Goal: Contribute content: Contribute content

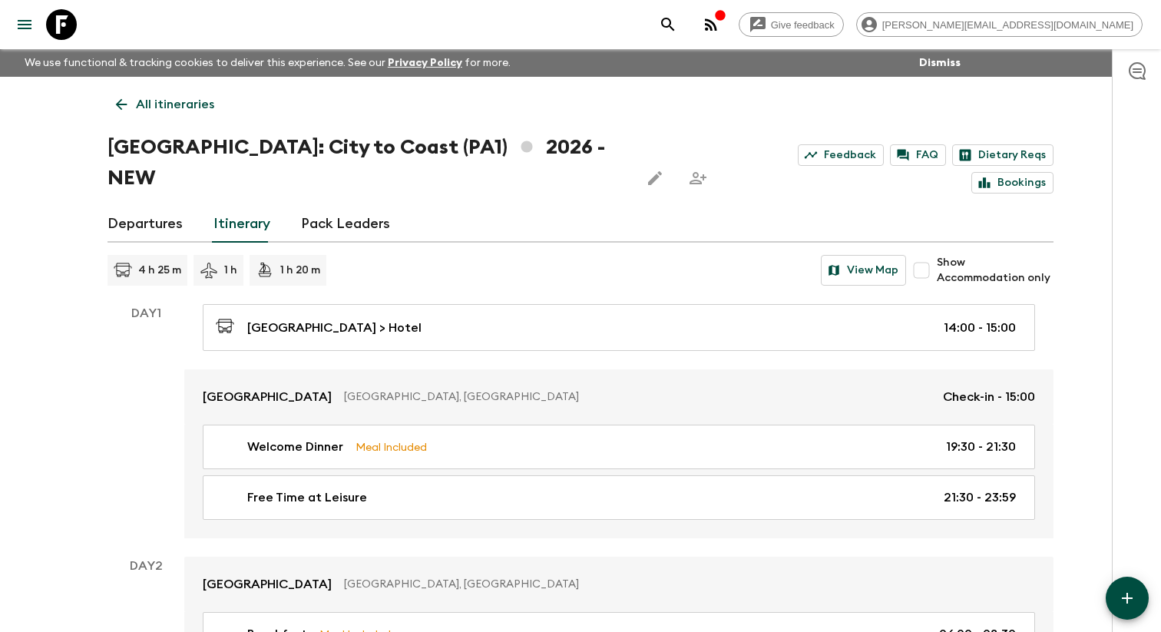
click at [937, 255] on input "Show Accommodation only" at bounding box center [921, 270] width 31 height 31
checkbox input "true"
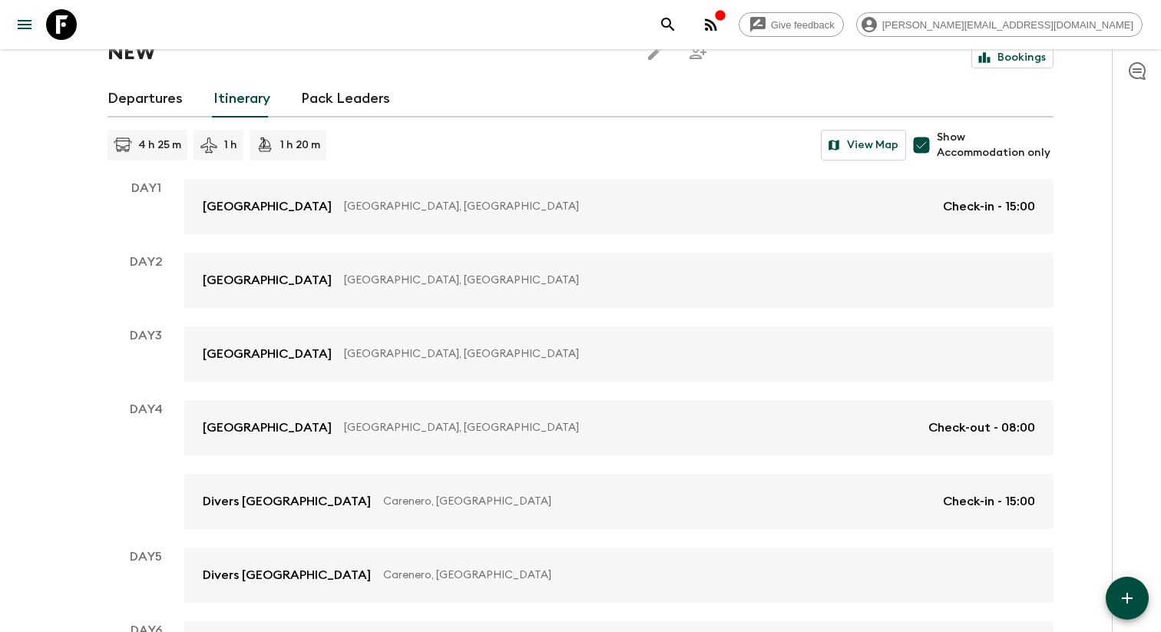
scroll to position [147, 0]
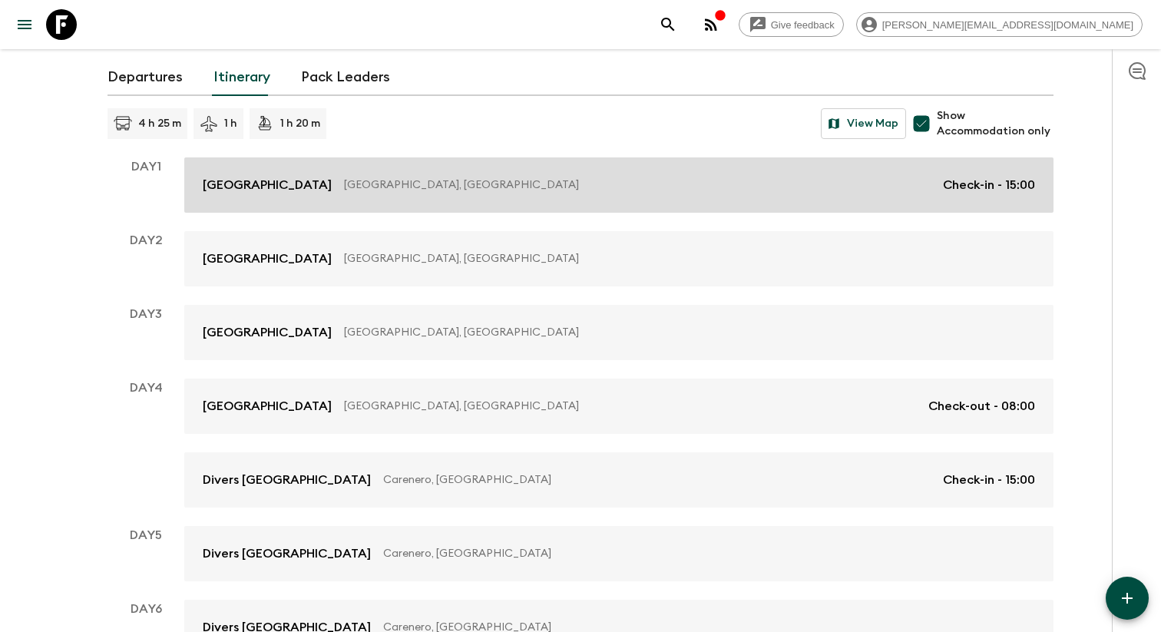
click at [508, 176] on div "[GEOGRAPHIC_DATA], [GEOGRAPHIC_DATA] Check-in - 15:00" at bounding box center [619, 185] width 832 height 18
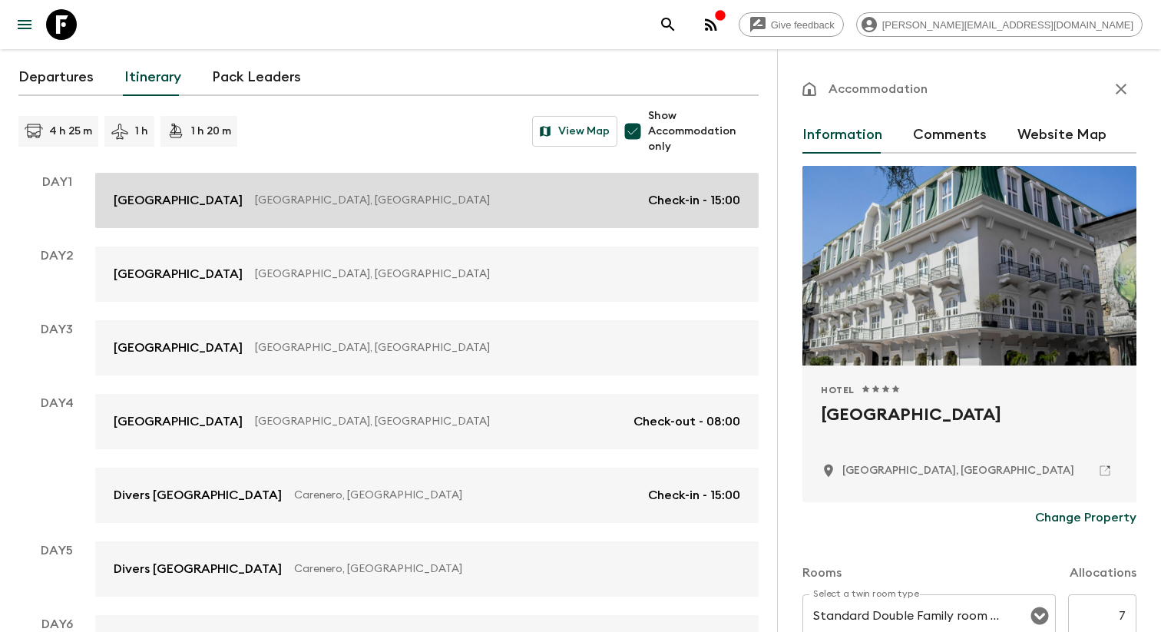
click at [559, 219] on link "[GEOGRAPHIC_DATA], [GEOGRAPHIC_DATA] Check-in - 15:00" at bounding box center [426, 200] width 663 height 55
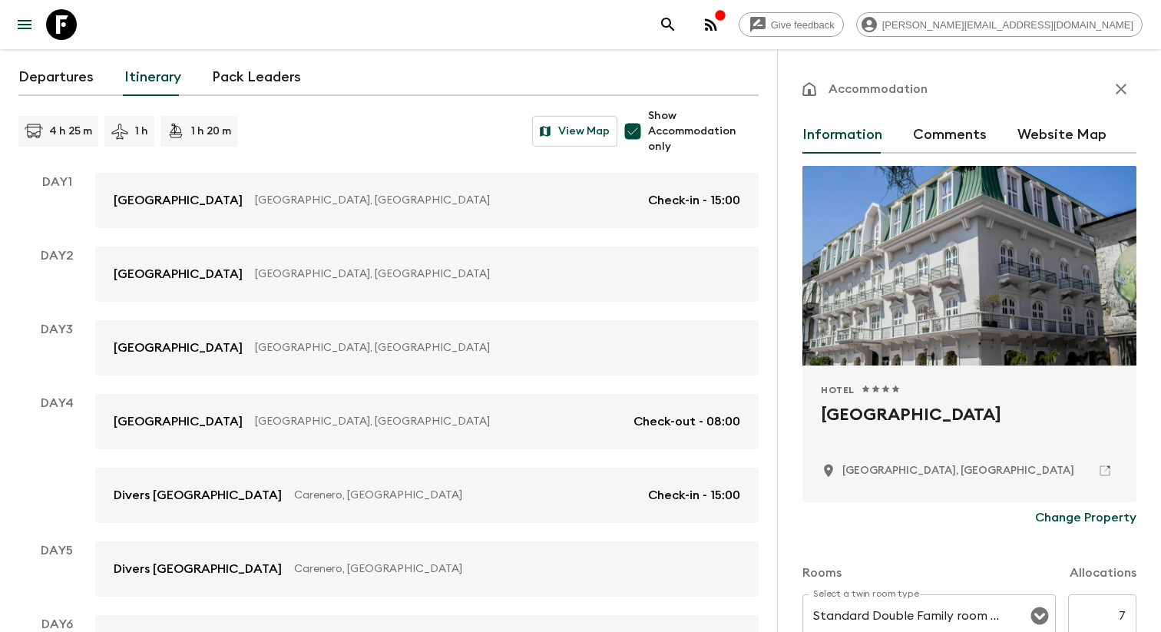
click at [879, 424] on h2 "[GEOGRAPHIC_DATA]" at bounding box center [969, 426] width 297 height 49
copy div "[GEOGRAPHIC_DATA]"
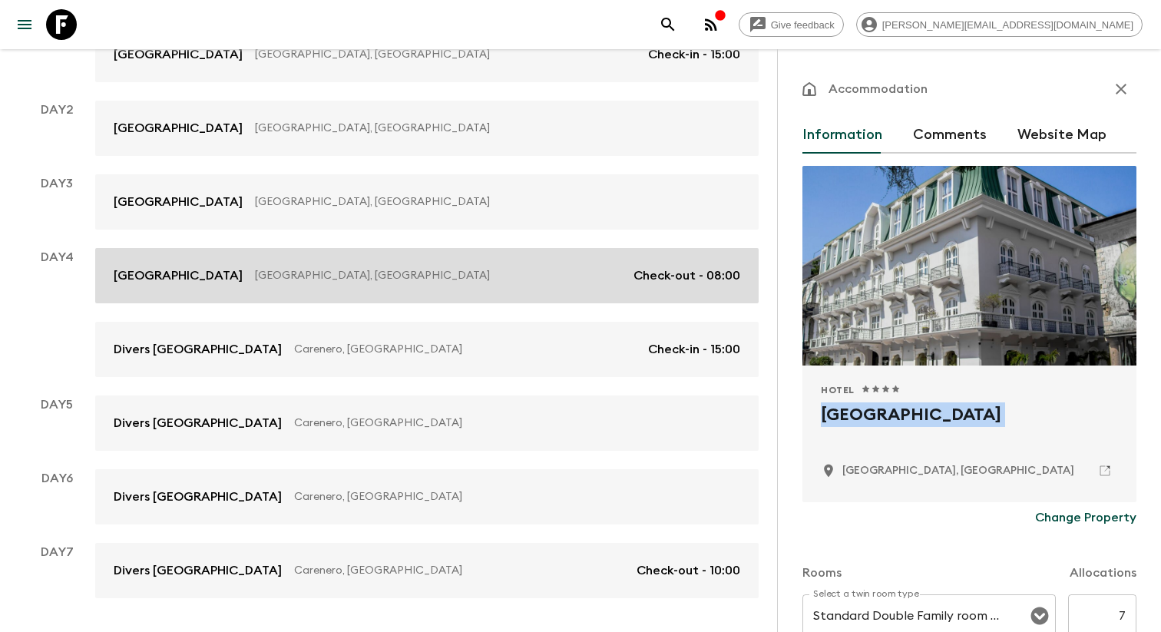
scroll to position [294, 0]
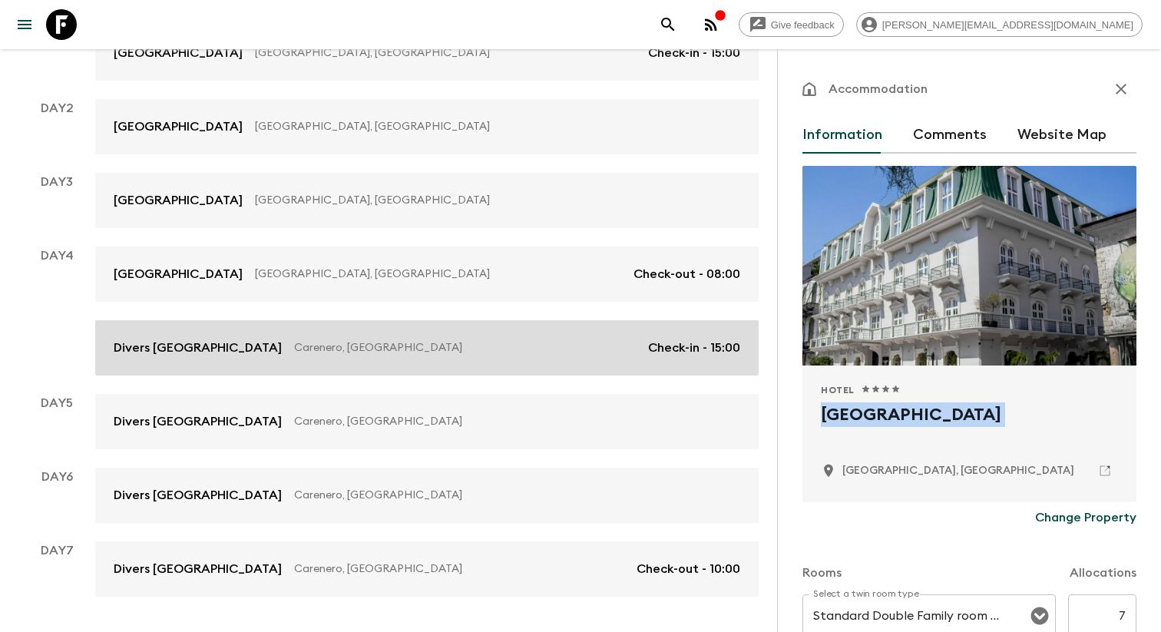
click at [414, 363] on link "Divers [GEOGRAPHIC_DATA], [GEOGRAPHIC_DATA] Check-in - 15:00" at bounding box center [426, 347] width 663 height 55
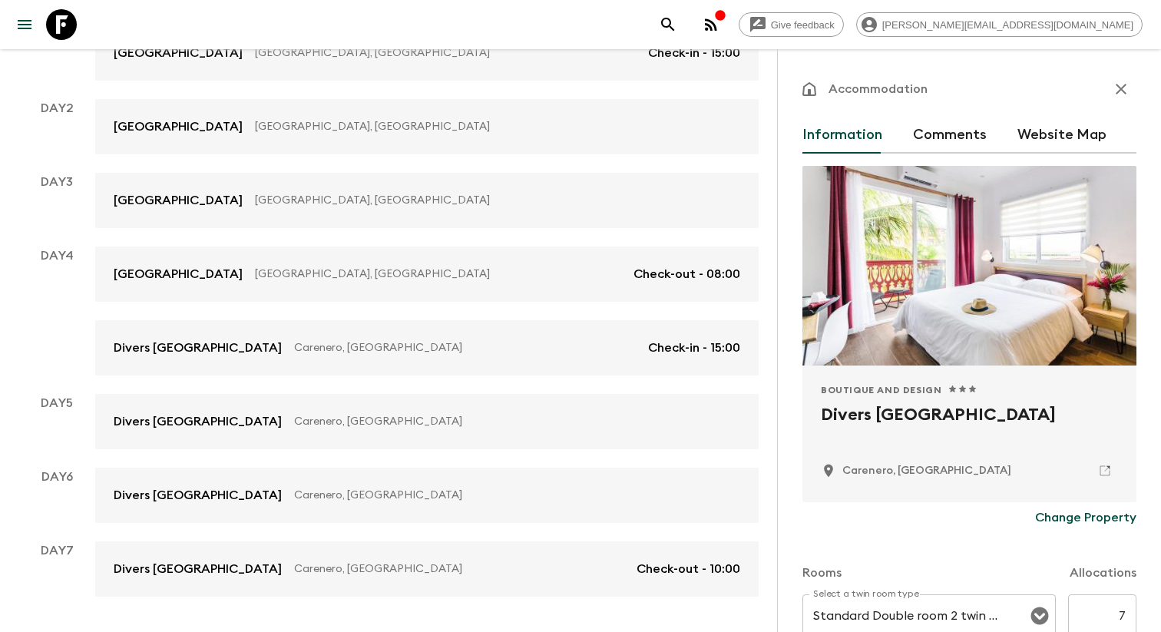
click at [850, 409] on h2 "Divers [GEOGRAPHIC_DATA]" at bounding box center [969, 426] width 297 height 49
click at [852, 423] on h2 "Divers [GEOGRAPHIC_DATA]" at bounding box center [969, 426] width 297 height 49
copy div "Divers [GEOGRAPHIC_DATA]"
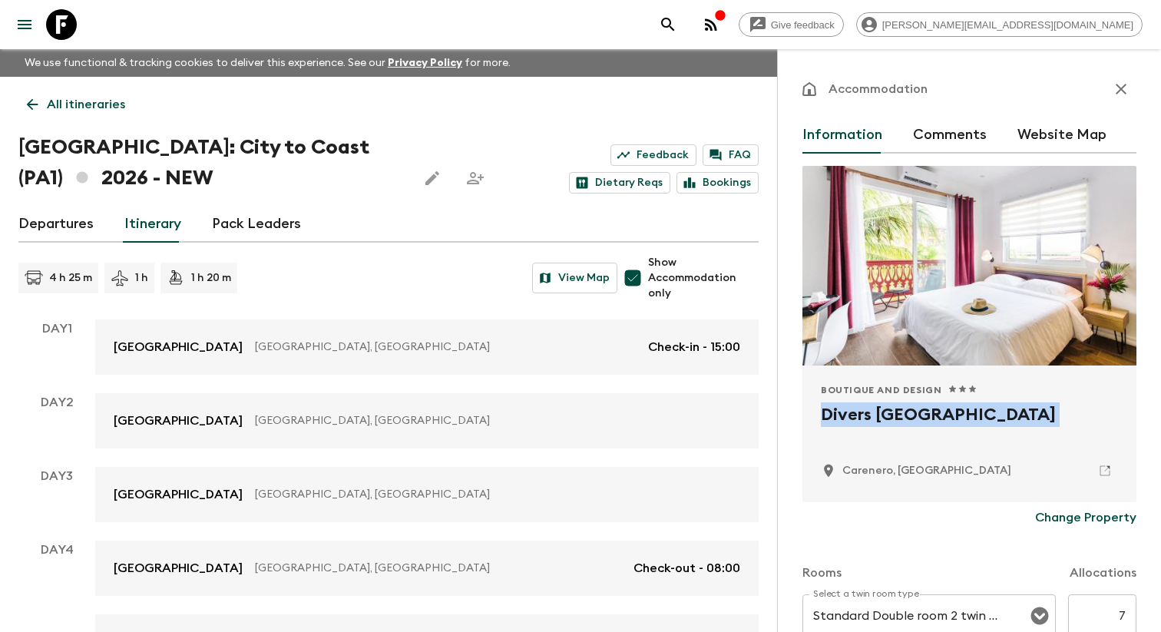
click at [72, 229] on link "Departures" at bounding box center [55, 224] width 75 height 37
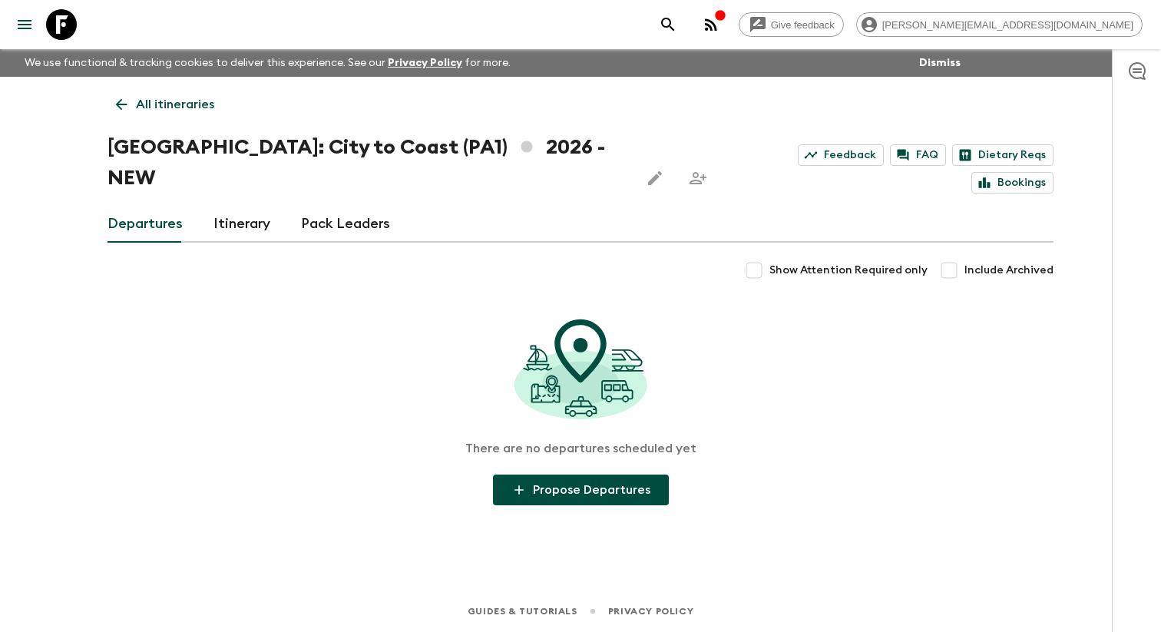
click at [180, 206] on link "Departures" at bounding box center [145, 224] width 75 height 37
click at [232, 206] on link "Itinerary" at bounding box center [241, 224] width 57 height 37
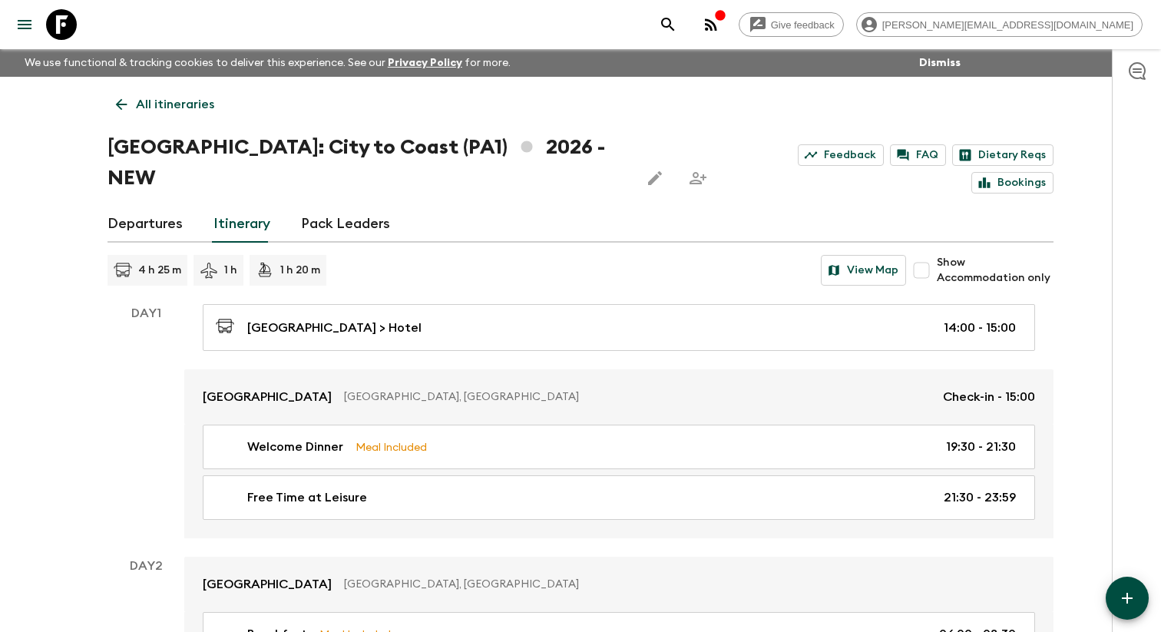
click at [122, 98] on icon at bounding box center [121, 104] width 17 height 17
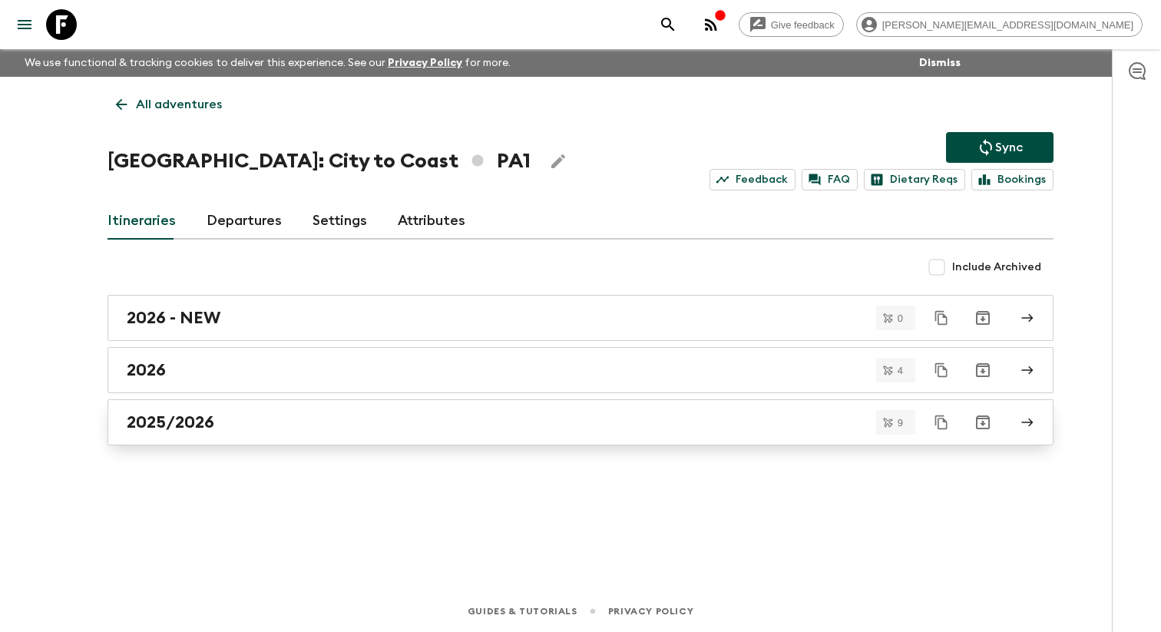
click at [169, 426] on h2 "2025/2026" at bounding box center [171, 422] width 88 height 20
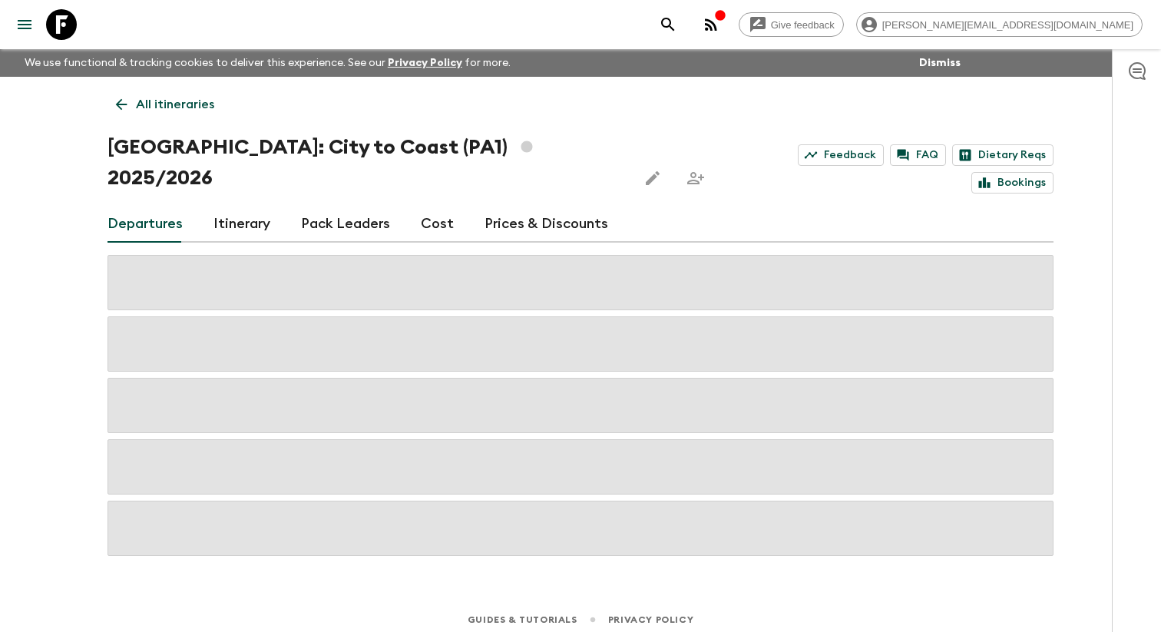
click at [238, 207] on link "Itinerary" at bounding box center [241, 224] width 57 height 37
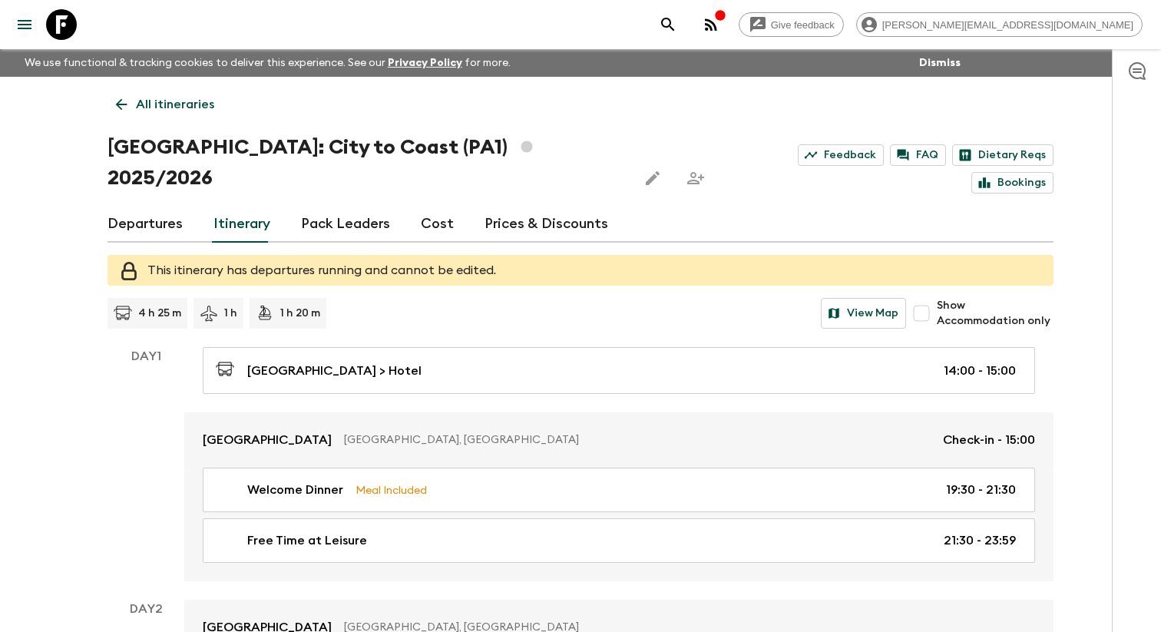
click at [16, 28] on icon "menu" at bounding box center [24, 24] width 18 height 18
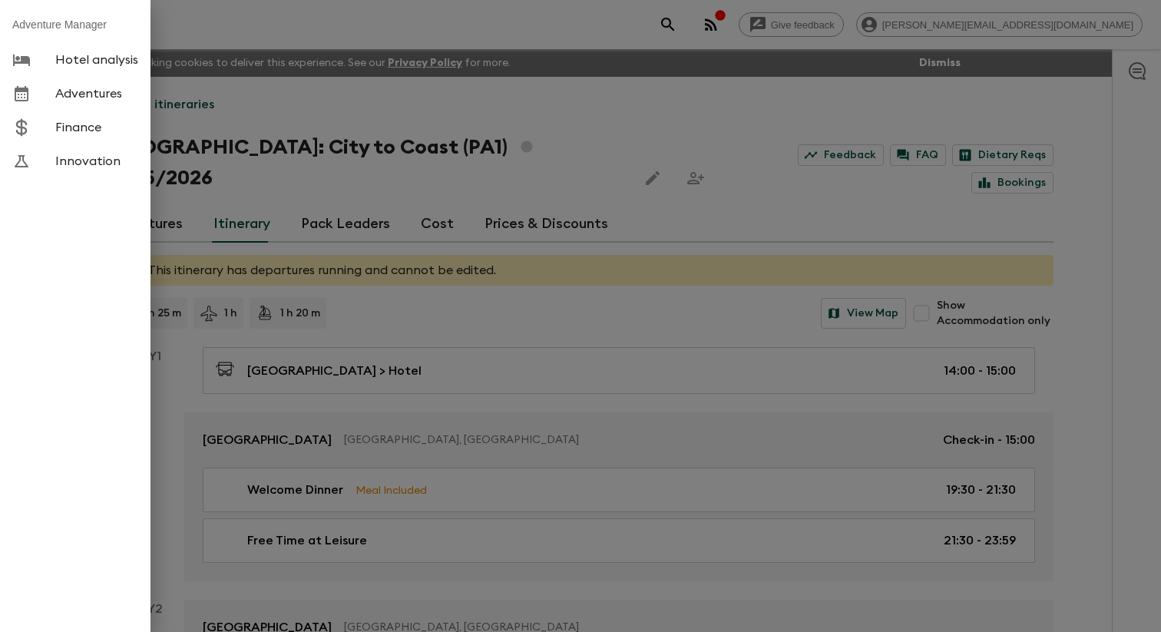
click at [78, 111] on link "Adventures" at bounding box center [75, 94] width 151 height 34
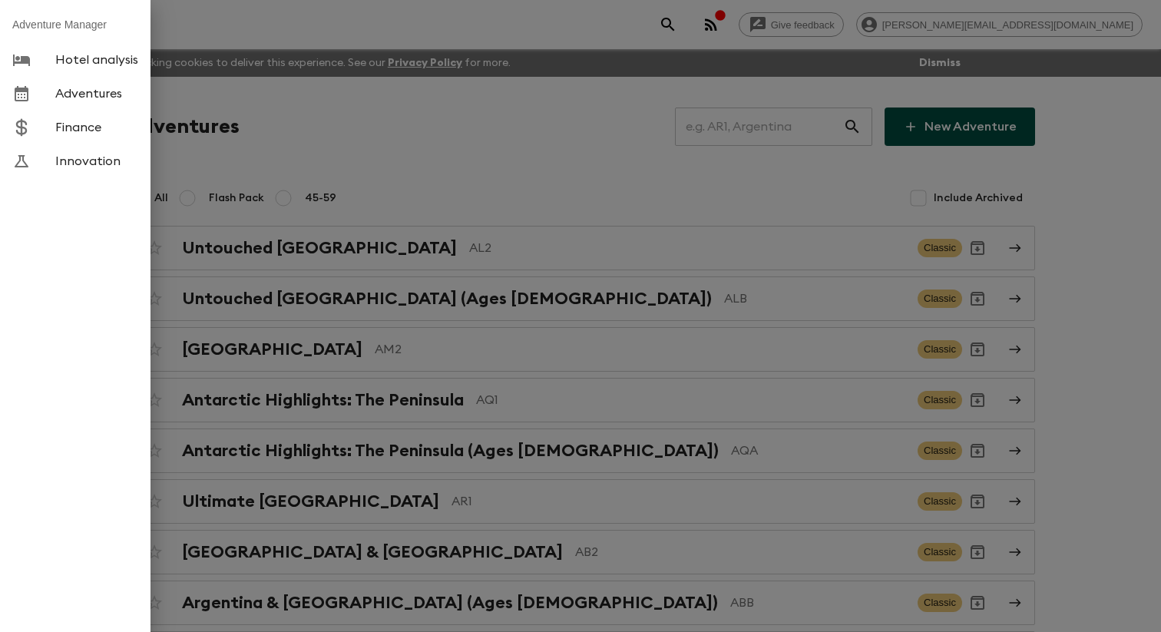
click at [344, 156] on div at bounding box center [580, 316] width 1161 height 632
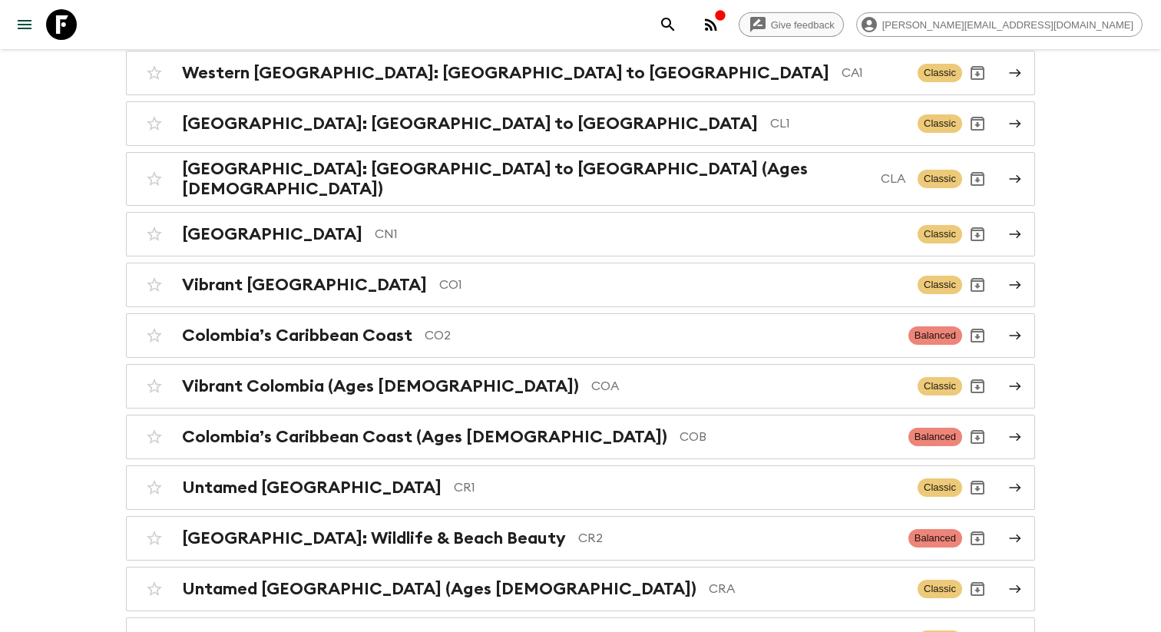
scroll to position [6408, 0]
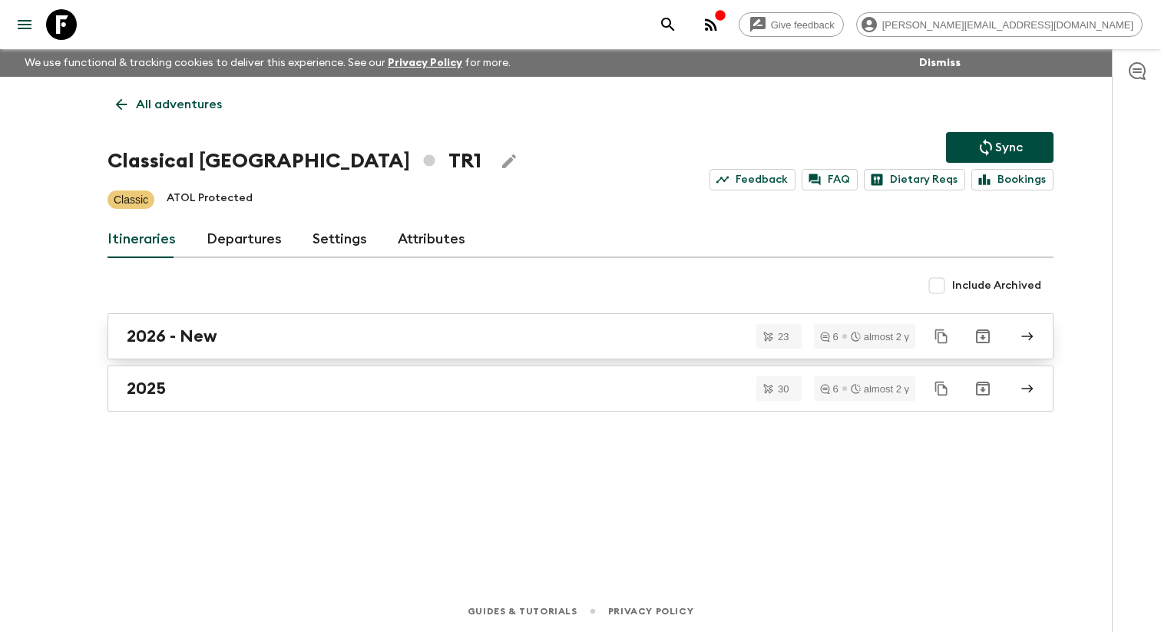
click at [211, 342] on h2 "2026 - New" at bounding box center [172, 336] width 91 height 20
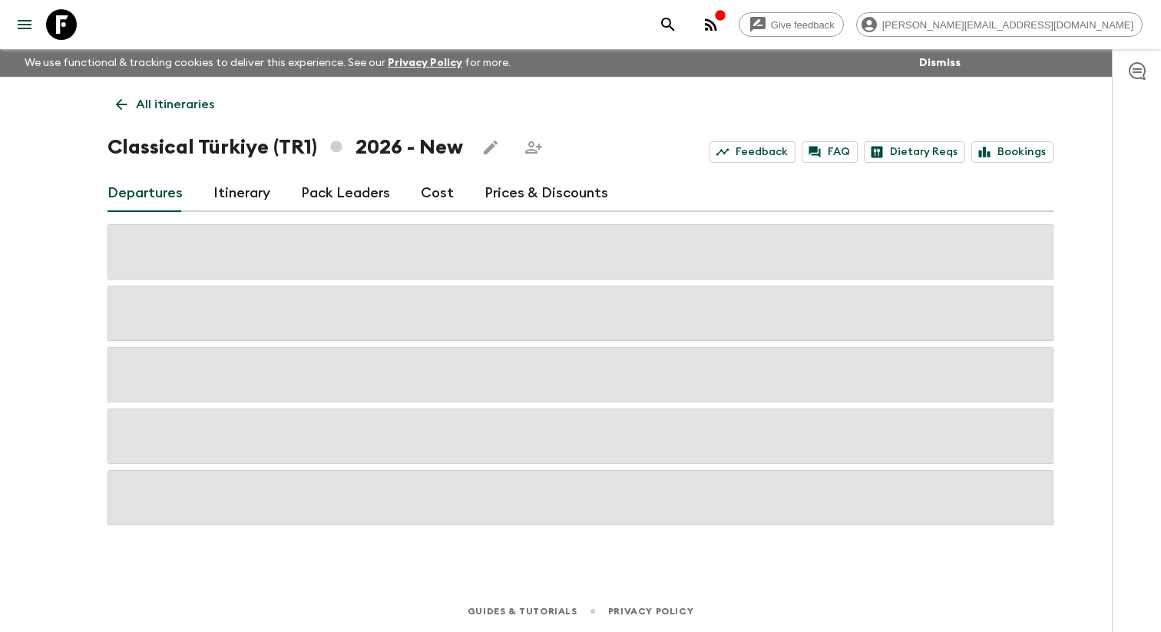
click at [244, 189] on link "Itinerary" at bounding box center [241, 193] width 57 height 37
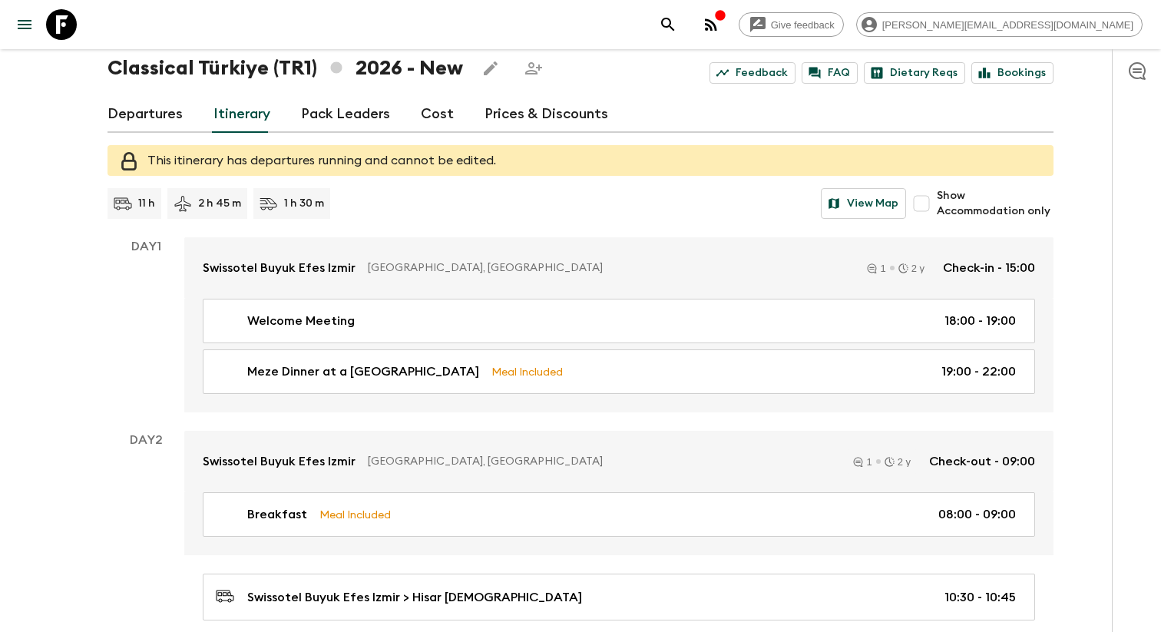
scroll to position [175, 0]
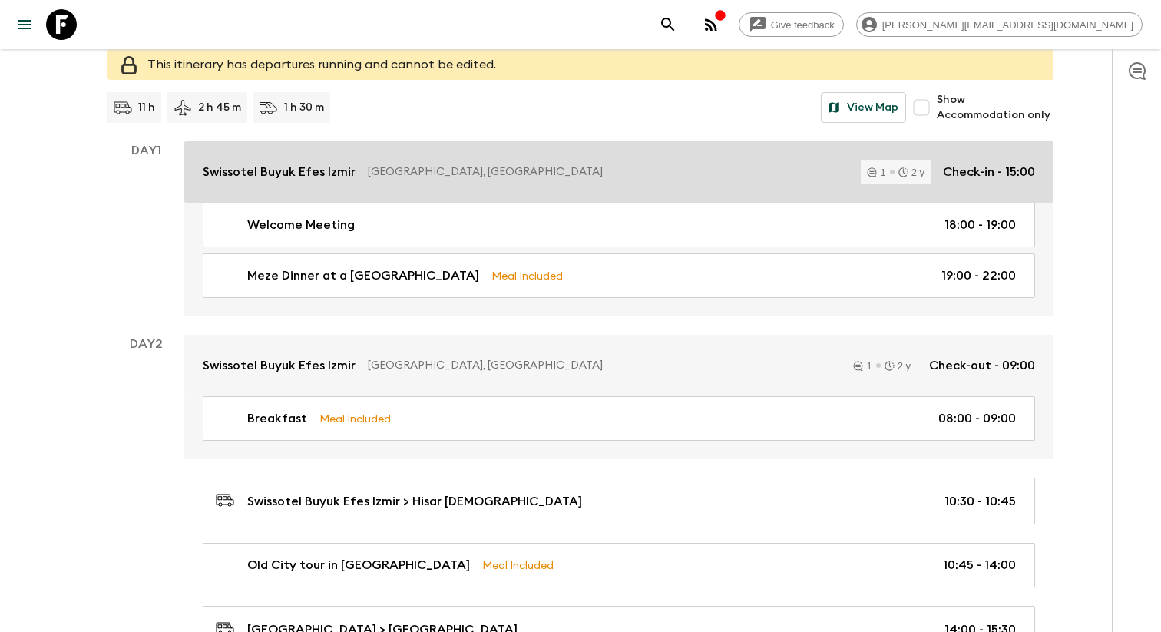
click at [567, 184] on div "Swissotel Buyuk Efes [PERSON_NAME], [GEOGRAPHIC_DATA] 1 2 y Check-in - 15:00" at bounding box center [619, 172] width 832 height 25
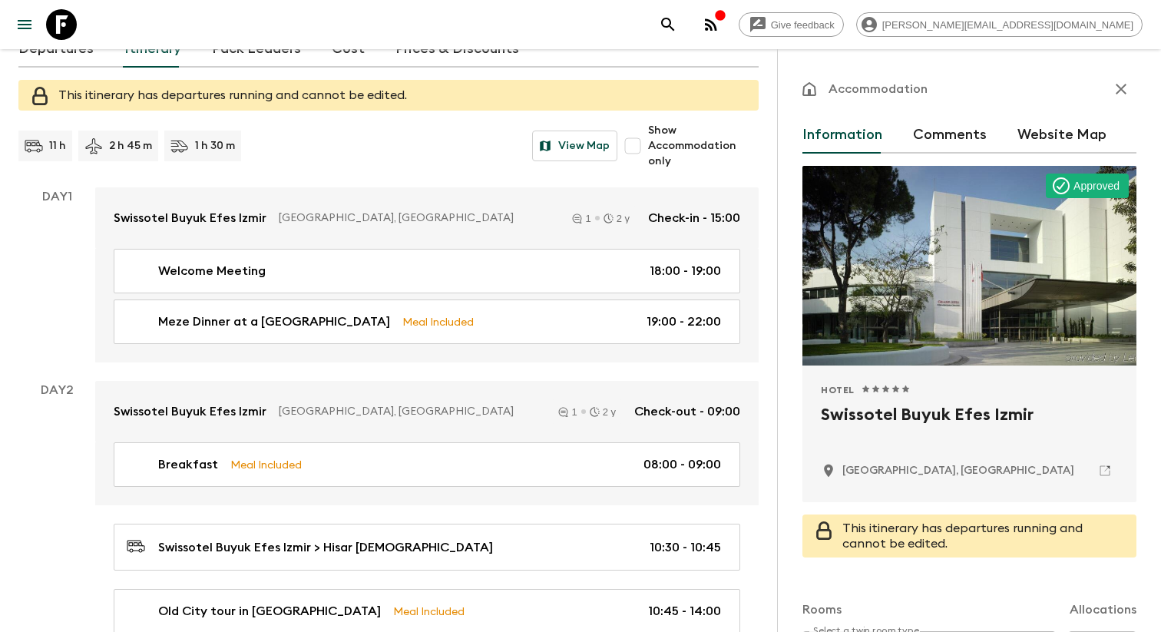
click at [886, 426] on h2 "Swissotel Buyuk Efes Izmir" at bounding box center [969, 426] width 297 height 49
copy div "Swissotel Buyuk Efes Izmir"
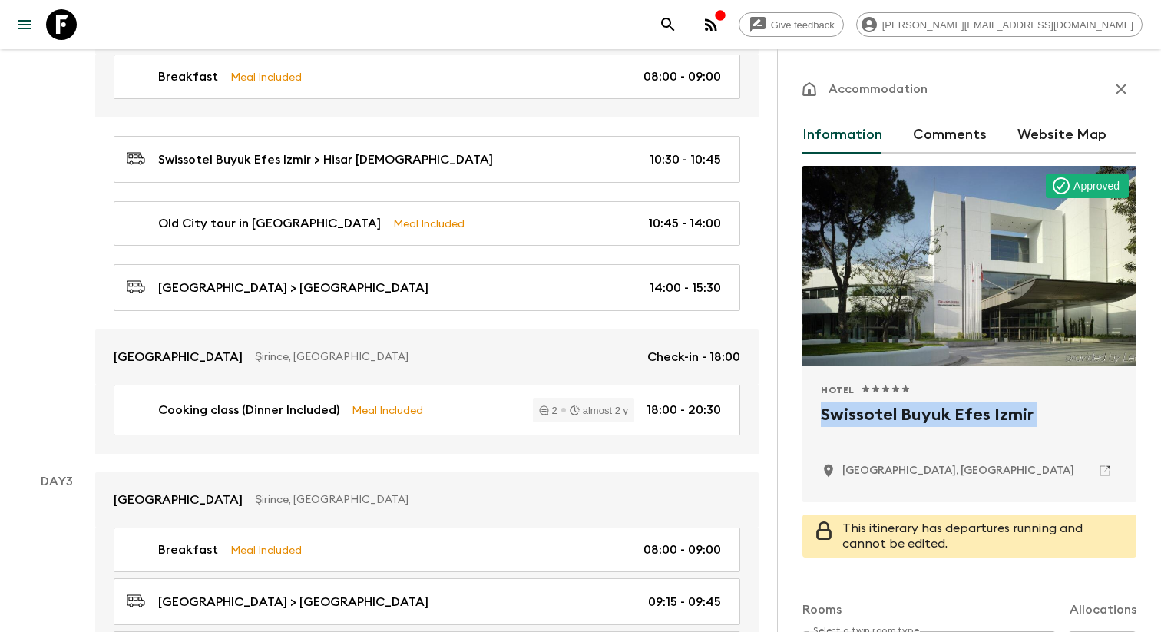
scroll to position [564, 0]
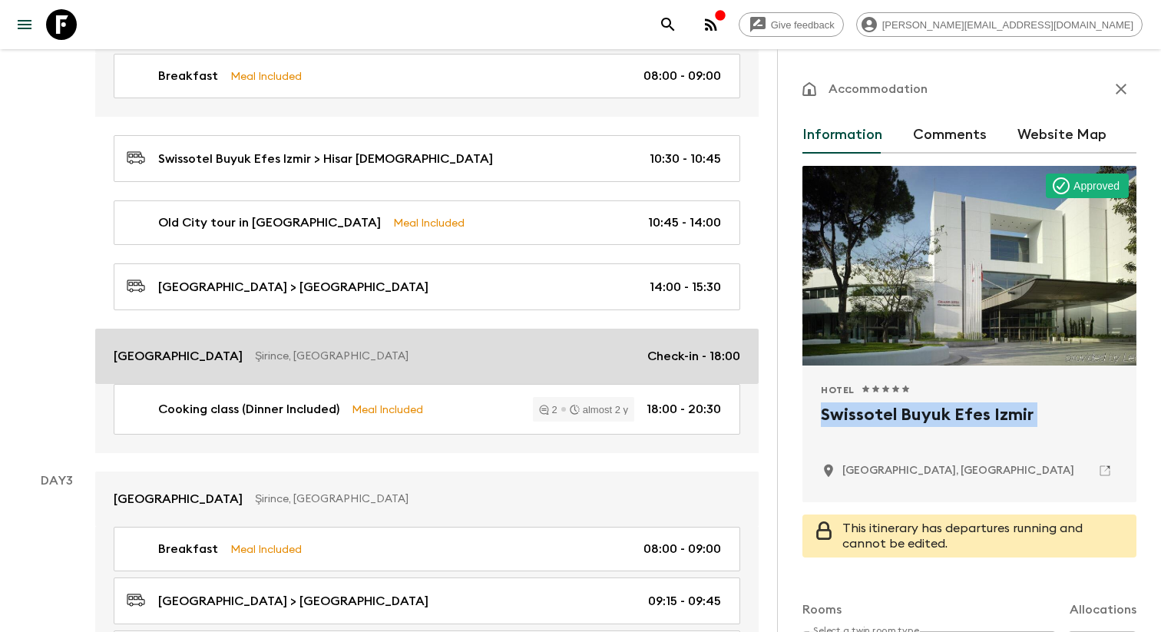
click at [416, 349] on p "Şirince, [GEOGRAPHIC_DATA]" at bounding box center [445, 356] width 380 height 15
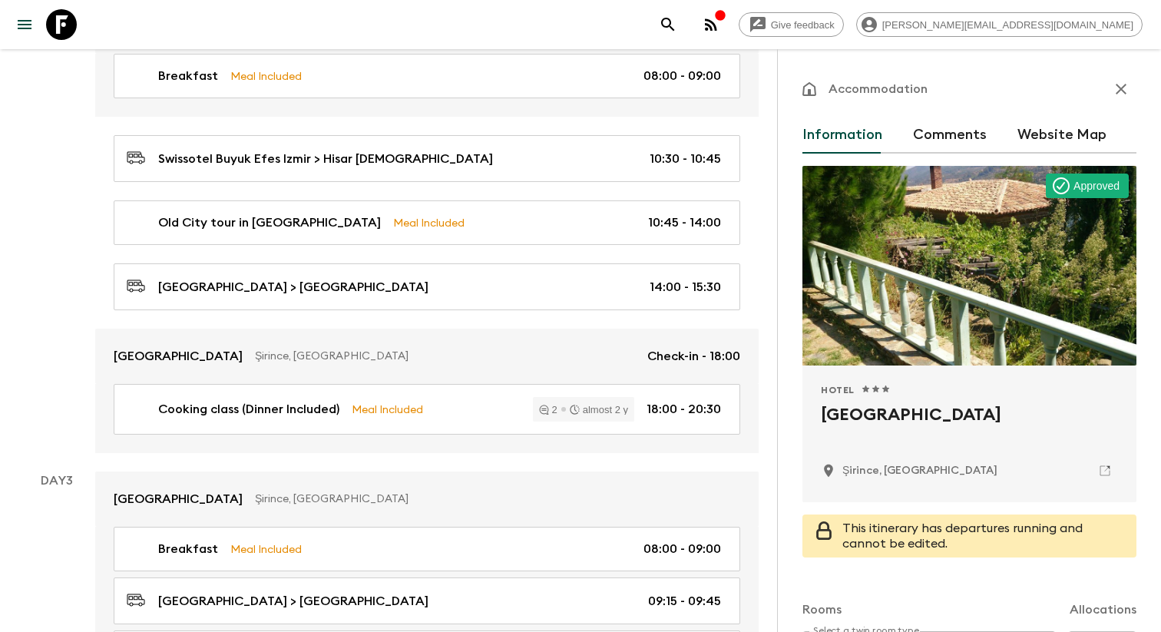
click at [839, 420] on h2 "[GEOGRAPHIC_DATA]" at bounding box center [969, 426] width 297 height 49
click at [839, 422] on h2 "[GEOGRAPHIC_DATA]" at bounding box center [969, 426] width 297 height 49
copy h2 "Nisanyan"
click at [839, 422] on h2 "[GEOGRAPHIC_DATA]" at bounding box center [969, 426] width 297 height 49
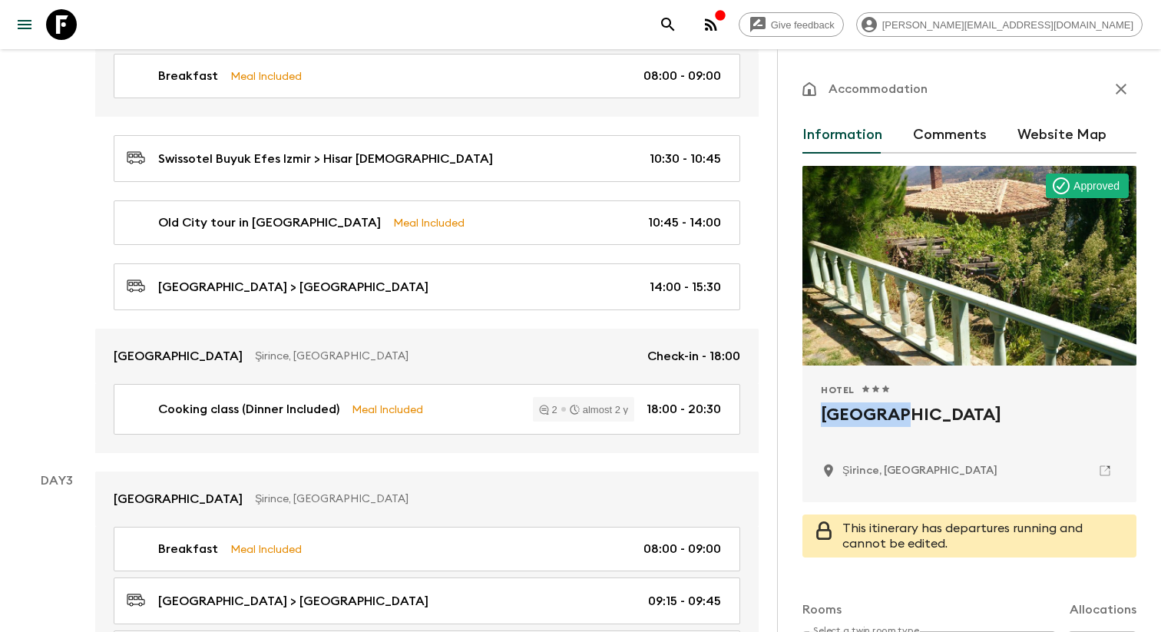
click at [839, 422] on h2 "[GEOGRAPHIC_DATA]" at bounding box center [969, 426] width 297 height 49
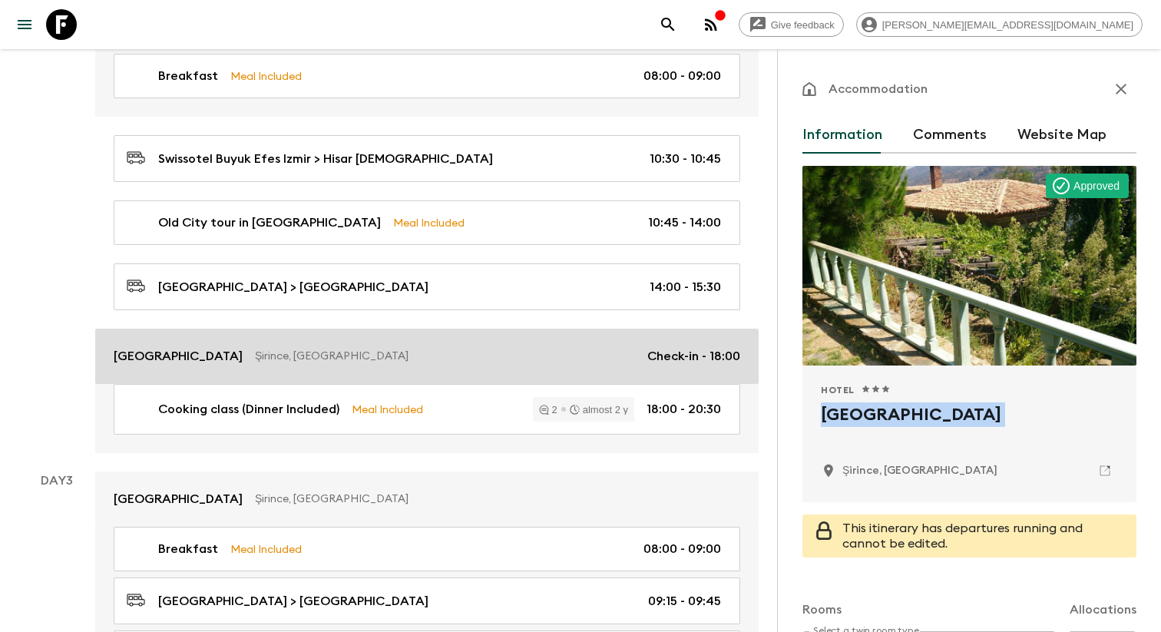
click at [392, 356] on p "Şirince, [GEOGRAPHIC_DATA]" at bounding box center [445, 356] width 380 height 15
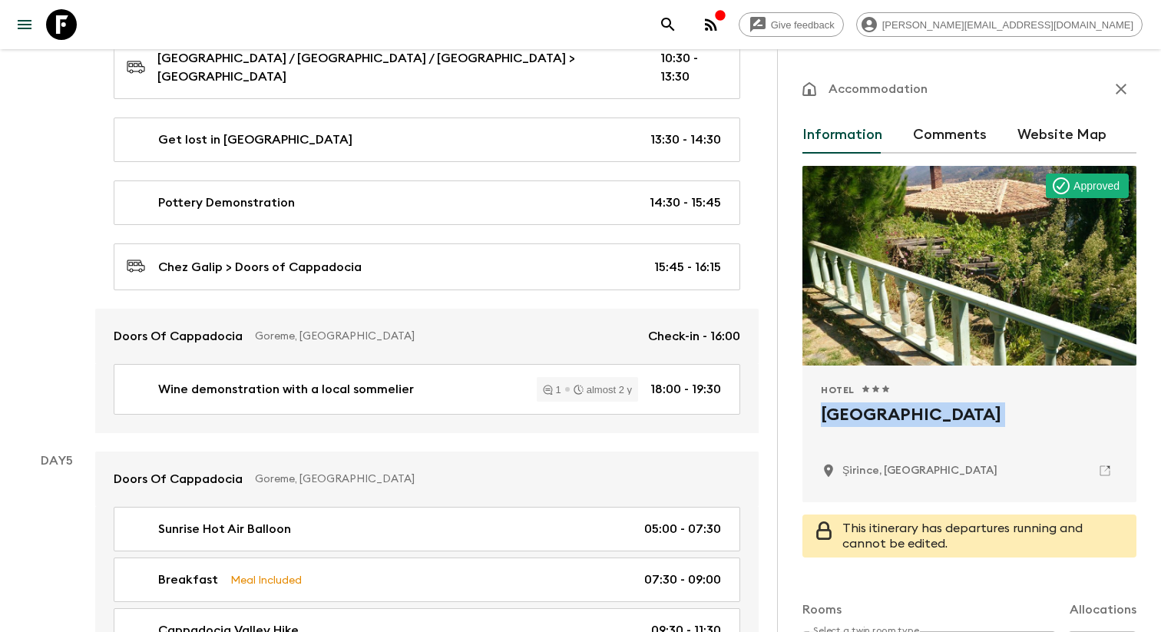
scroll to position [1772, 0]
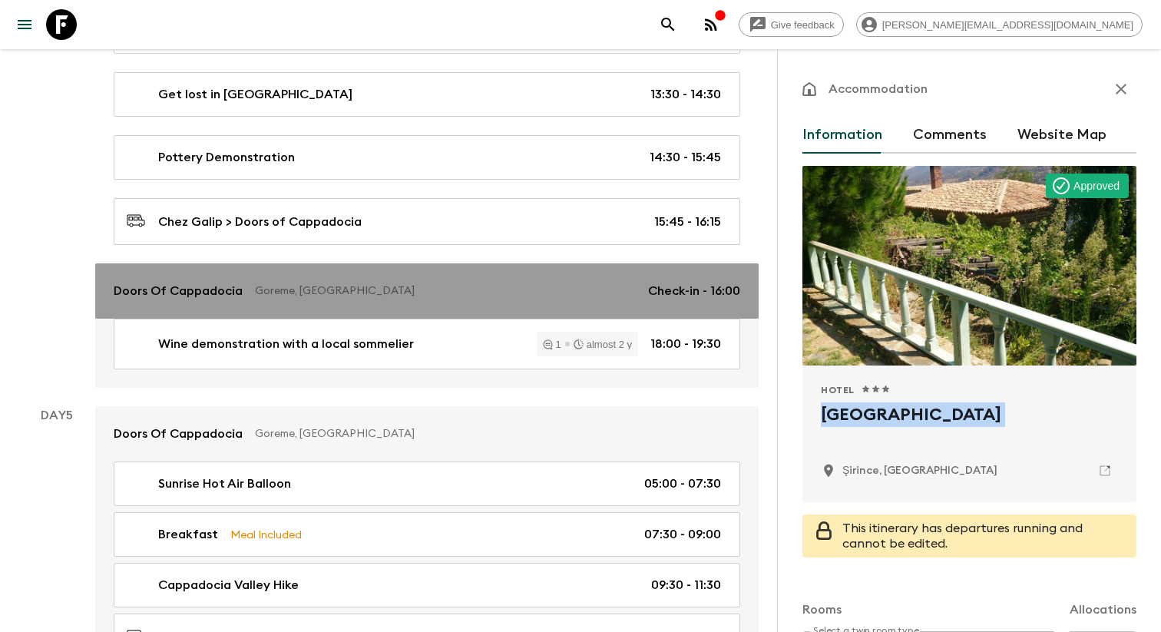
click at [410, 283] on p "Goreme, [GEOGRAPHIC_DATA]" at bounding box center [445, 290] width 381 height 15
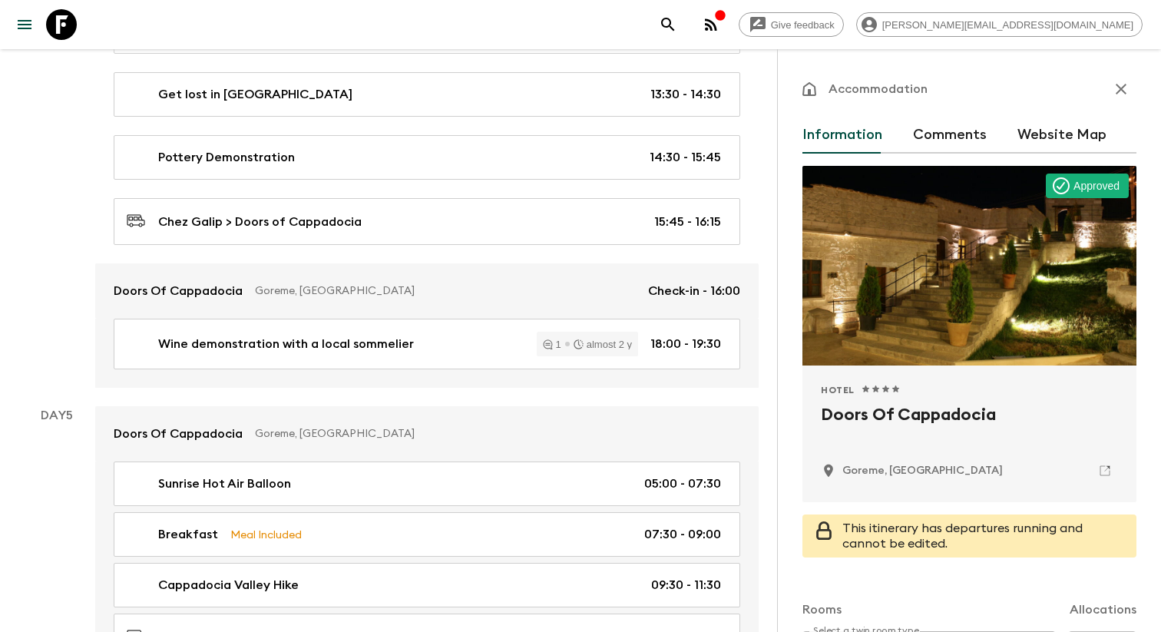
click at [879, 415] on h2 "Doors Of Cappadocia" at bounding box center [969, 426] width 297 height 49
copy div "Doors Of Cappadocia"
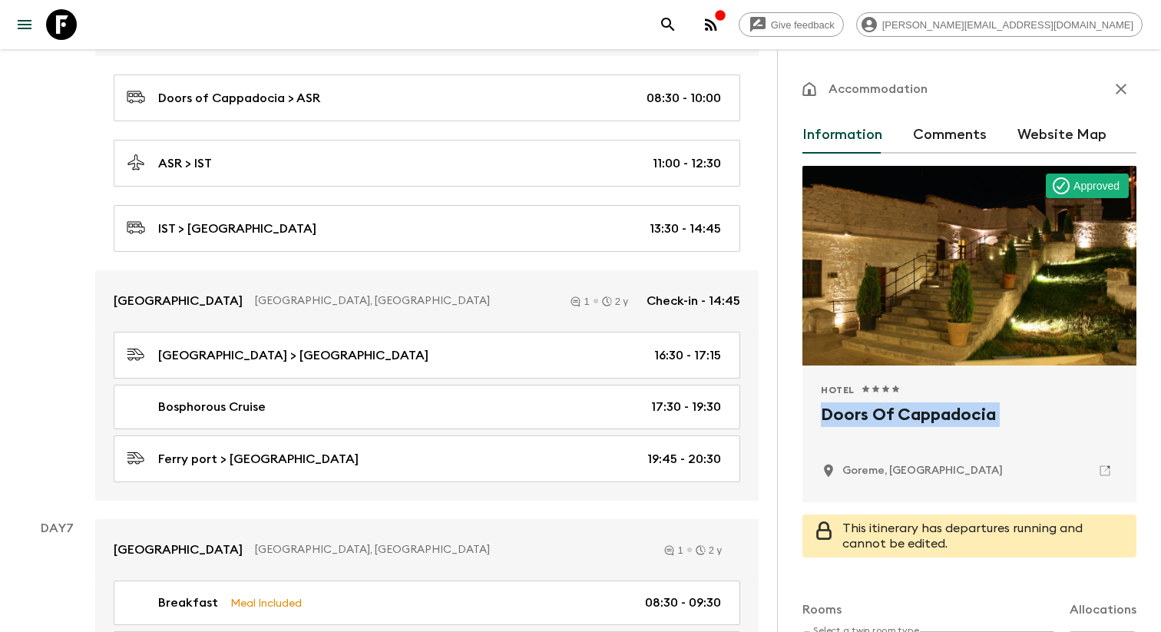
scroll to position [2695, 0]
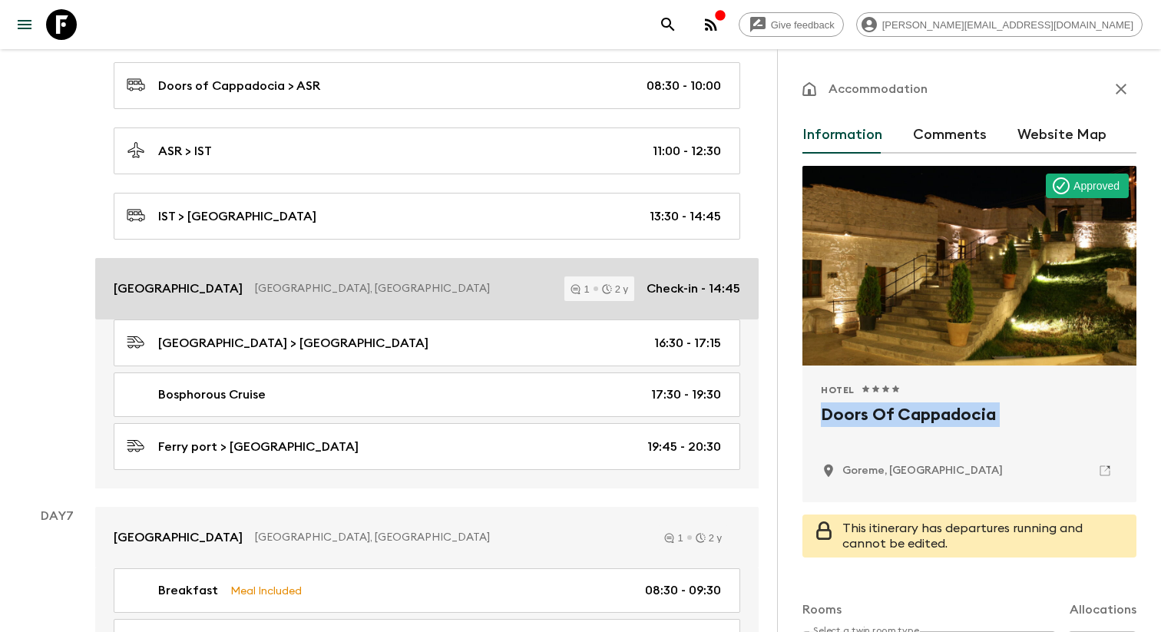
click at [390, 281] on p "[GEOGRAPHIC_DATA], [GEOGRAPHIC_DATA]" at bounding box center [403, 288] width 297 height 15
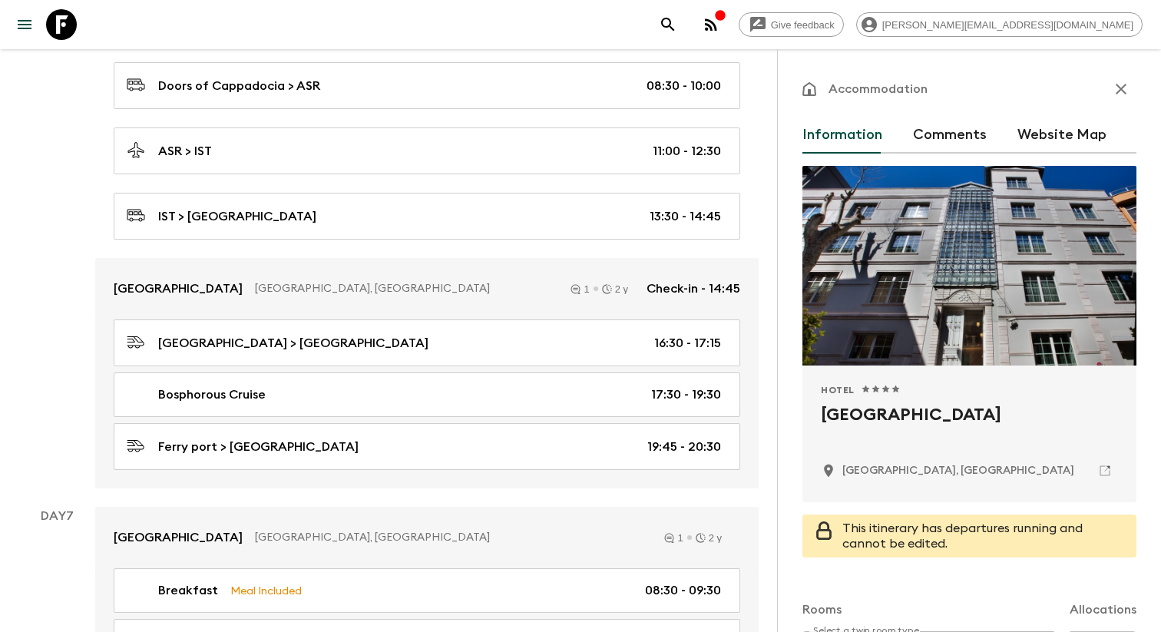
click at [856, 412] on h2 "[GEOGRAPHIC_DATA]" at bounding box center [969, 426] width 297 height 49
copy div "[GEOGRAPHIC_DATA]"
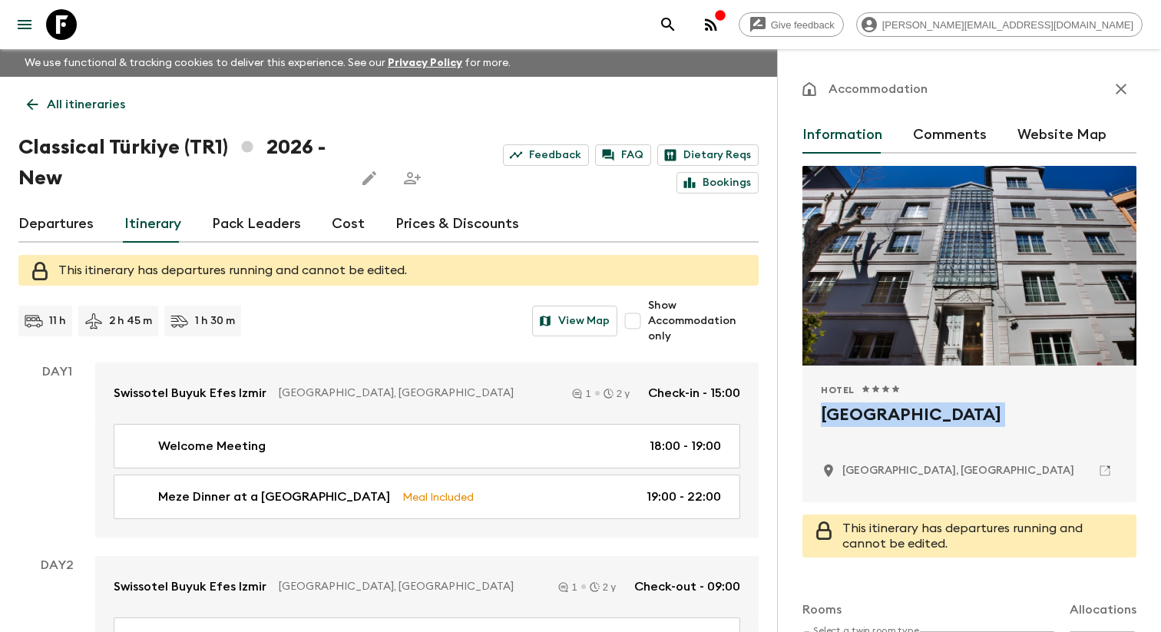
click at [30, 18] on icon "menu" at bounding box center [24, 24] width 18 height 18
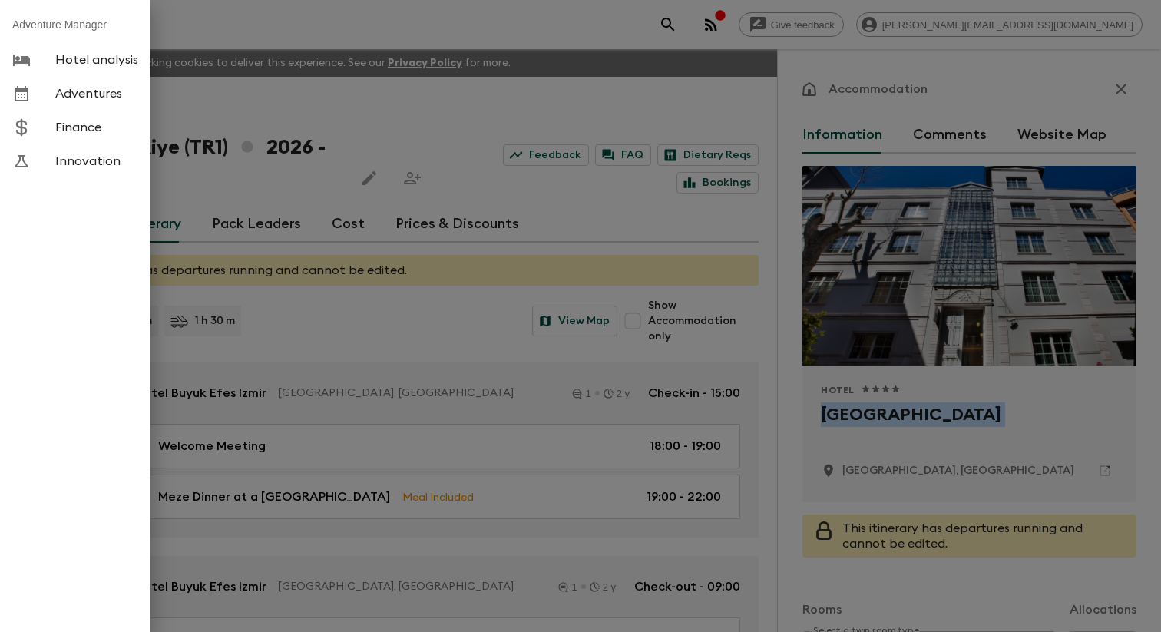
click at [131, 99] on span "Adventures" at bounding box center [96, 93] width 83 height 15
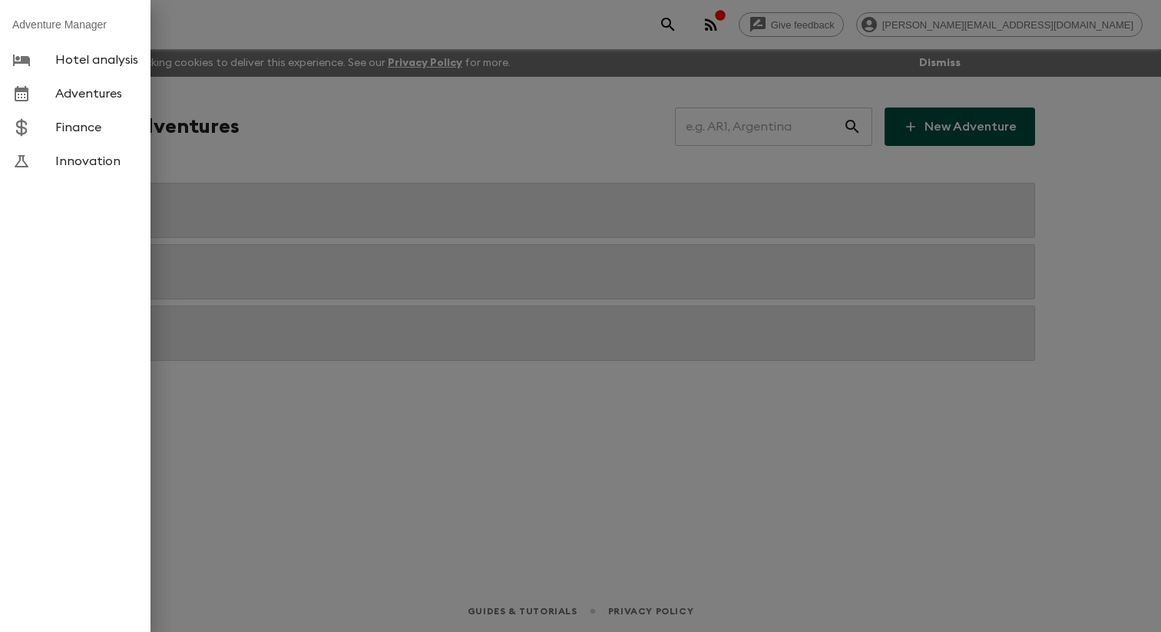
click at [454, 116] on div at bounding box center [580, 316] width 1161 height 632
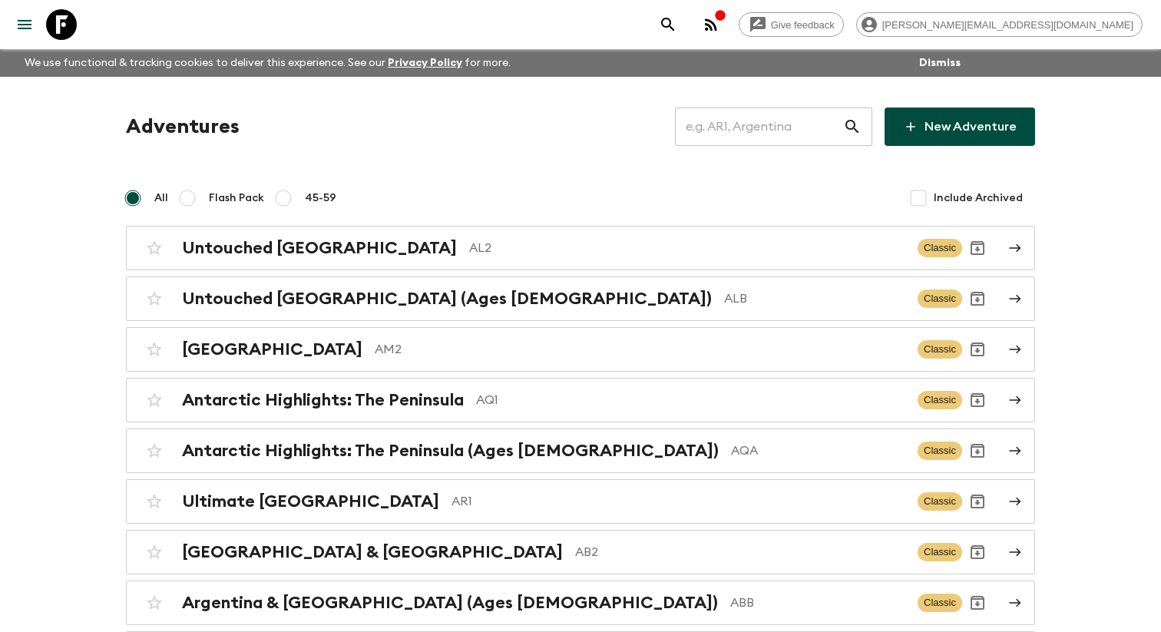
scroll to position [436, 0]
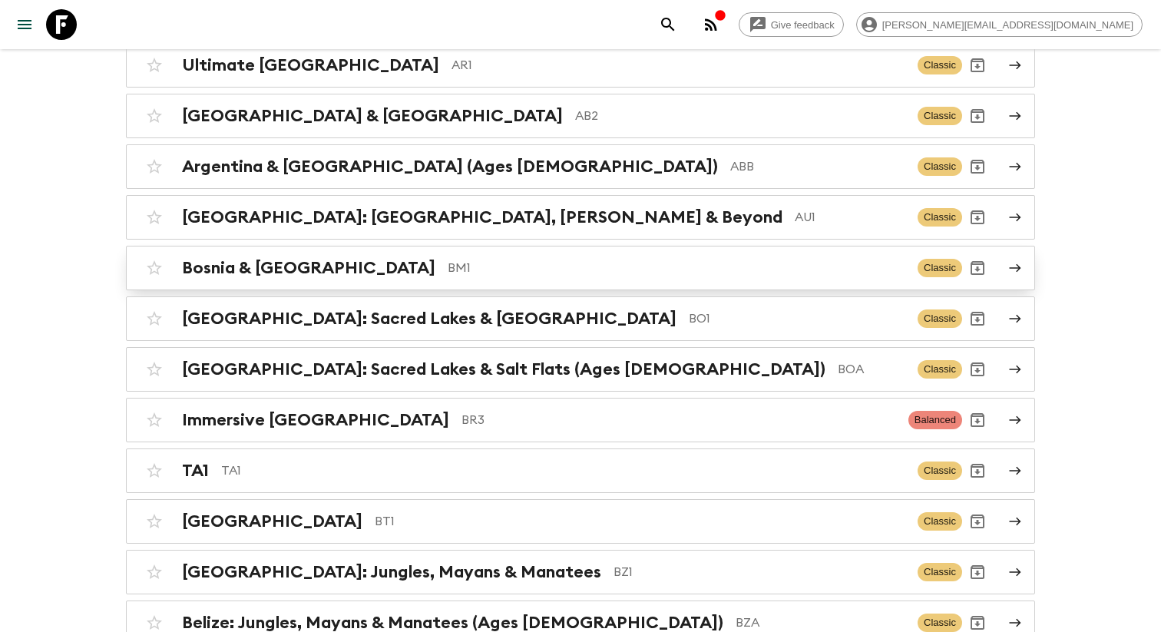
click at [412, 283] on div "Bosnia & Montenegro BM1 Classic" at bounding box center [550, 268] width 823 height 31
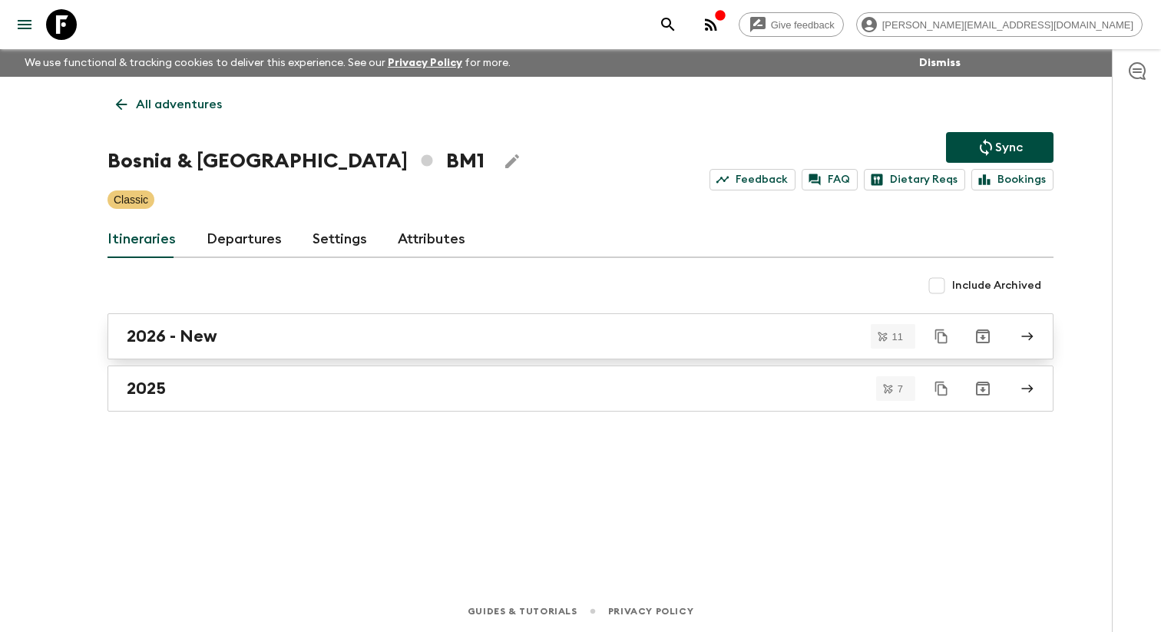
click at [211, 346] on h2 "2026 - New" at bounding box center [172, 336] width 91 height 20
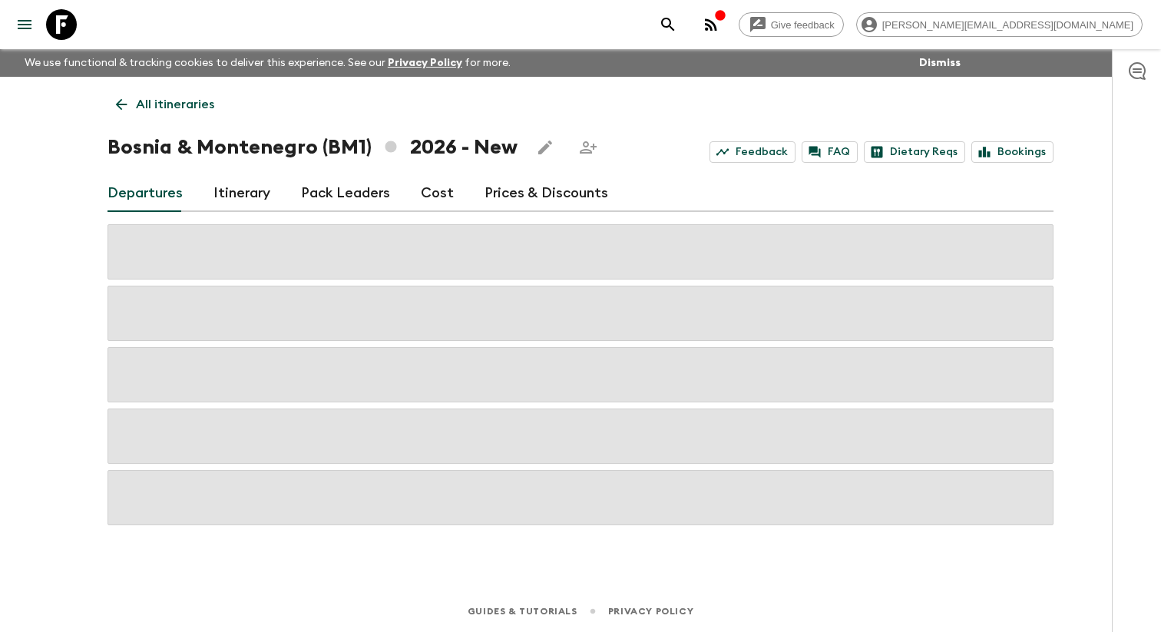
click at [246, 192] on link "Itinerary" at bounding box center [241, 193] width 57 height 37
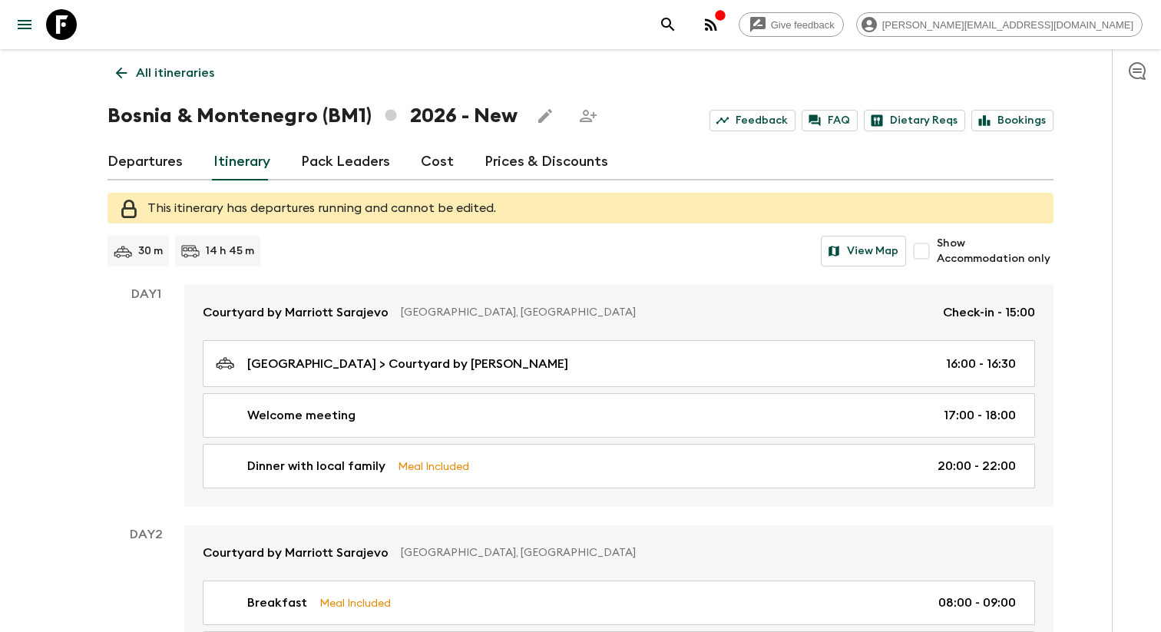
scroll to position [52, 0]
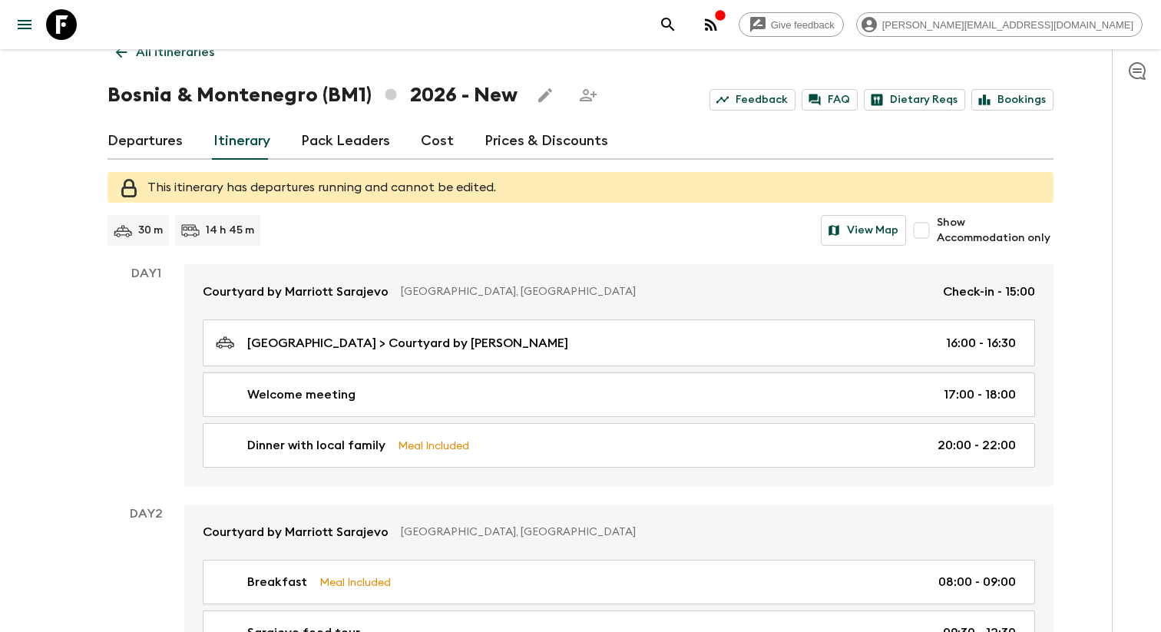
click at [931, 227] on input "Show Accommodation only" at bounding box center [921, 230] width 31 height 31
checkbox input "true"
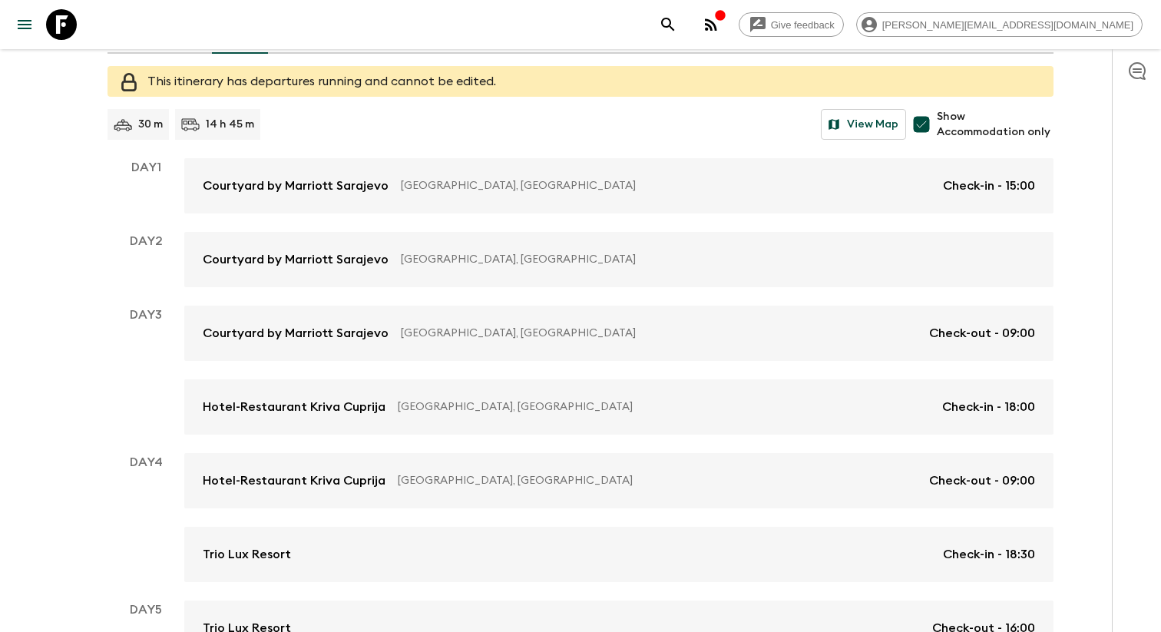
scroll to position [205, 0]
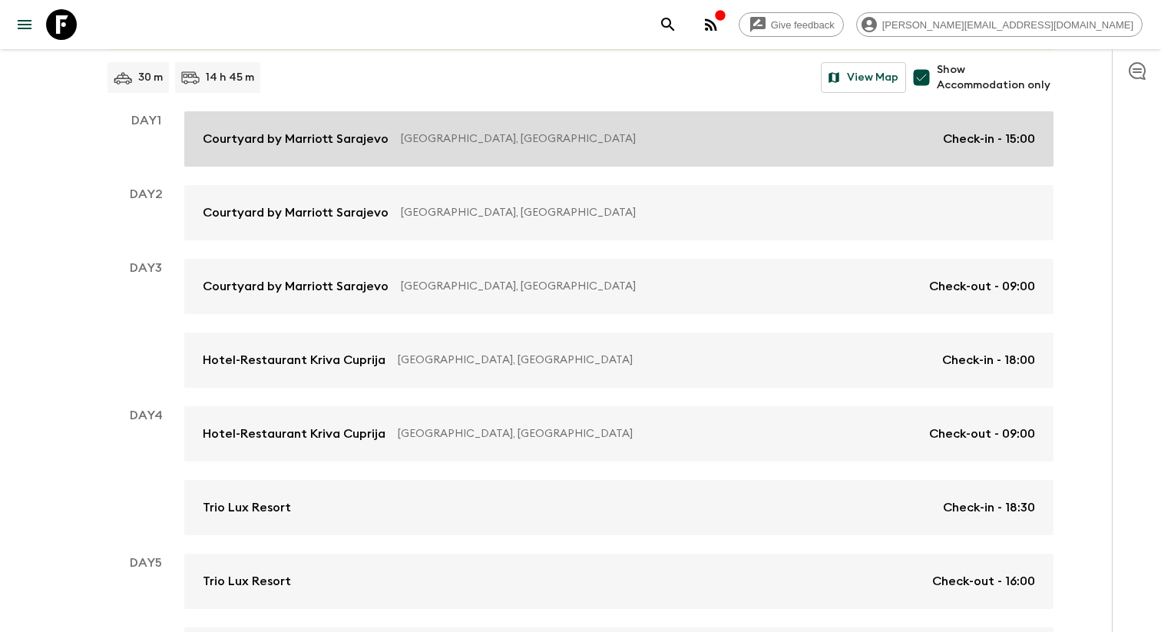
click at [418, 157] on link "Courtyard by [GEOGRAPHIC_DATA], [GEOGRAPHIC_DATA] Check-in - 15:00" at bounding box center [618, 138] width 869 height 55
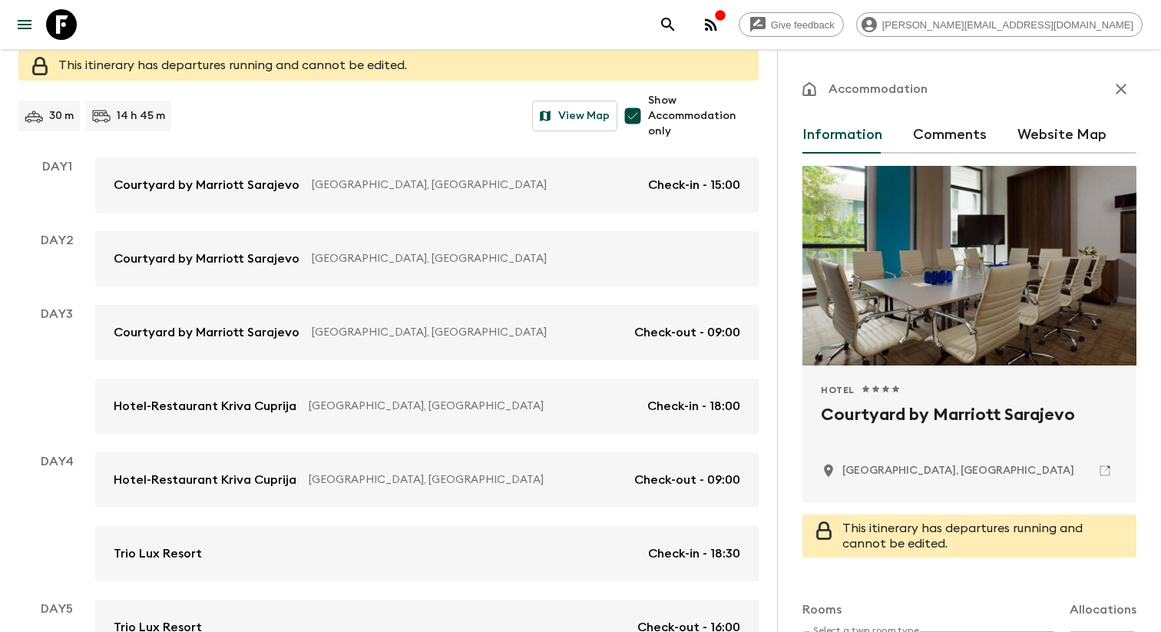
click at [904, 428] on h2 "Courtyard by Marriott Sarajevo" at bounding box center [969, 426] width 297 height 49
copy div "Courtyard by Marriott Sarajevo"
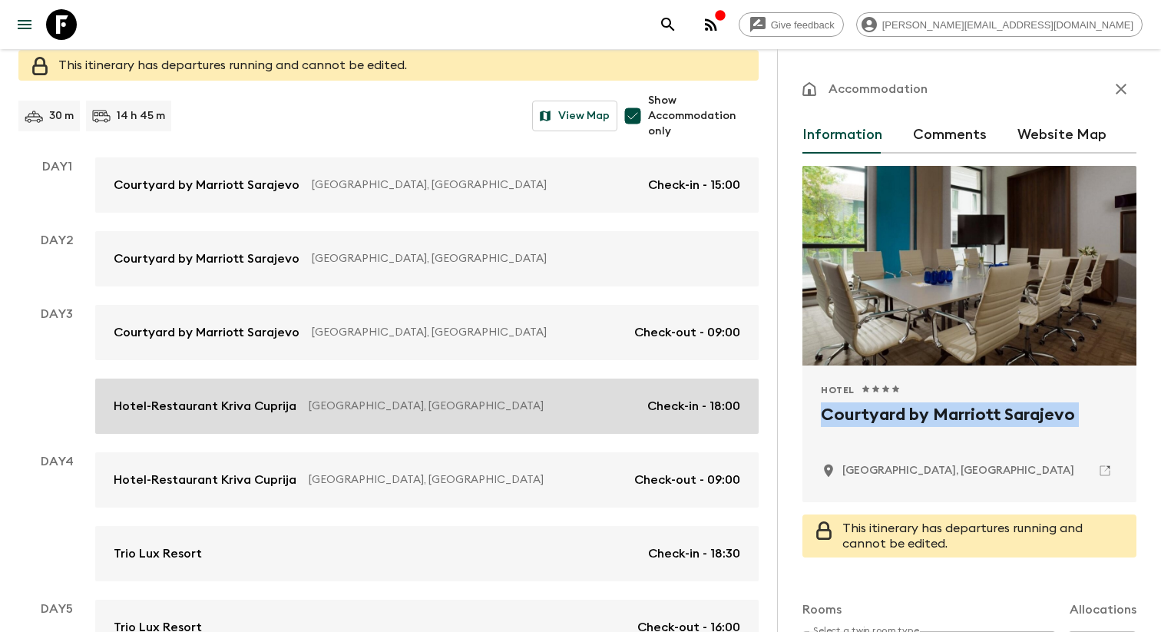
click at [321, 421] on link "Hotel-Restaurant Kriva Cuprija [GEOGRAPHIC_DATA], [GEOGRAPHIC_DATA] Check-in - …" at bounding box center [426, 406] width 663 height 55
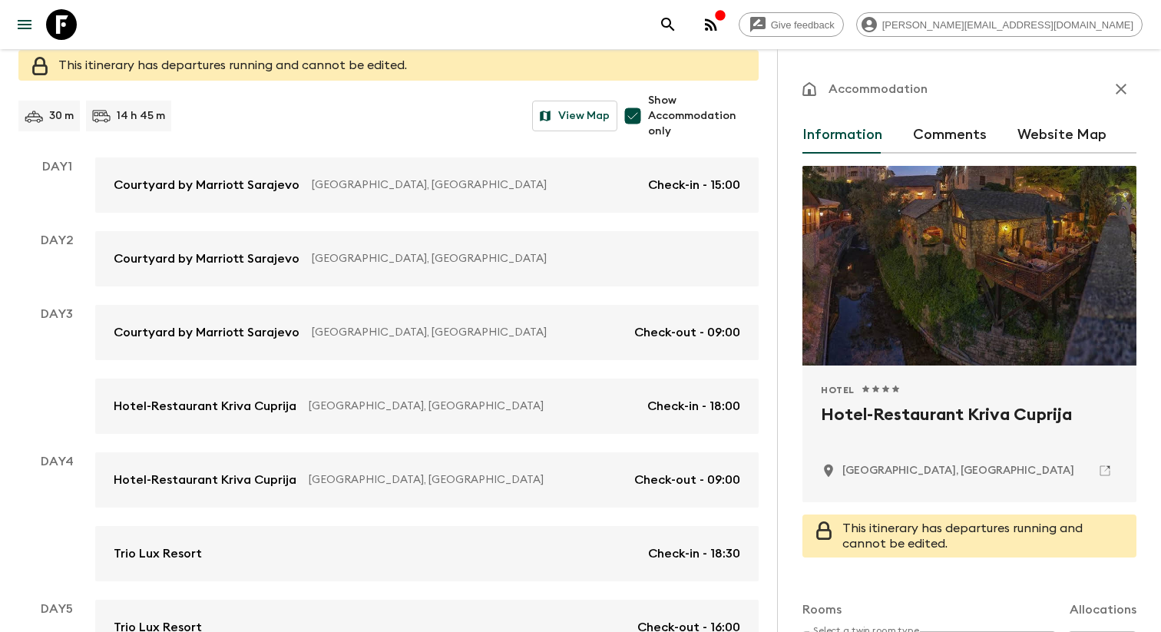
click at [938, 412] on h2 "Hotel-Restaurant Kriva Cuprija" at bounding box center [969, 426] width 297 height 49
copy div "Hotel-Restaurant Kriva Cuprija"
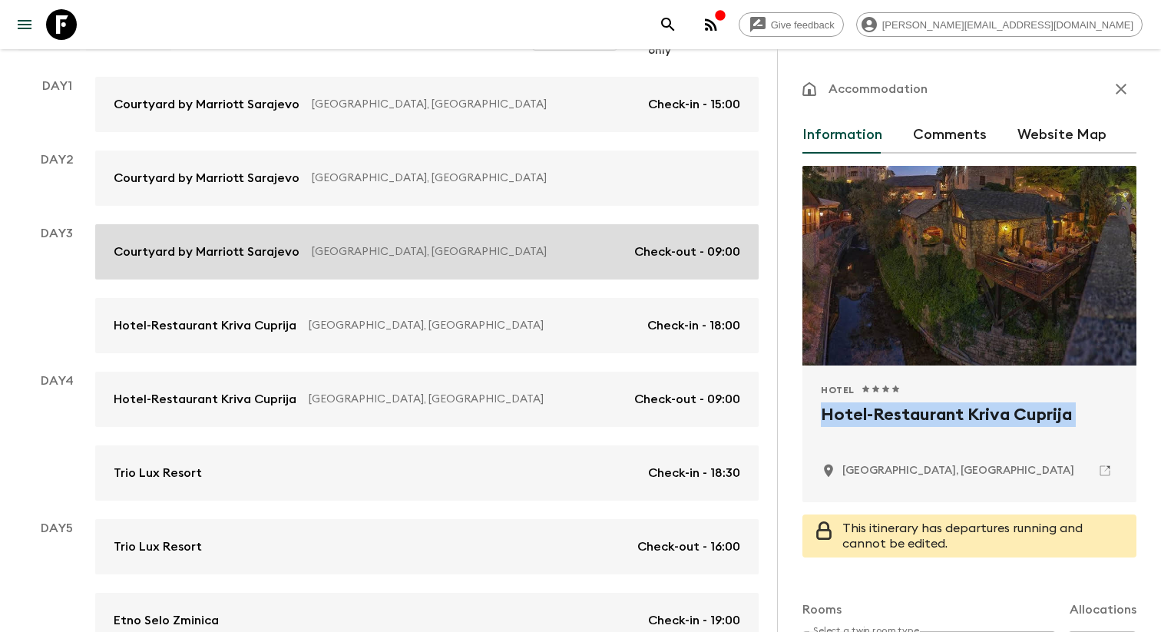
scroll to position [287, 0]
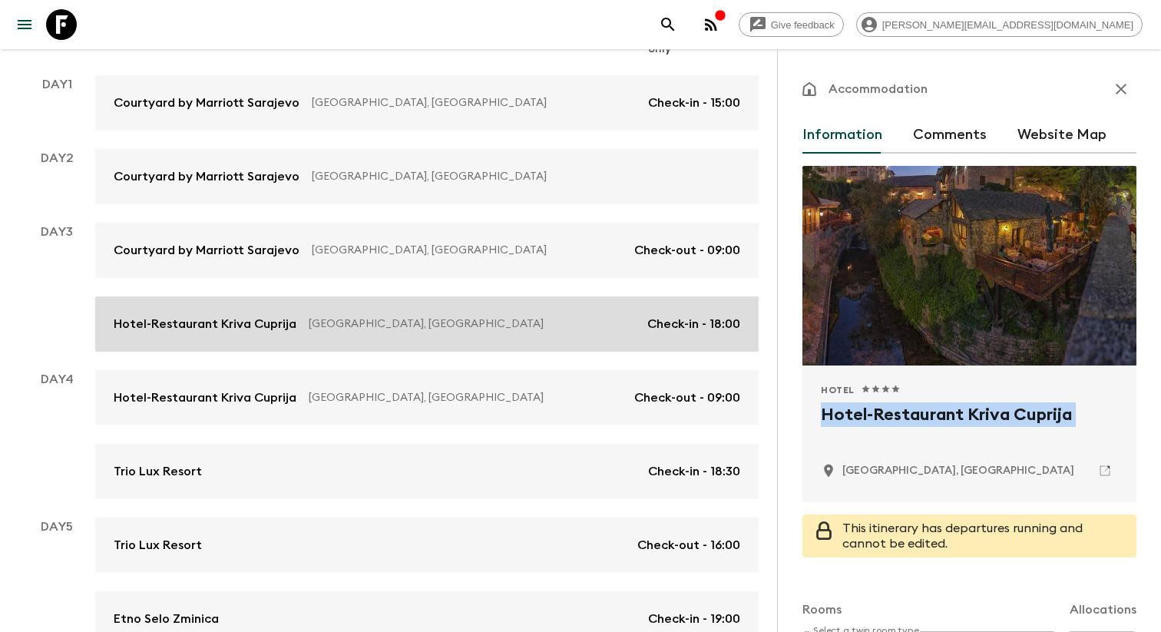
click at [376, 327] on p "[GEOGRAPHIC_DATA], [GEOGRAPHIC_DATA]" at bounding box center [472, 323] width 326 height 15
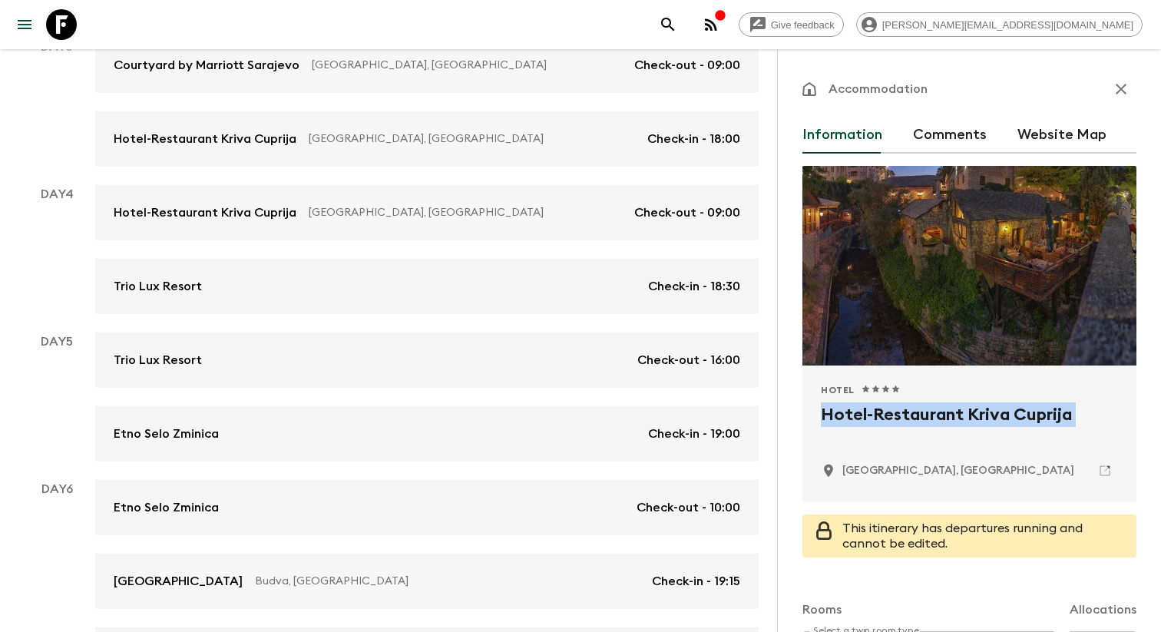
scroll to position [505, 0]
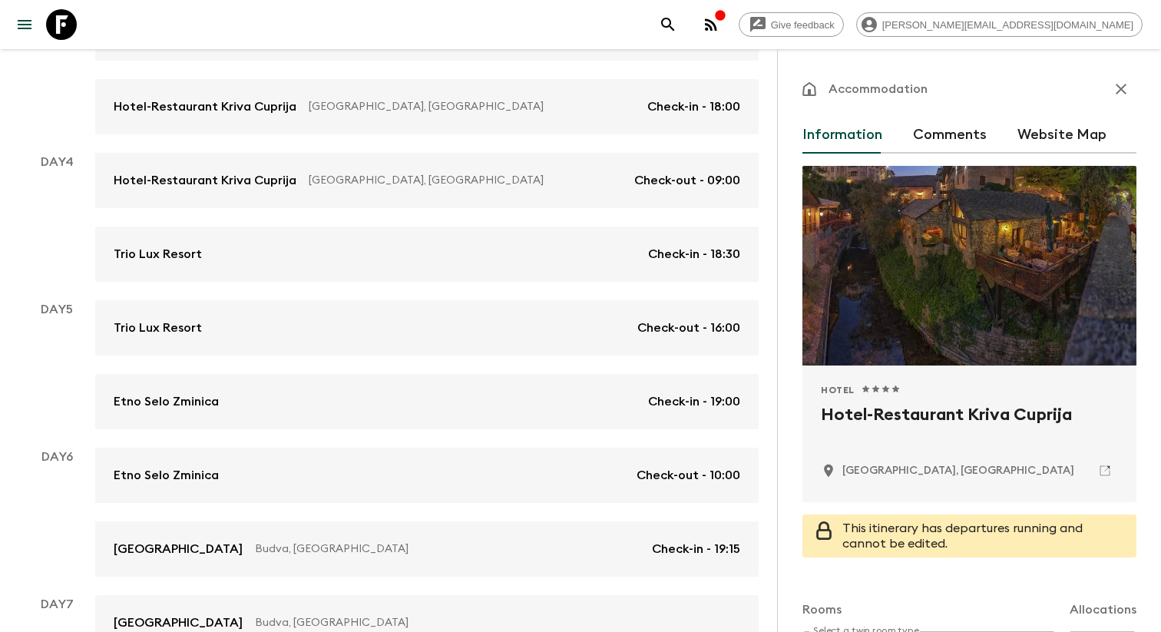
click at [329, 285] on div "Day 1 Courtyard by [GEOGRAPHIC_DATA], [GEOGRAPHIC_DATA] Check-in - 15:00 Day 2 …" at bounding box center [388, 328] width 740 height 940
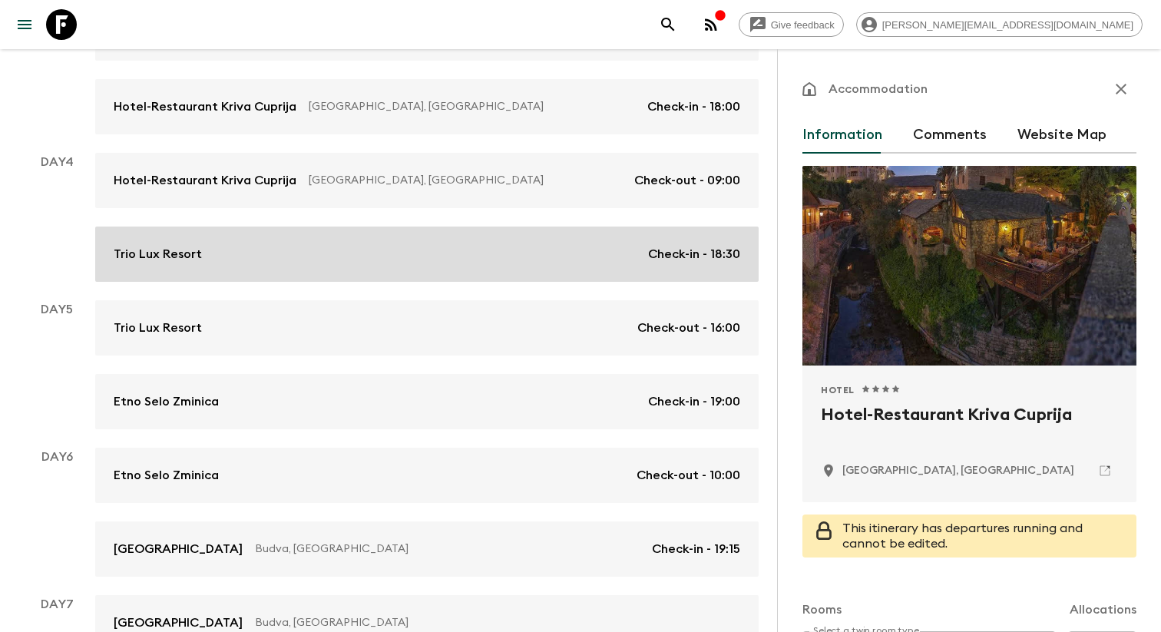
click at [326, 267] on link "Trio Lux Resort Check-in - 18:30" at bounding box center [426, 254] width 663 height 55
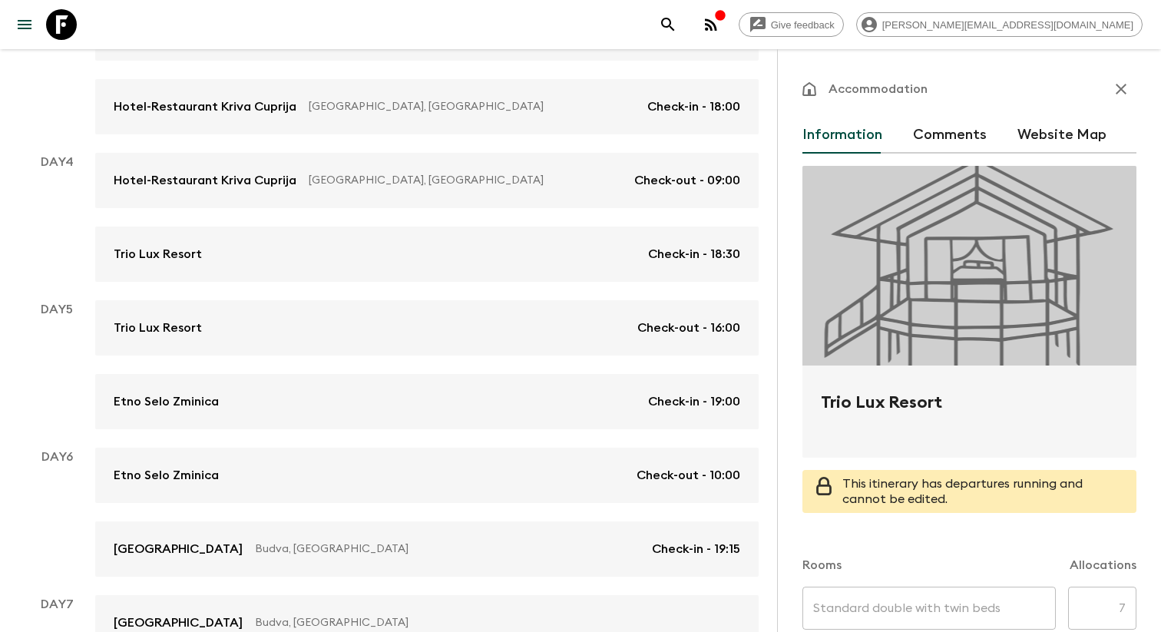
click at [908, 421] on h2 "Trio Lux Resort" at bounding box center [969, 414] width 297 height 49
click at [906, 403] on h2 "Trio Lux Resort" at bounding box center [969, 414] width 297 height 49
copy form "Trio Lux Resort"
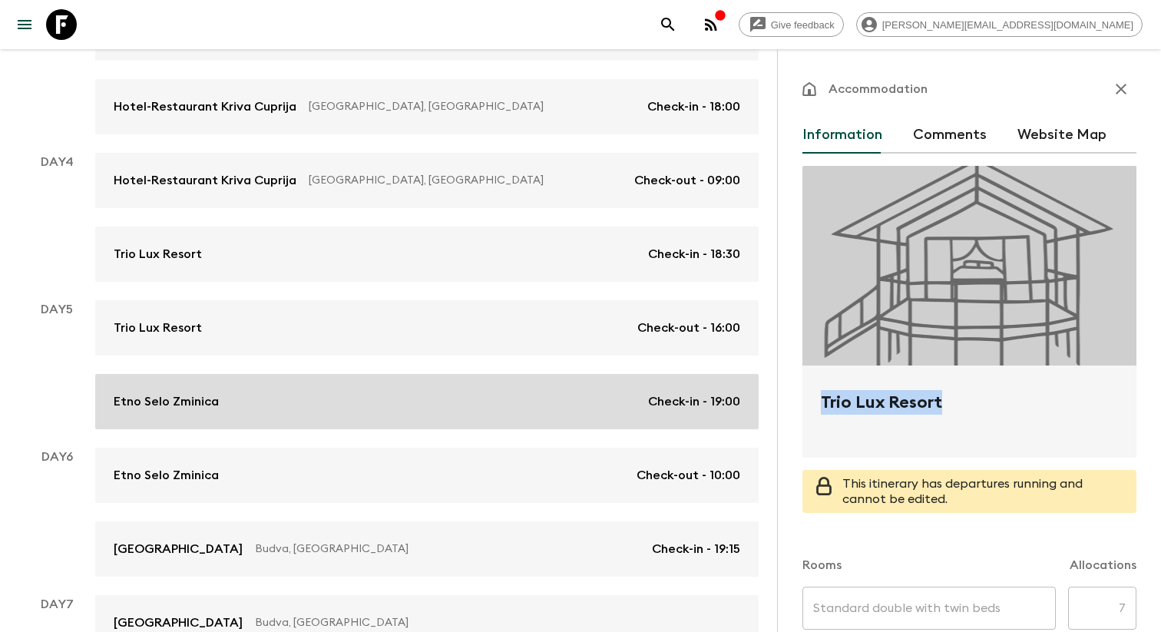
click at [369, 424] on link "Etno Selo Zminica Check-in - 19:00" at bounding box center [426, 401] width 663 height 55
type input "Standard room with twin beds"
type input "Standard room with double bed"
type input "Day 5"
type input "19:00"
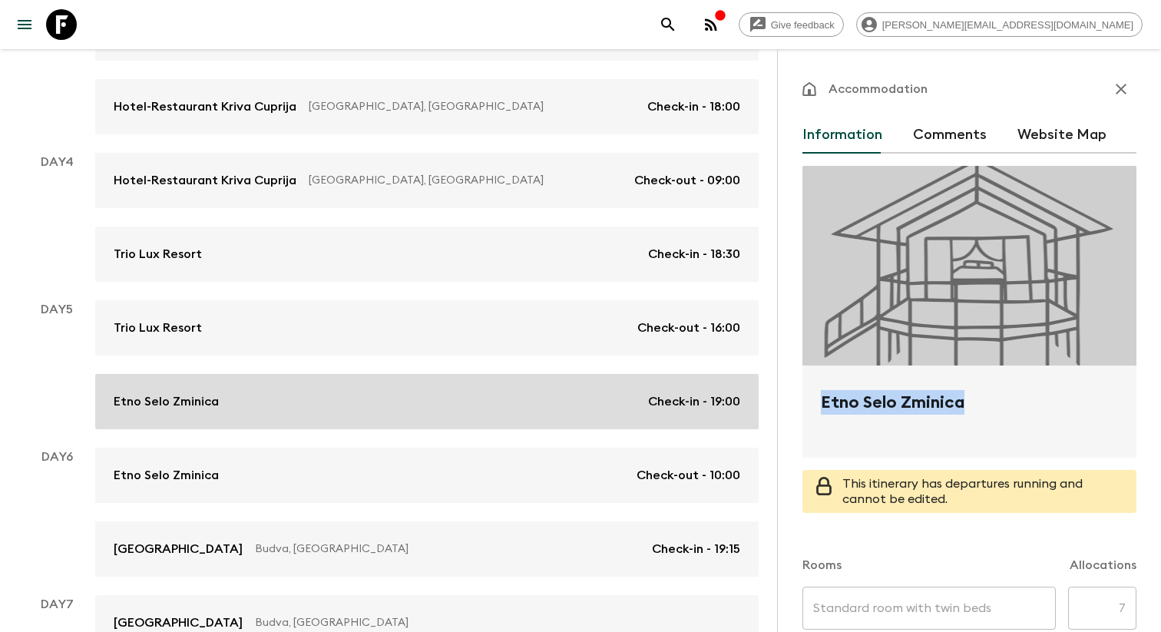
type input "Day 6"
type input "10:00"
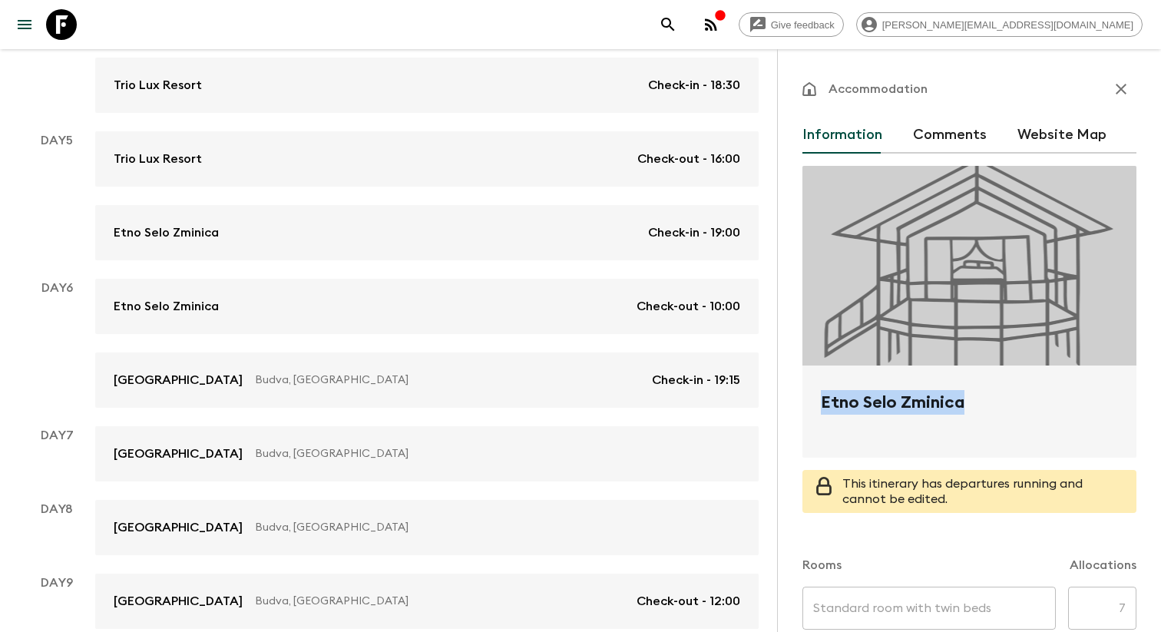
scroll to position [756, 0]
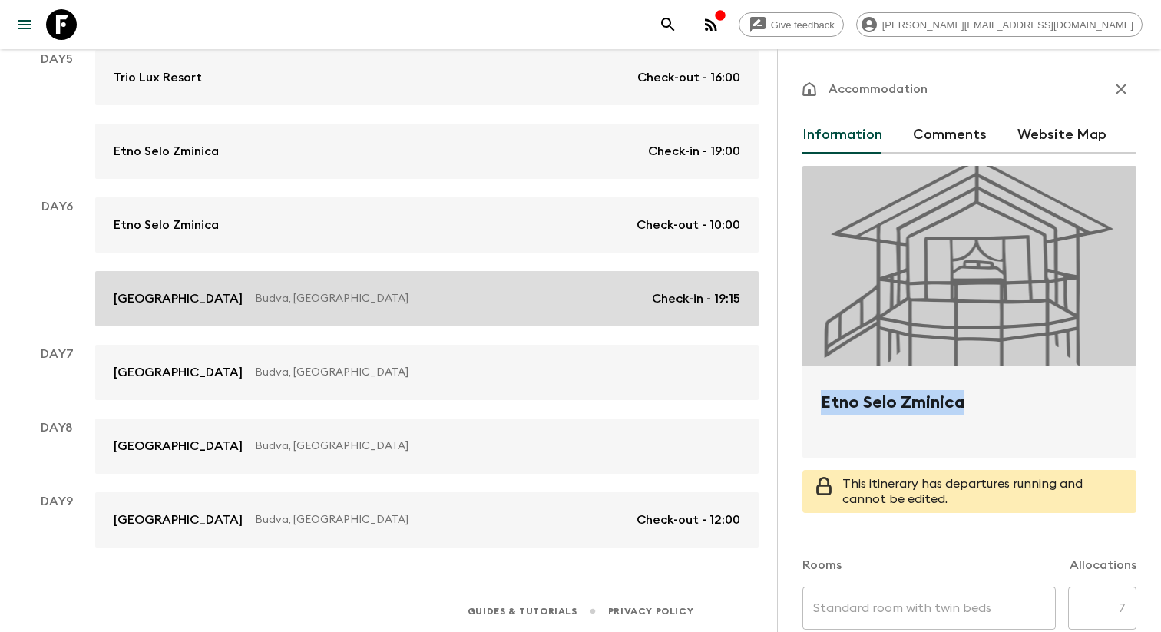
click at [335, 295] on p "Budva, [GEOGRAPHIC_DATA]" at bounding box center [447, 298] width 385 height 15
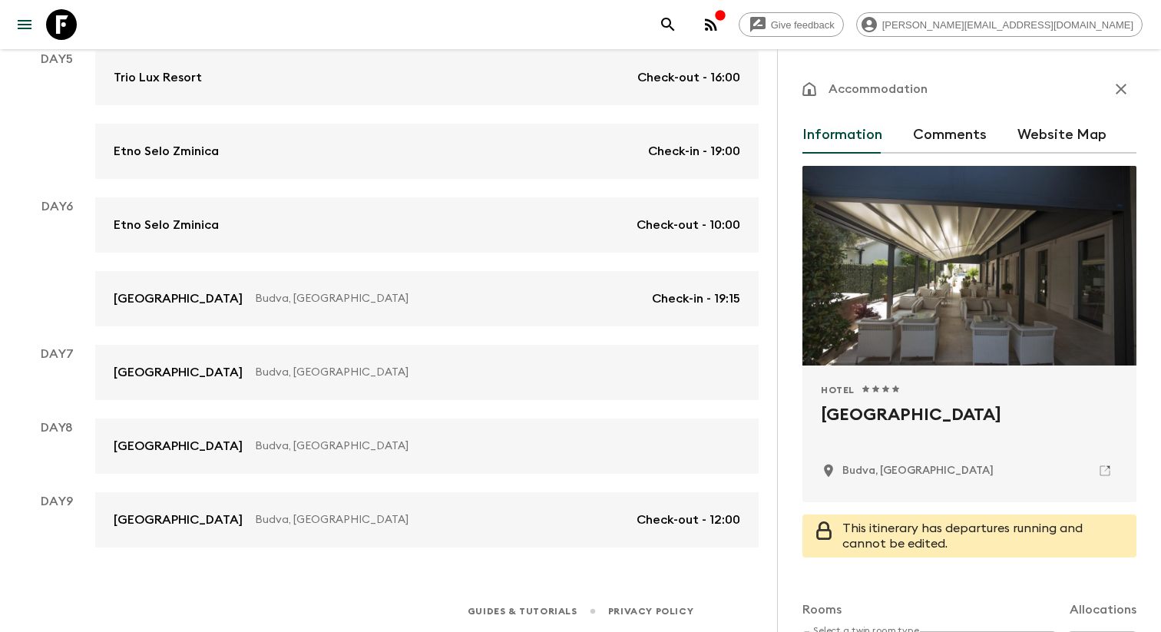
click at [855, 412] on h2 "[GEOGRAPHIC_DATA]" at bounding box center [969, 426] width 297 height 49
copy div "[GEOGRAPHIC_DATA]"
click at [15, 25] on button "menu" at bounding box center [24, 24] width 31 height 31
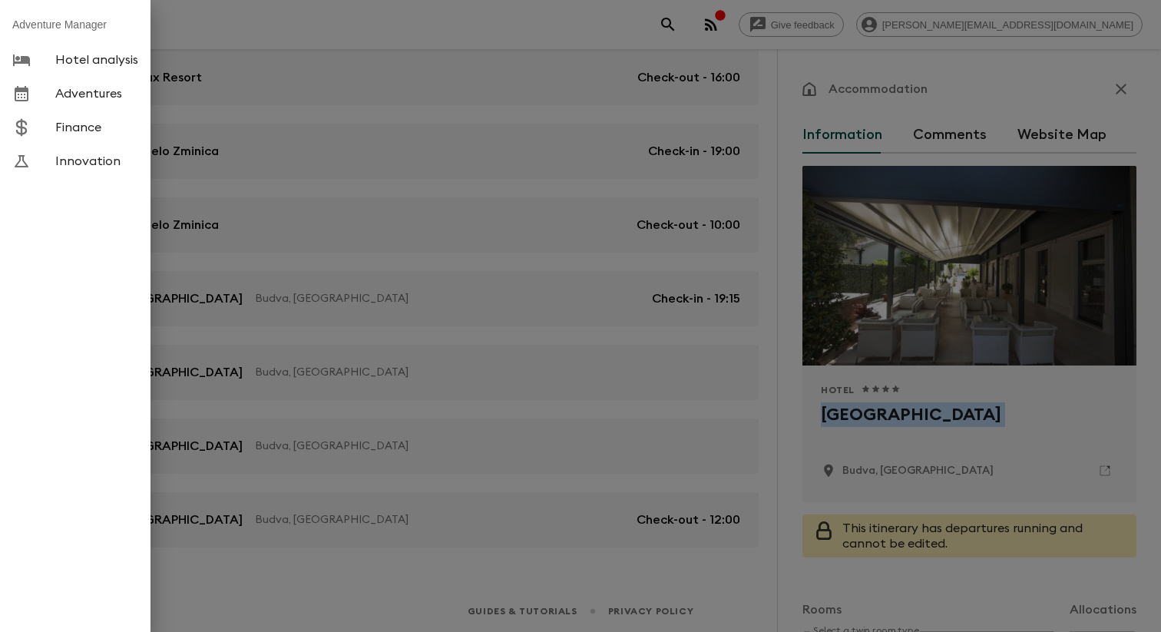
click at [139, 111] on link "Adventures" at bounding box center [75, 94] width 151 height 34
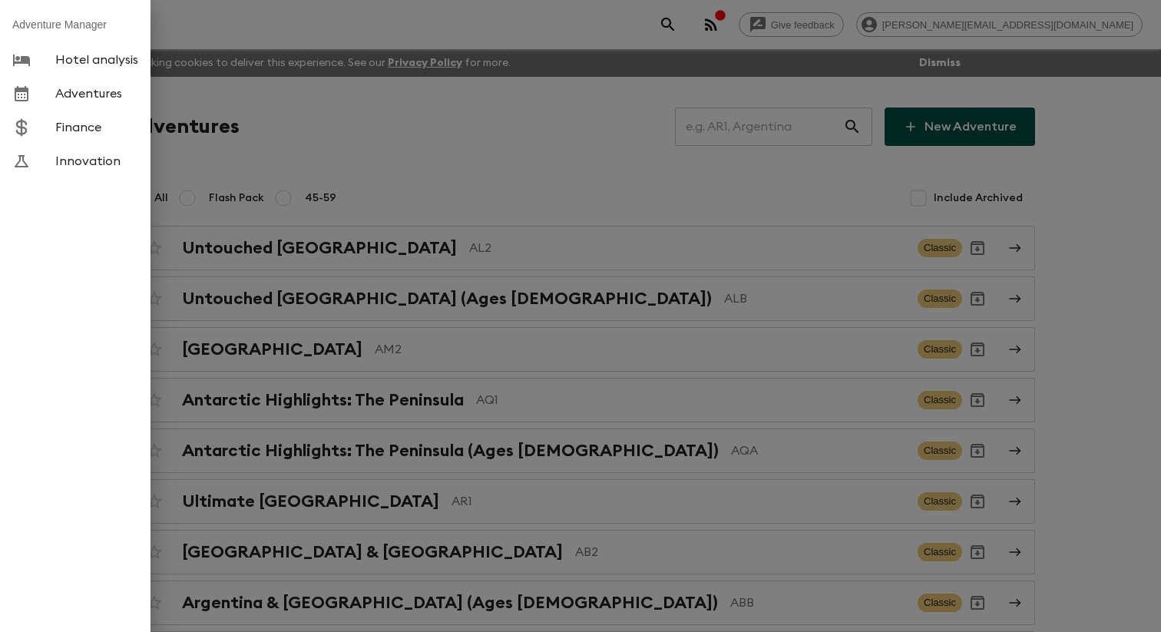
click at [376, 160] on div at bounding box center [580, 316] width 1161 height 632
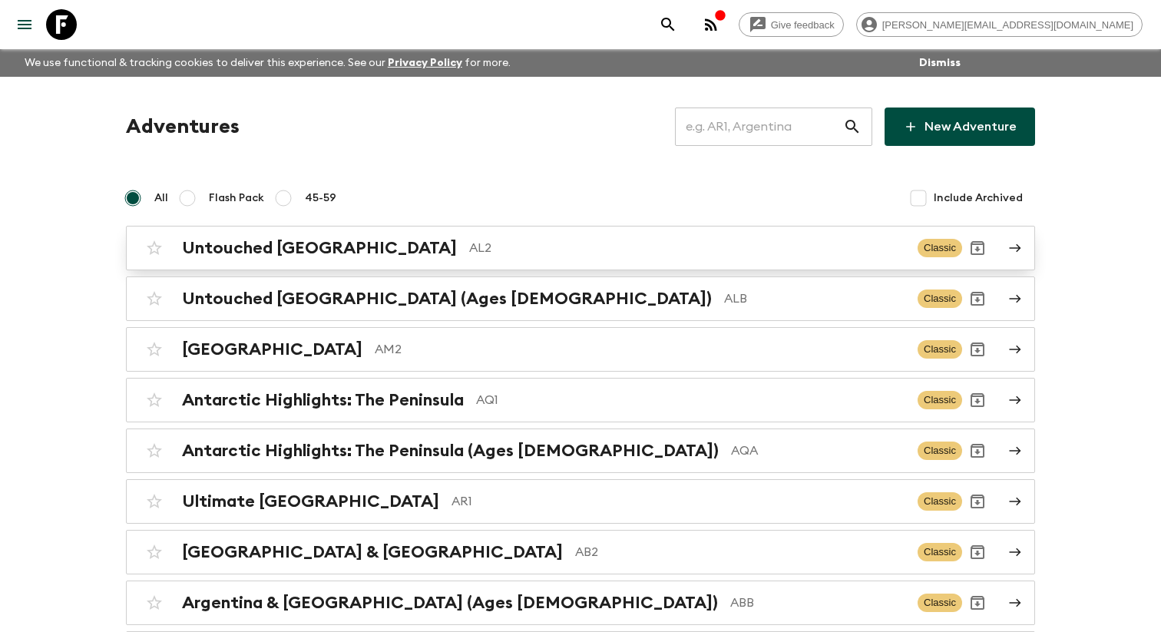
click at [368, 263] on div "Untouched Albania AL2 Classic" at bounding box center [550, 248] width 823 height 31
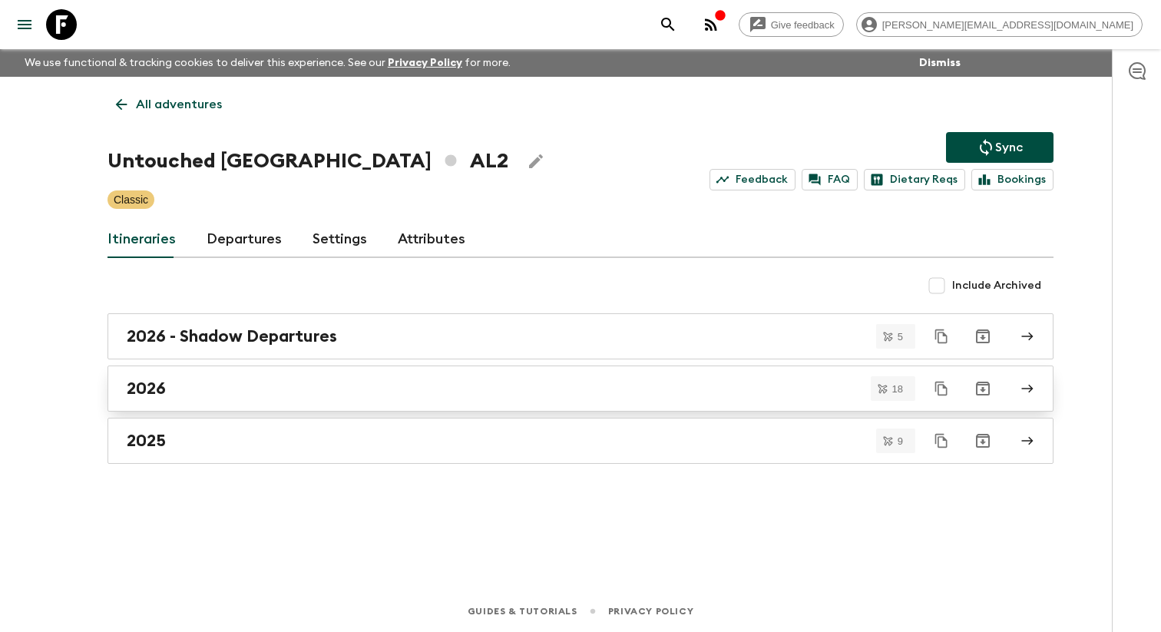
click at [184, 395] on div "2026" at bounding box center [566, 389] width 879 height 20
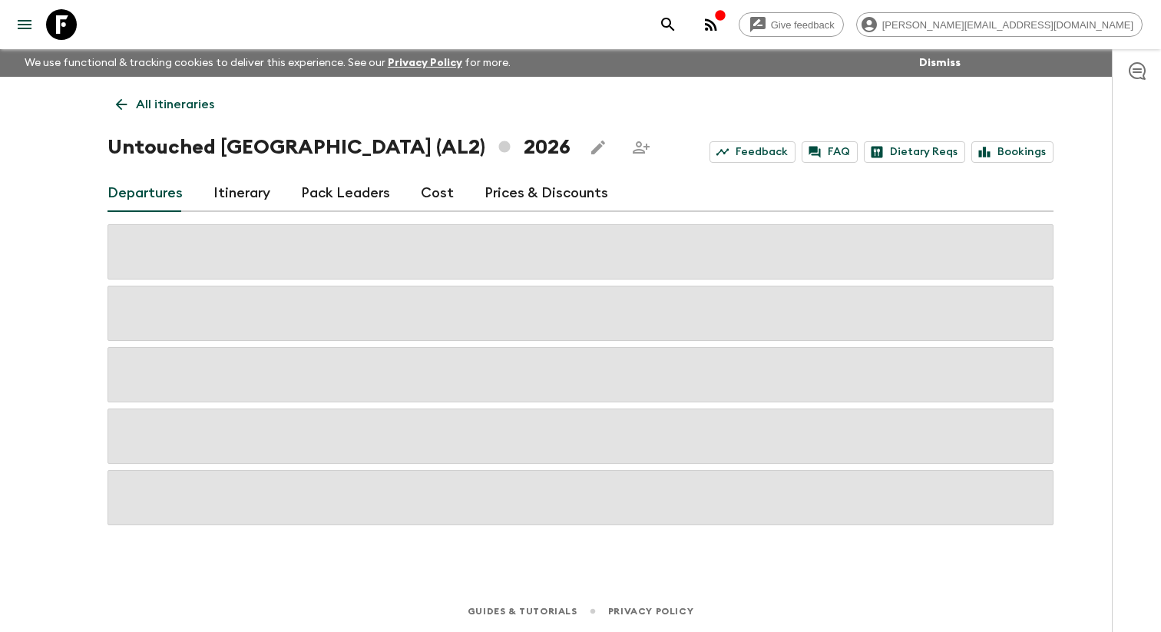
click at [244, 192] on link "Itinerary" at bounding box center [241, 193] width 57 height 37
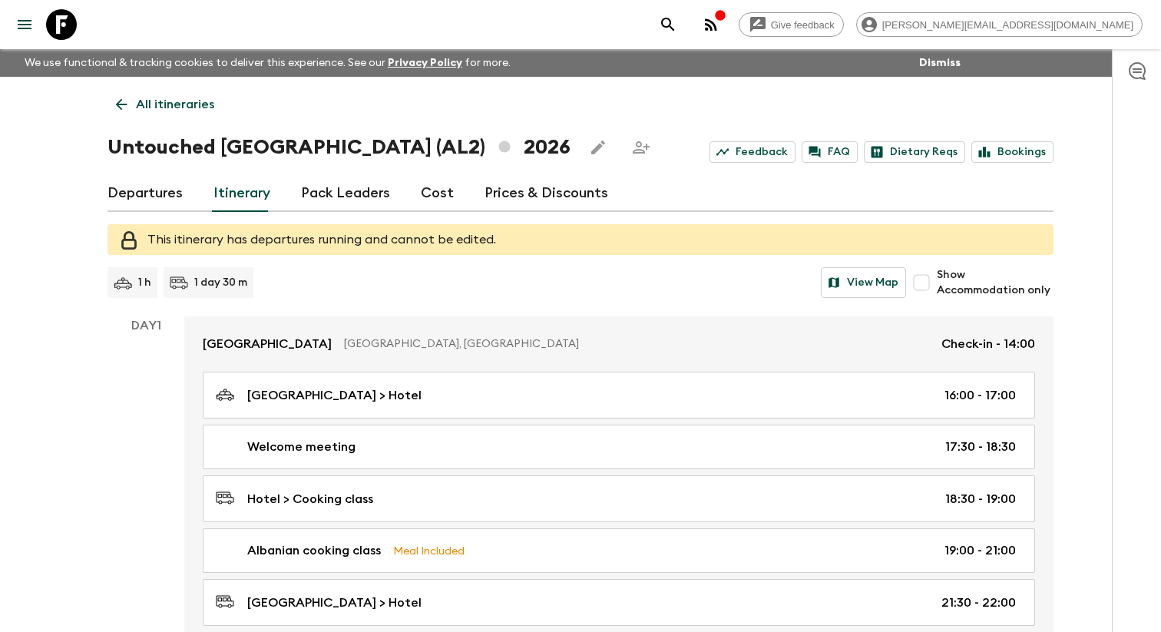
scroll to position [48, 0]
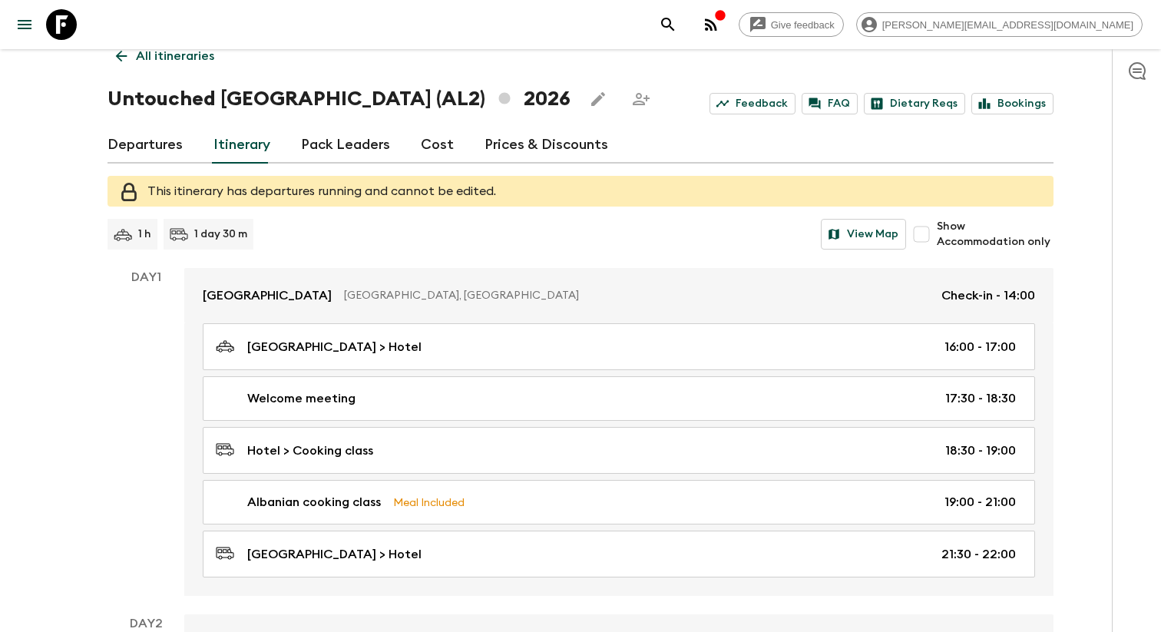
click at [935, 243] on input "Show Accommodation only" at bounding box center [921, 234] width 31 height 31
checkbox input "true"
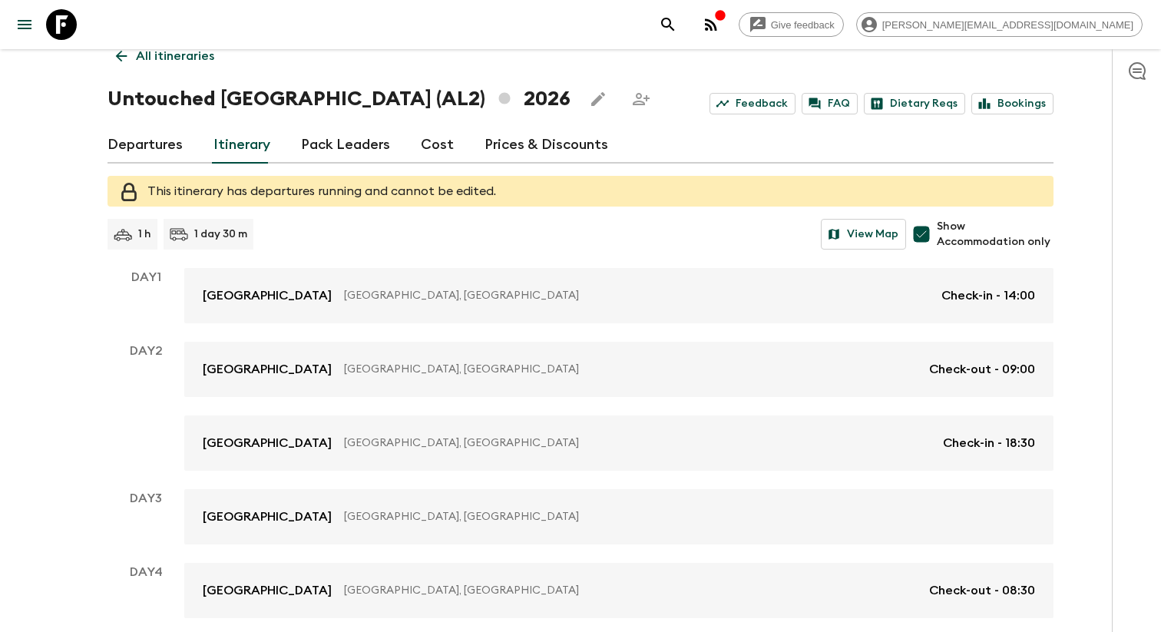
scroll to position [102, 0]
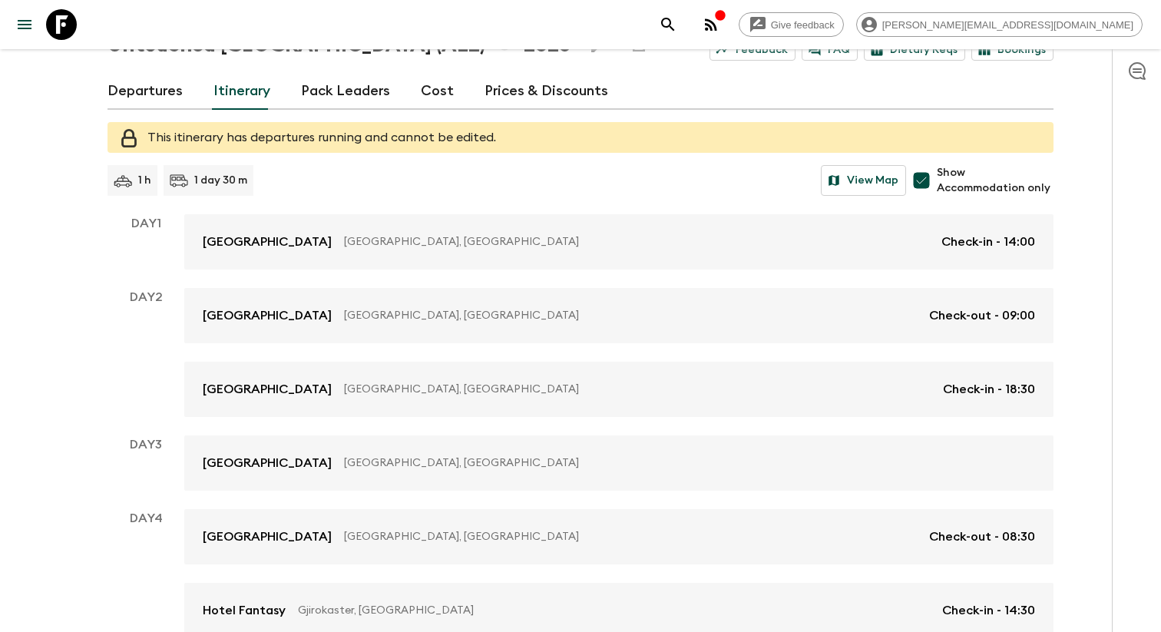
click at [623, 250] on p "[GEOGRAPHIC_DATA], [GEOGRAPHIC_DATA]" at bounding box center [636, 241] width 585 height 15
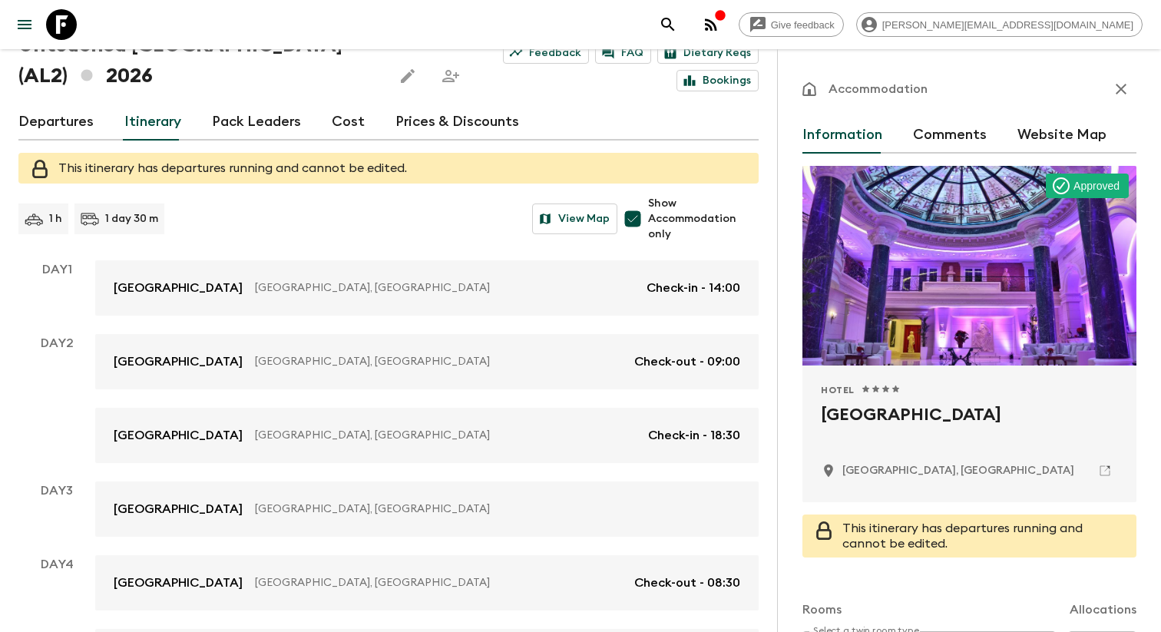
click at [901, 427] on h2 "[GEOGRAPHIC_DATA]" at bounding box center [969, 426] width 297 height 49
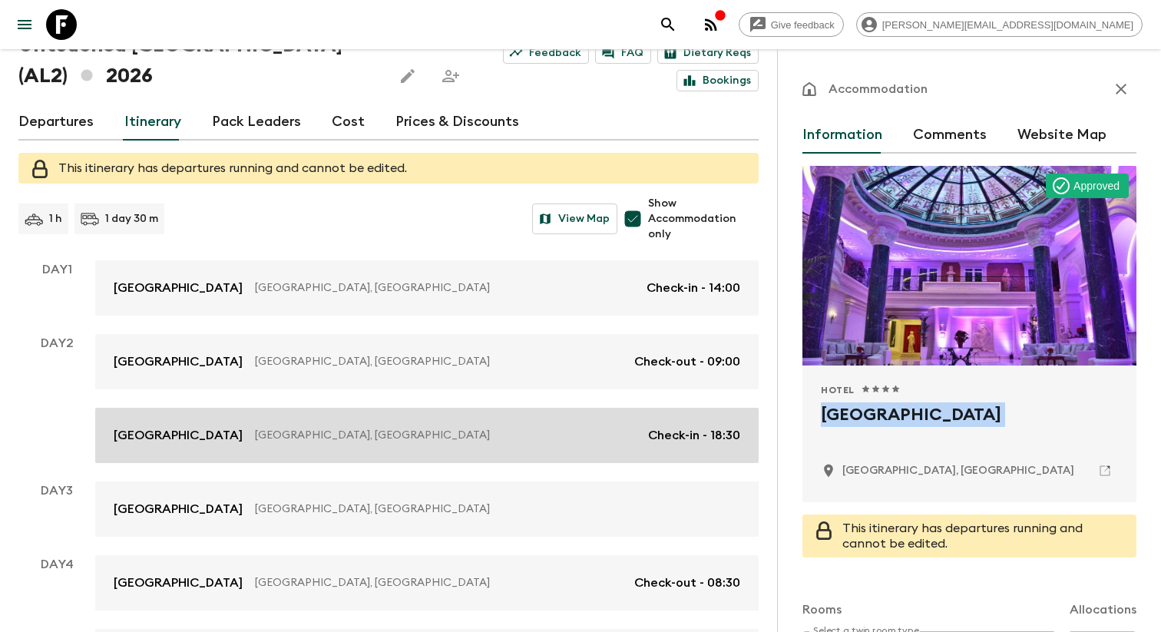
click at [239, 463] on link "[GEOGRAPHIC_DATA], [GEOGRAPHIC_DATA] Check-in - 18:30" at bounding box center [426, 435] width 663 height 55
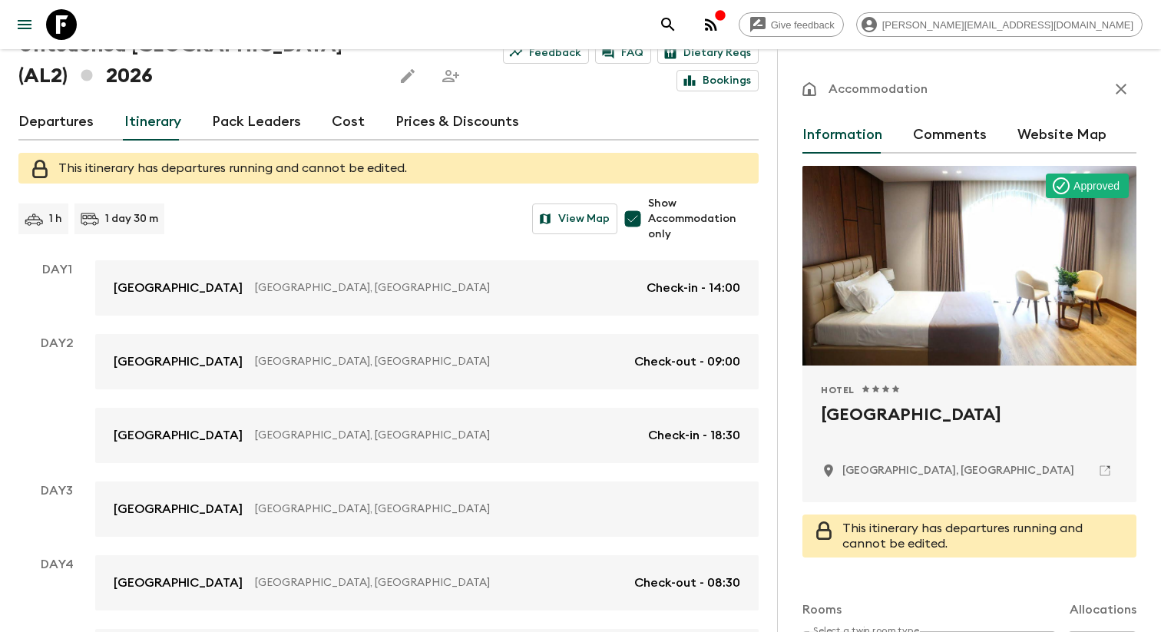
click at [842, 418] on h2 "[GEOGRAPHIC_DATA]" at bounding box center [969, 426] width 297 height 49
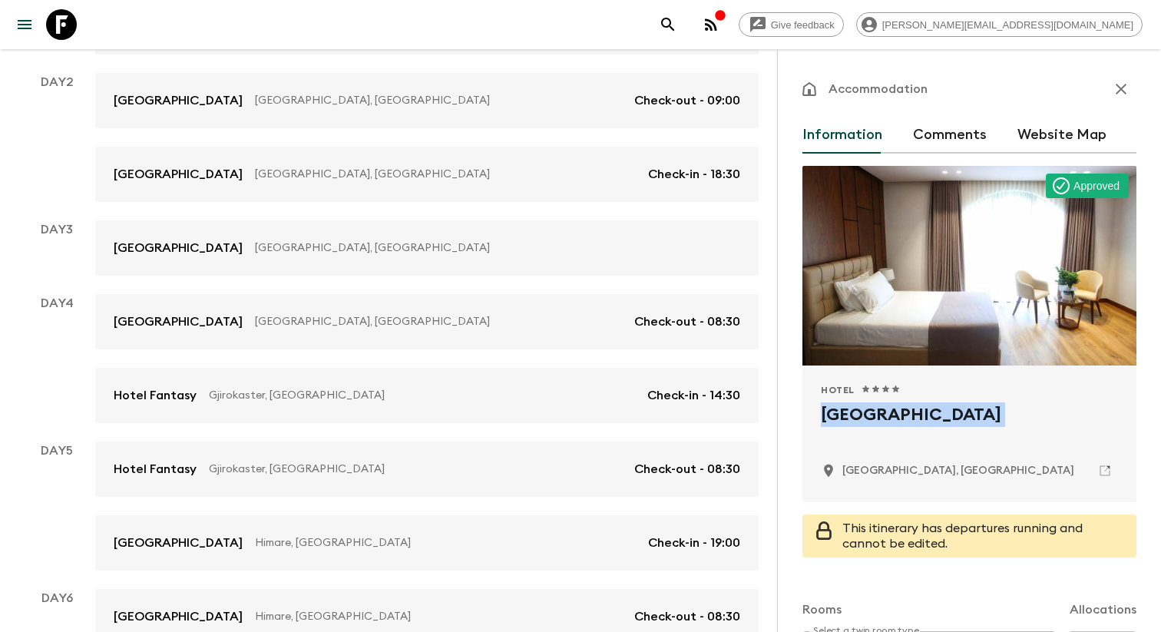
scroll to position [364, 0]
click at [325, 395] on p "Gjirokaster, [GEOGRAPHIC_DATA]" at bounding box center [422, 394] width 426 height 15
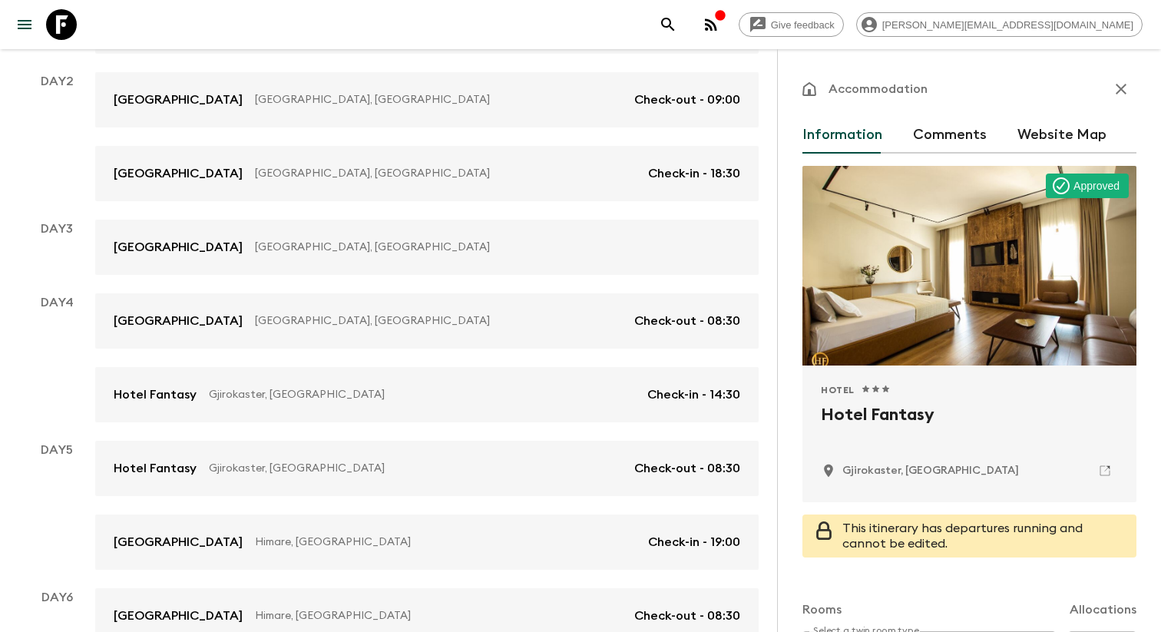
click at [849, 423] on h2 "Hotel Fantasy" at bounding box center [969, 426] width 297 height 49
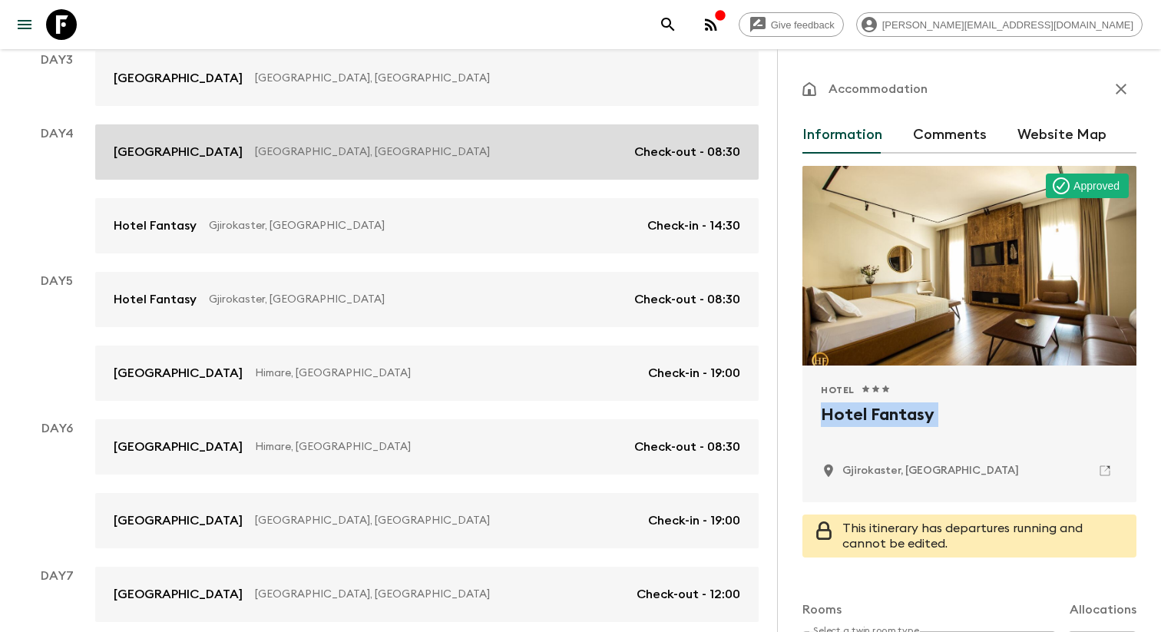
scroll to position [608, 0]
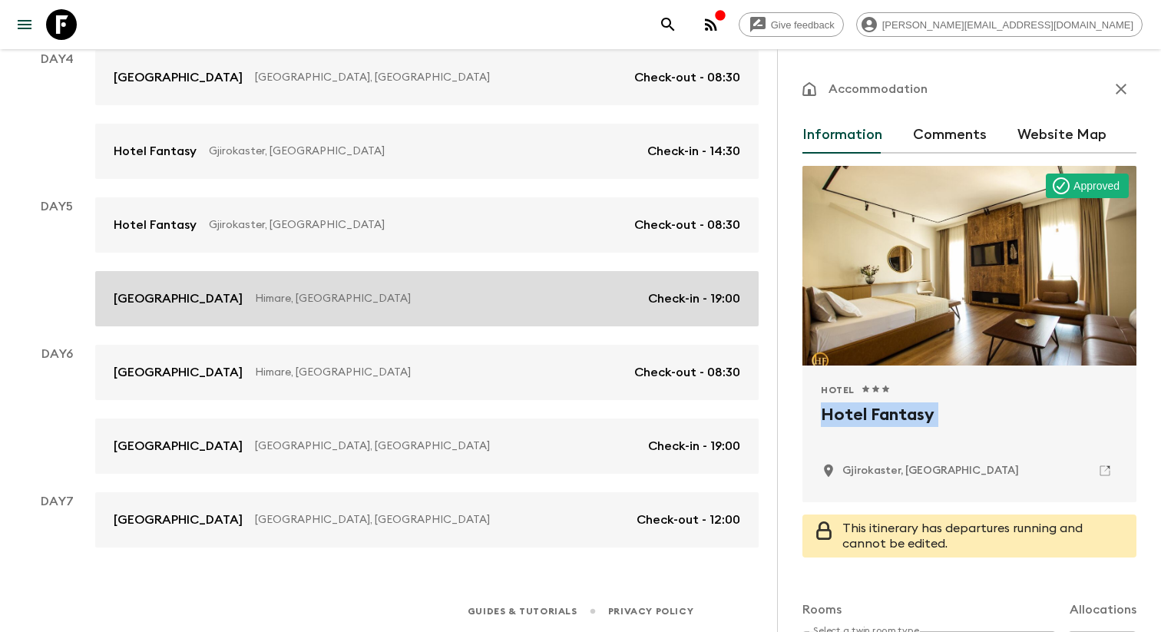
click at [462, 299] on p "Himare, [GEOGRAPHIC_DATA]" at bounding box center [445, 298] width 381 height 15
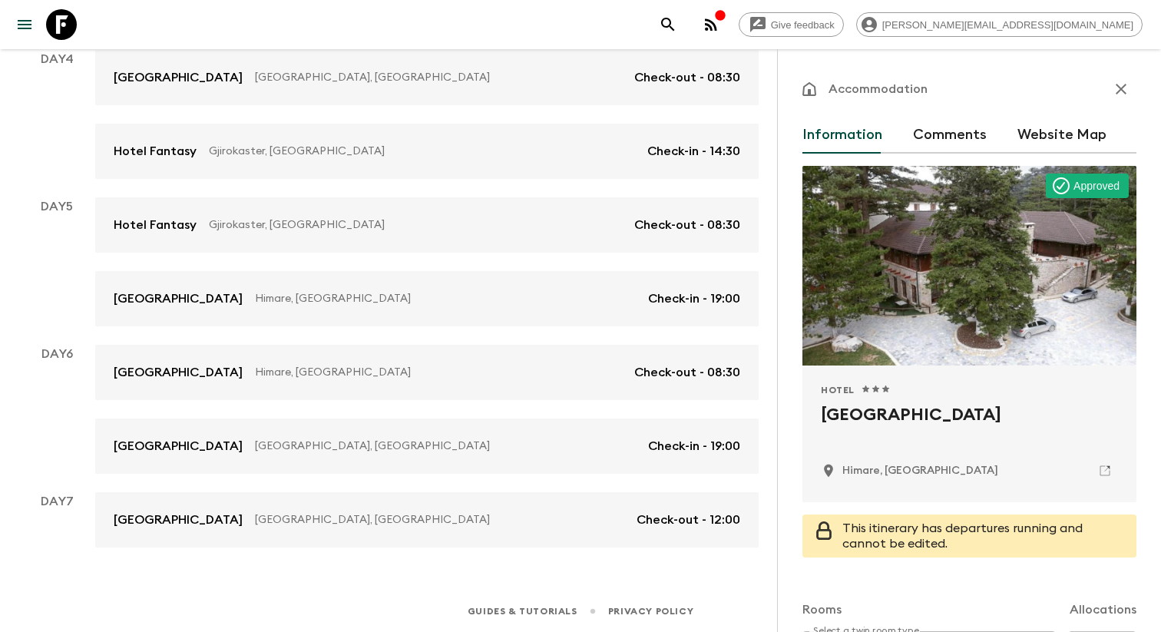
click at [920, 434] on h2 "[GEOGRAPHIC_DATA]" at bounding box center [969, 426] width 297 height 49
click at [915, 420] on h2 "[GEOGRAPHIC_DATA]" at bounding box center [969, 426] width 297 height 49
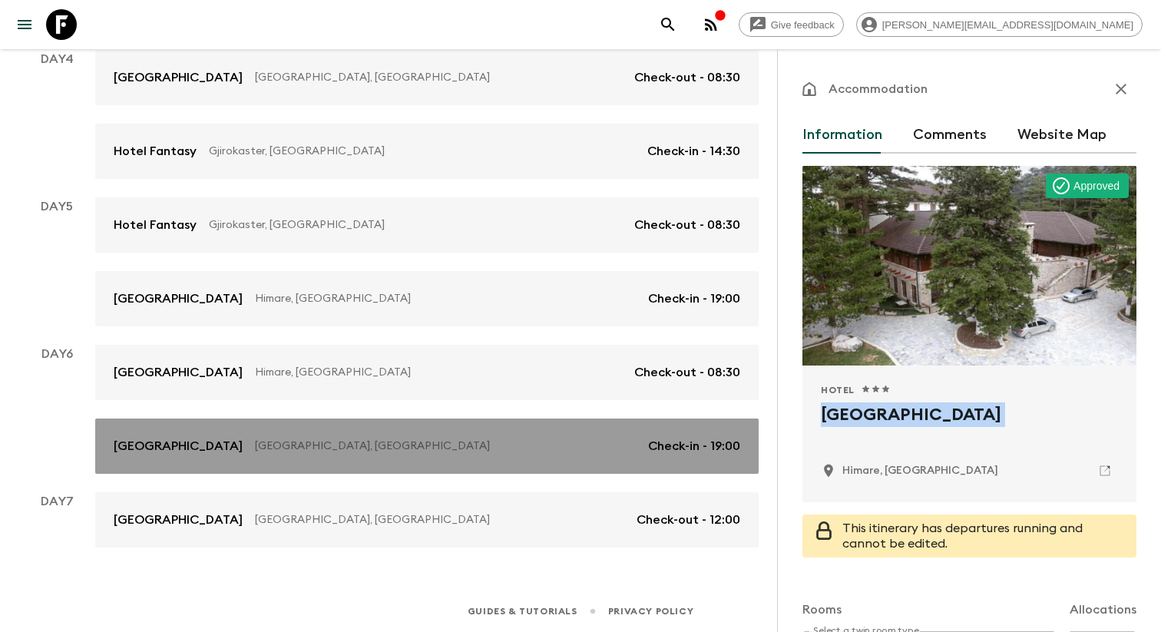
click at [335, 432] on link "[GEOGRAPHIC_DATA], [GEOGRAPHIC_DATA] Check-in - 19:00" at bounding box center [426, 446] width 663 height 55
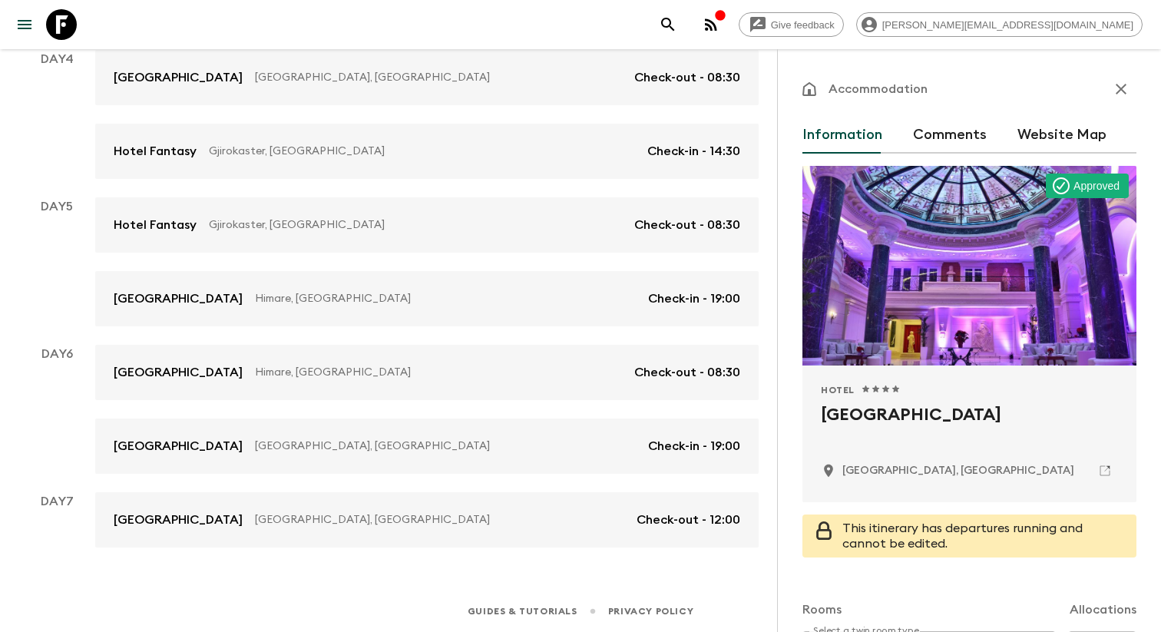
click at [851, 420] on h2 "[GEOGRAPHIC_DATA]" at bounding box center [969, 426] width 297 height 49
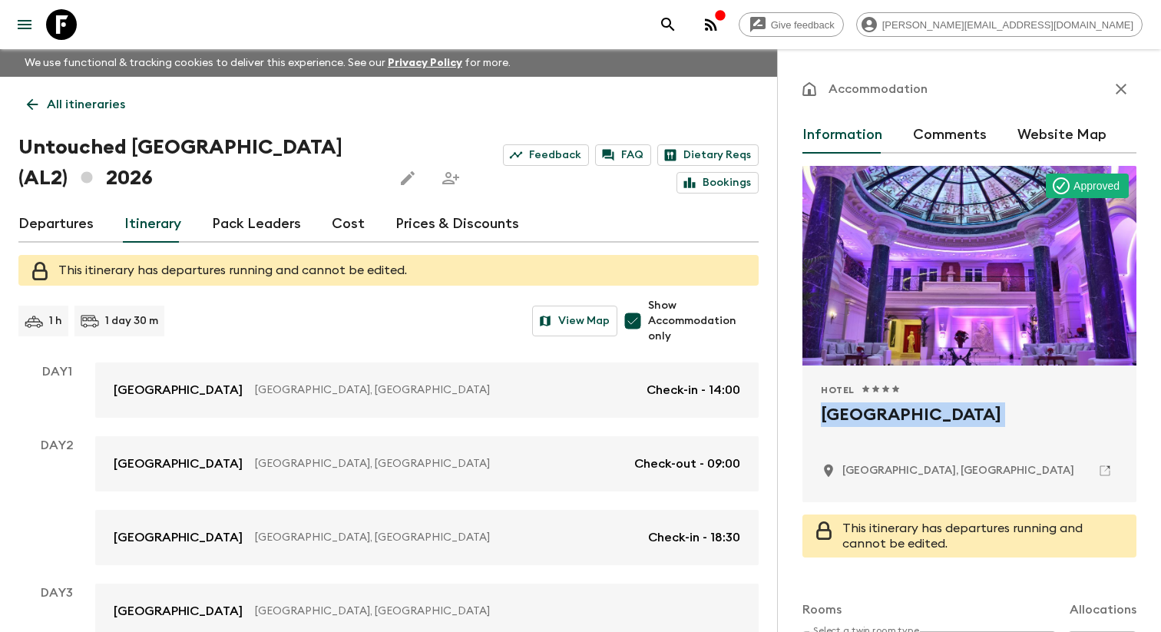
click at [30, 20] on icon "menu" at bounding box center [25, 24] width 14 height 9
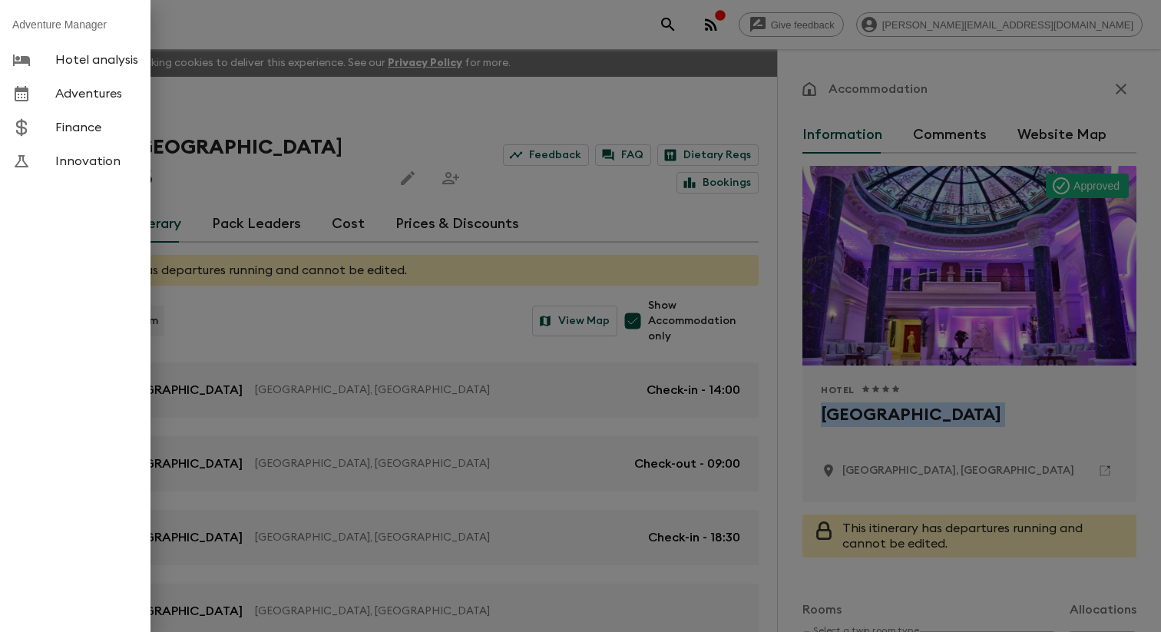
click at [135, 91] on span "Adventures" at bounding box center [96, 93] width 83 height 15
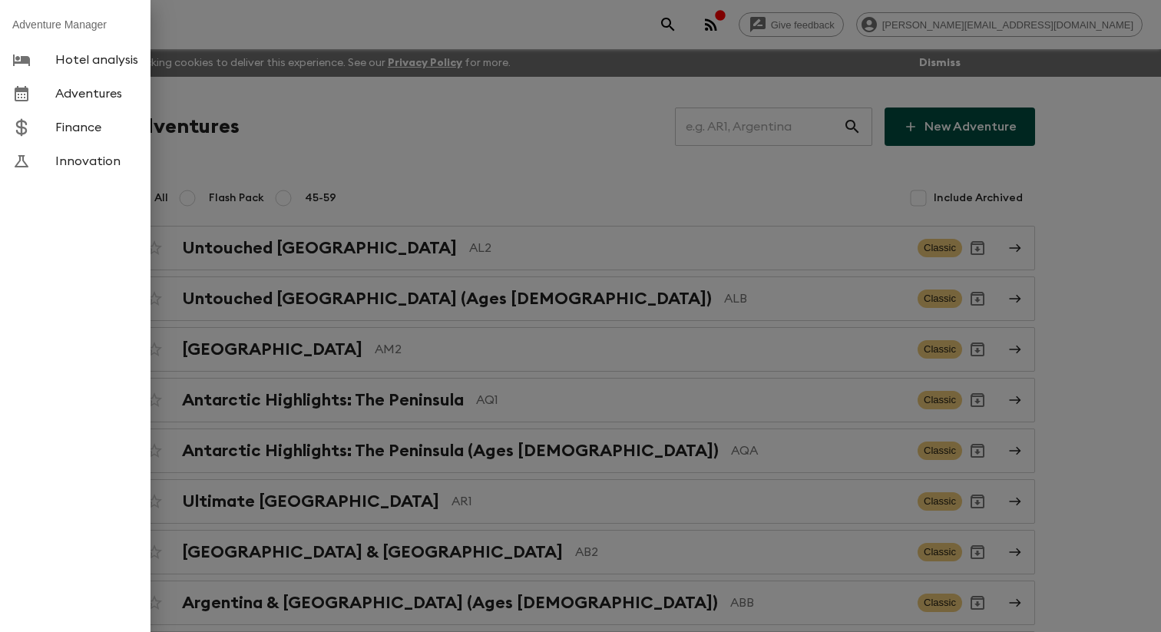
click at [499, 143] on div at bounding box center [580, 316] width 1161 height 632
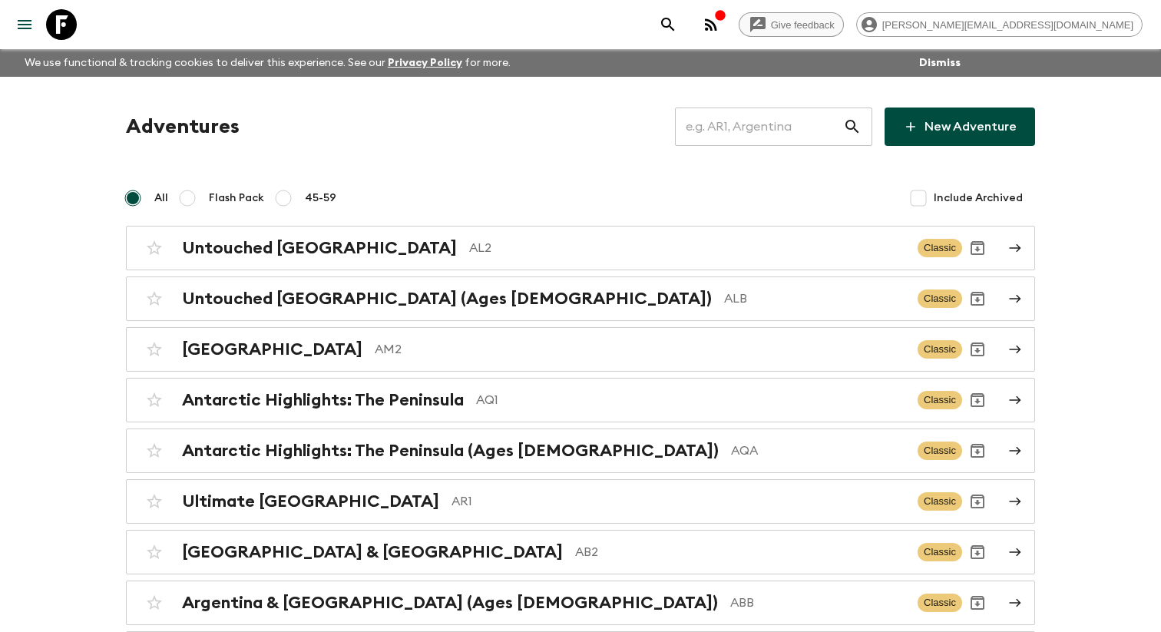
scroll to position [2150, 0]
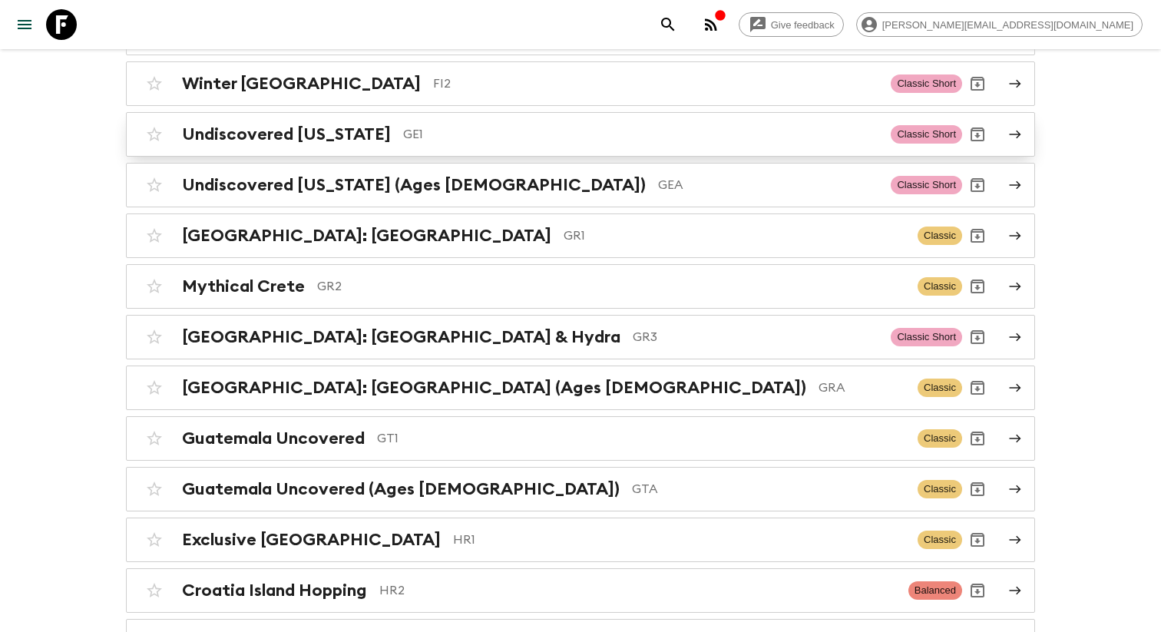
click at [365, 144] on div "Undiscovered [US_STATE] GE1" at bounding box center [530, 134] width 697 height 20
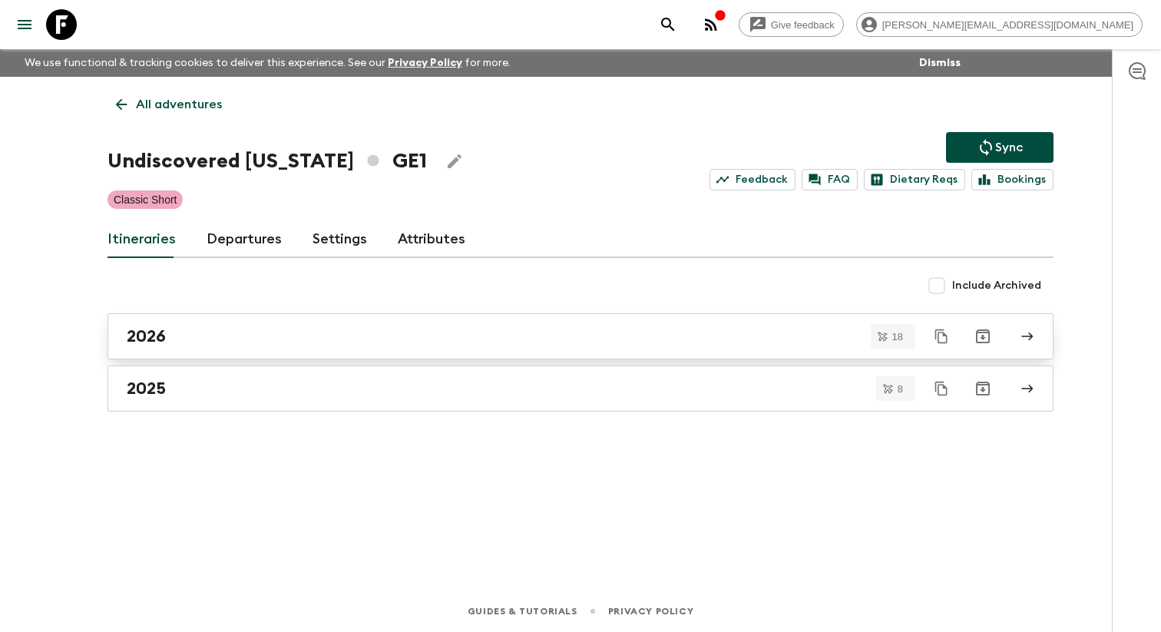
click at [181, 346] on div "2026" at bounding box center [566, 336] width 879 height 20
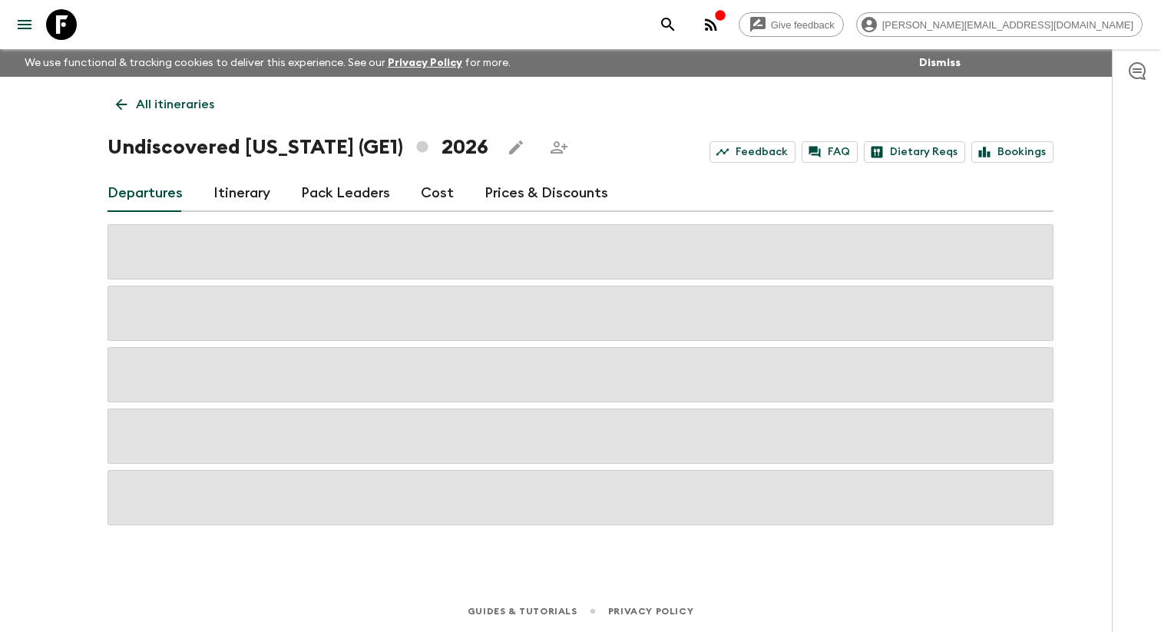
click at [253, 197] on link "Itinerary" at bounding box center [241, 193] width 57 height 37
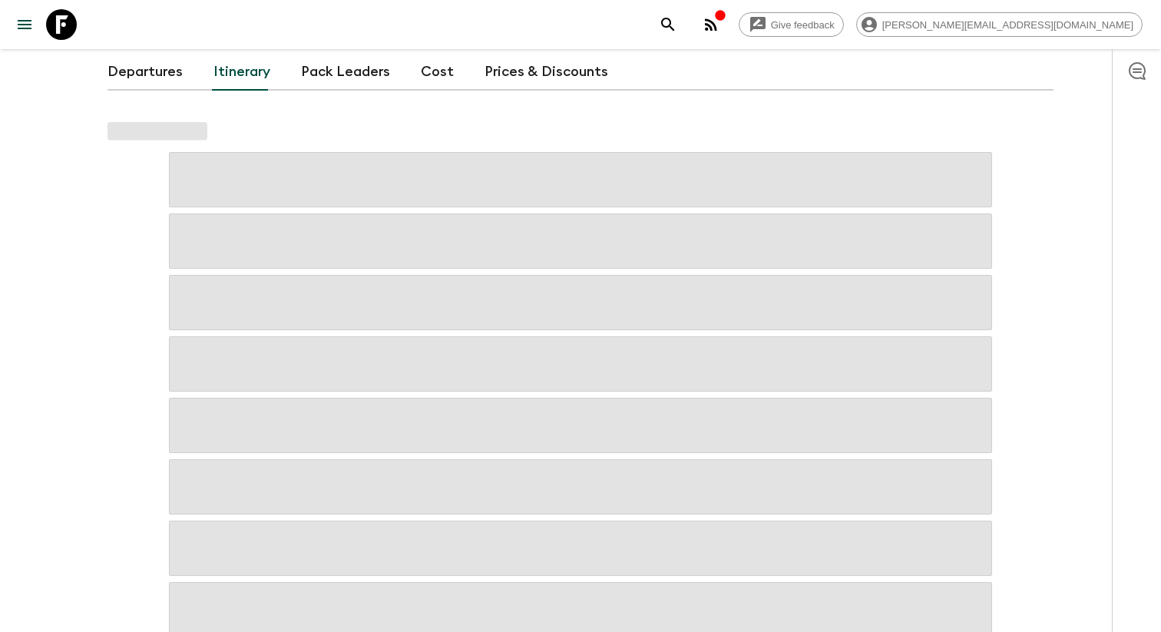
scroll to position [124, 0]
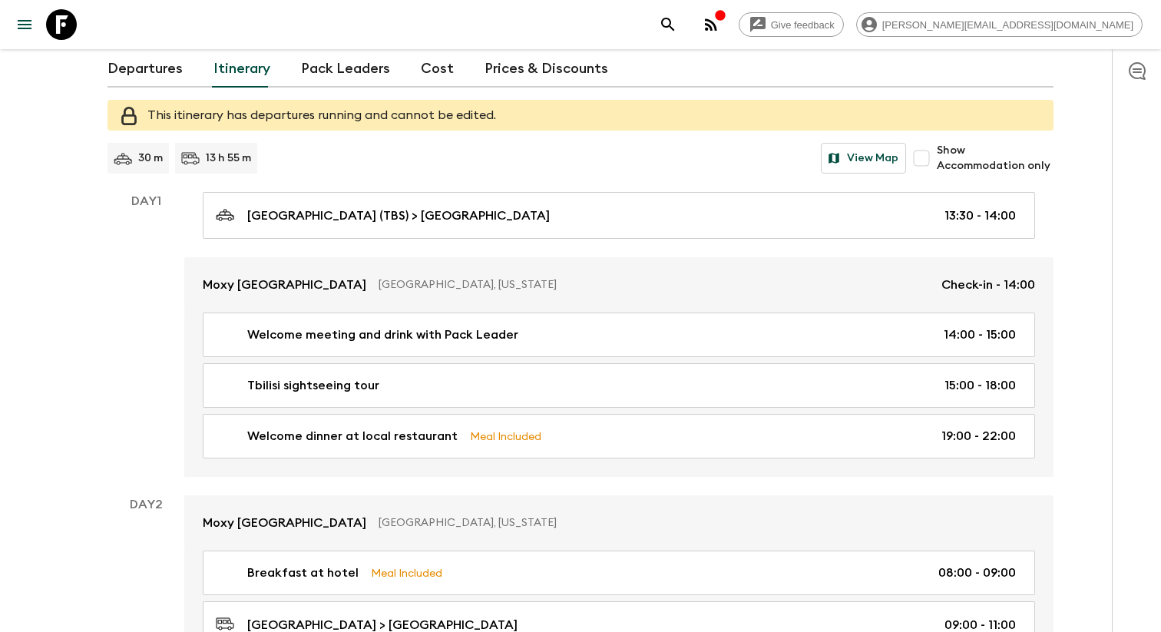
click at [925, 163] on input "Show Accommodation only" at bounding box center [921, 158] width 31 height 31
checkbox input "true"
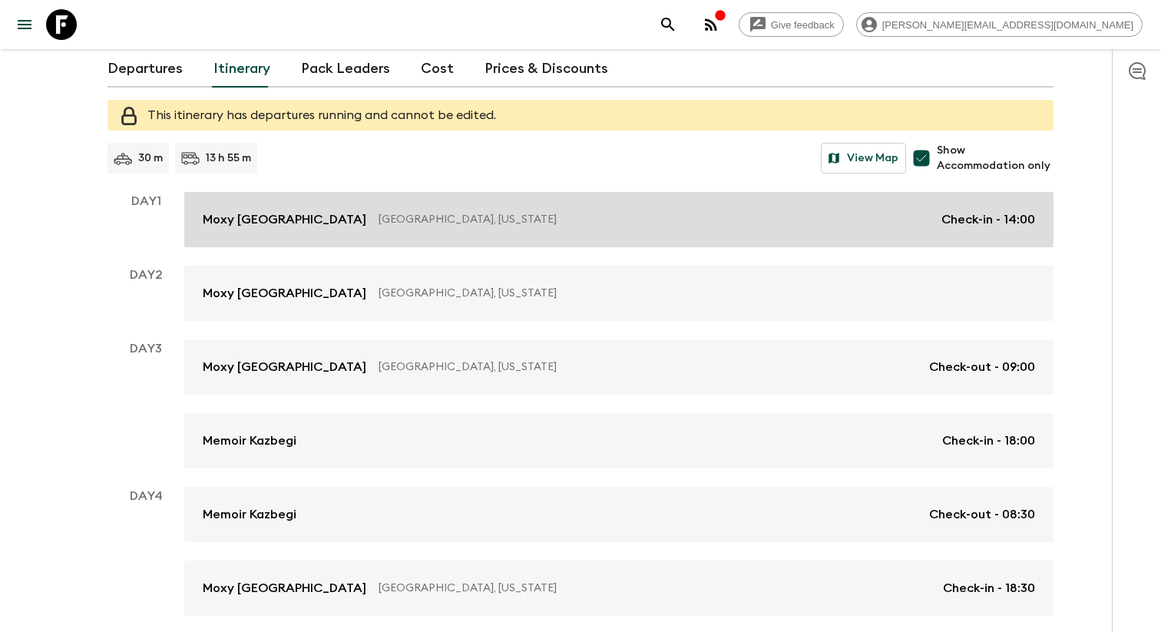
click at [434, 227] on p "[GEOGRAPHIC_DATA], [US_STATE]" at bounding box center [654, 219] width 551 height 15
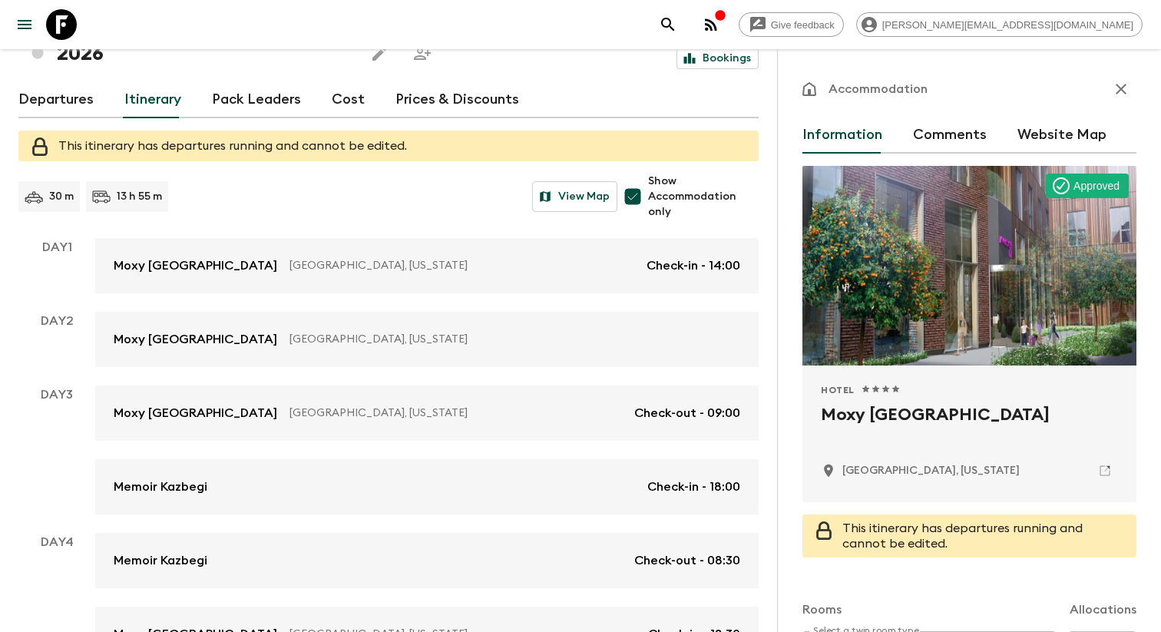
click at [849, 415] on h2 "Moxy [GEOGRAPHIC_DATA]" at bounding box center [969, 426] width 297 height 49
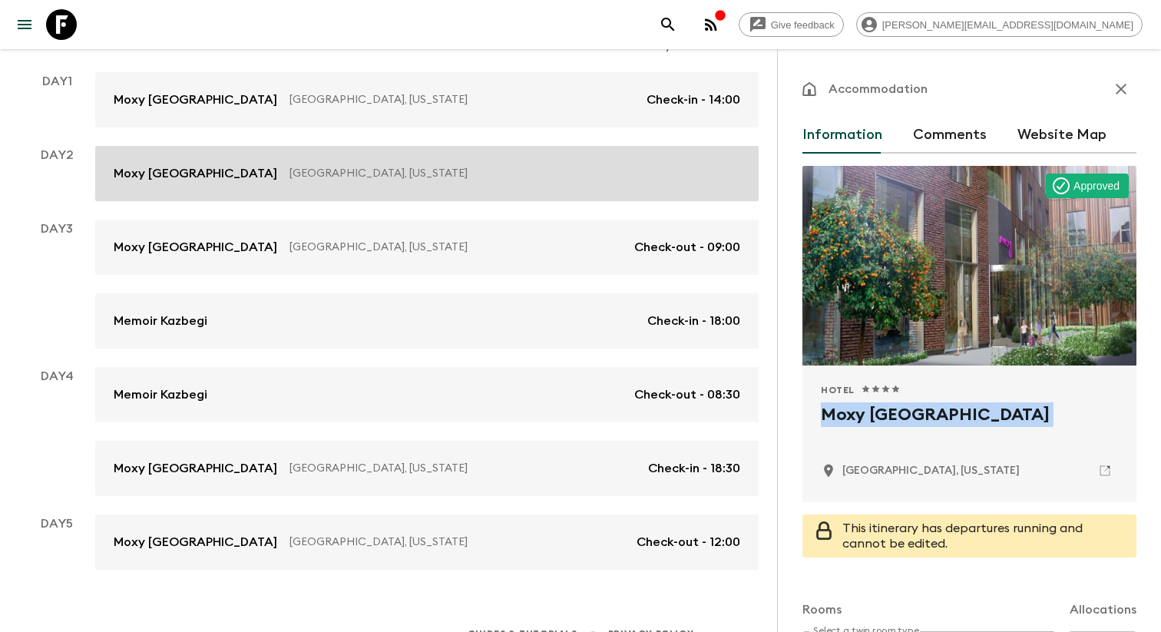
scroll to position [292, 0]
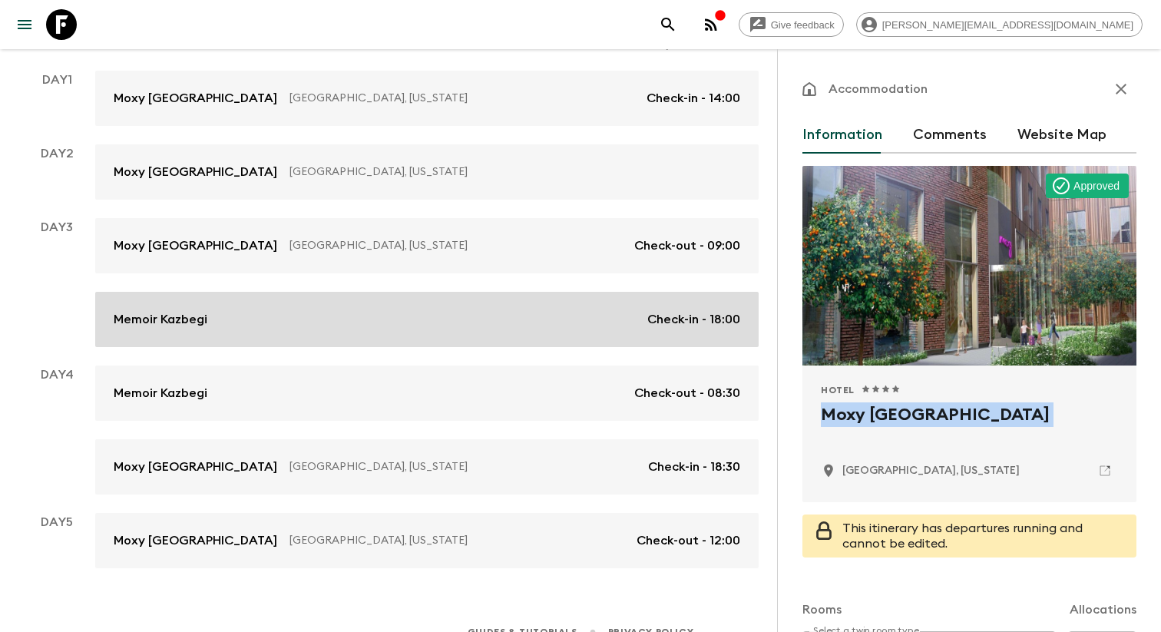
click at [314, 328] on div "Memoir Kazbegi Check-in - 18:00" at bounding box center [427, 319] width 627 height 18
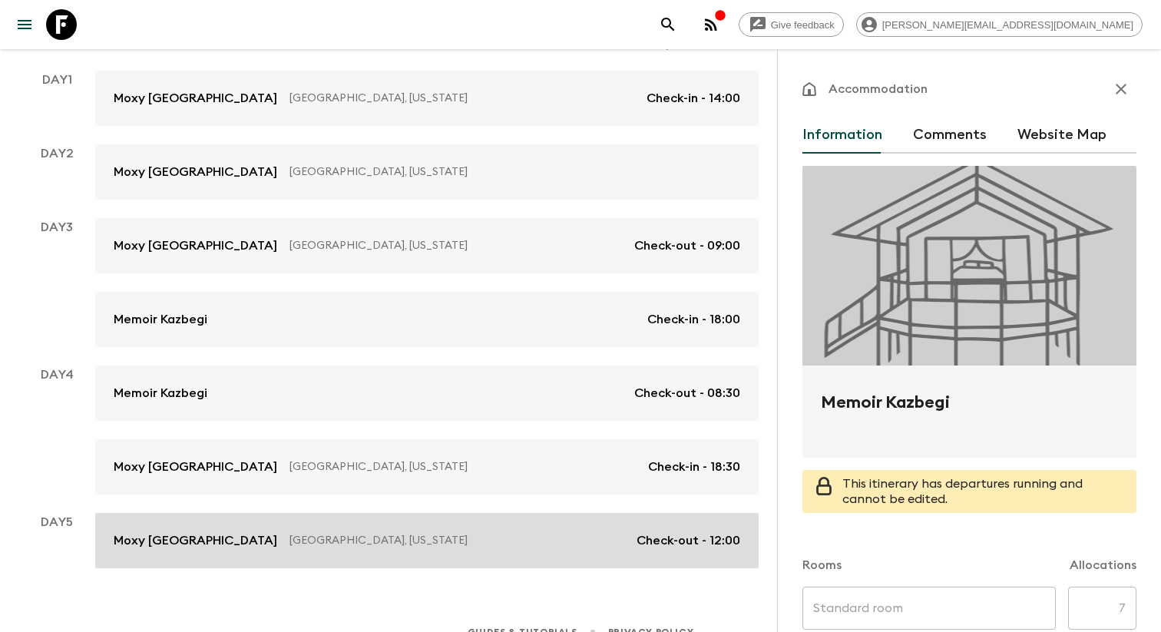
scroll to position [313, 0]
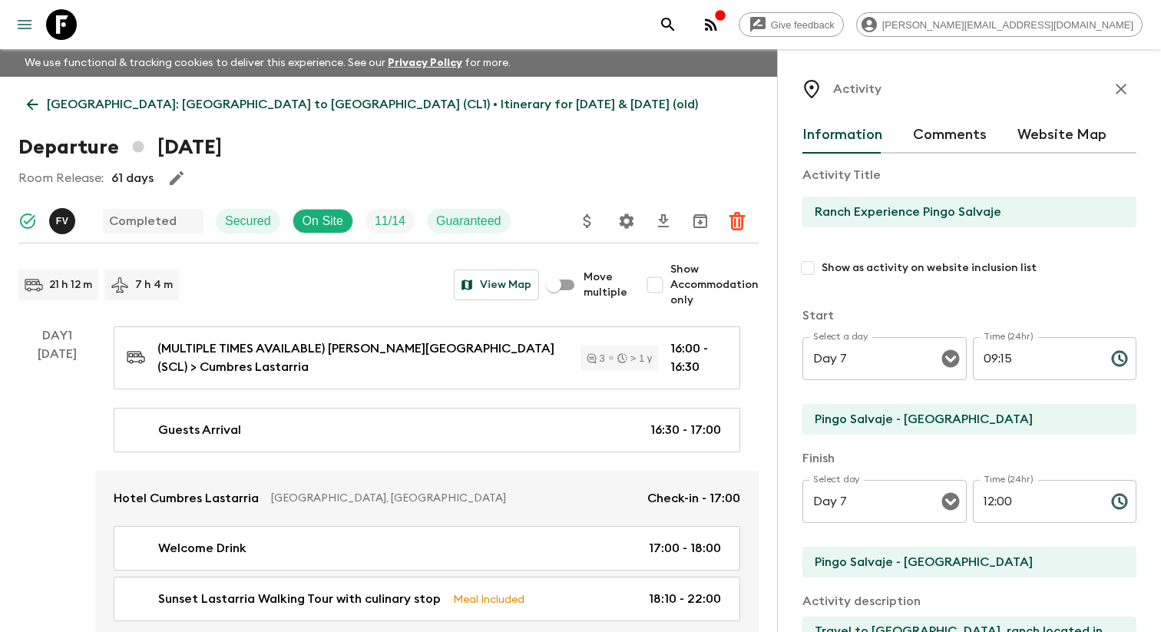
click at [31, 29] on icon "menu" at bounding box center [25, 24] width 14 height 9
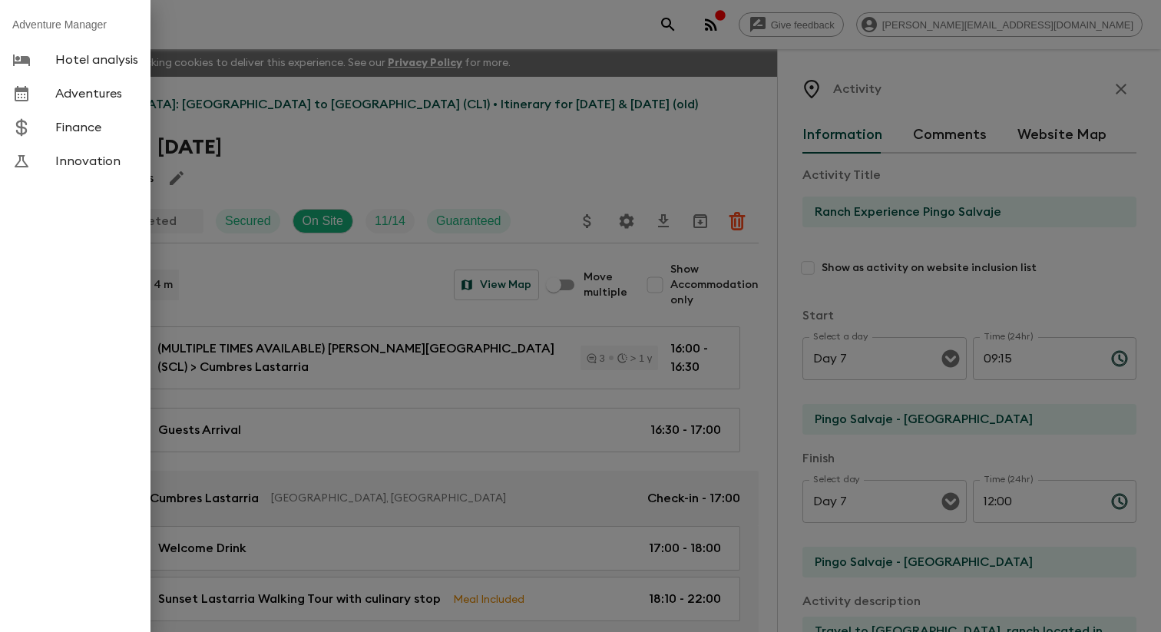
click at [105, 101] on span "Adventures" at bounding box center [96, 93] width 83 height 15
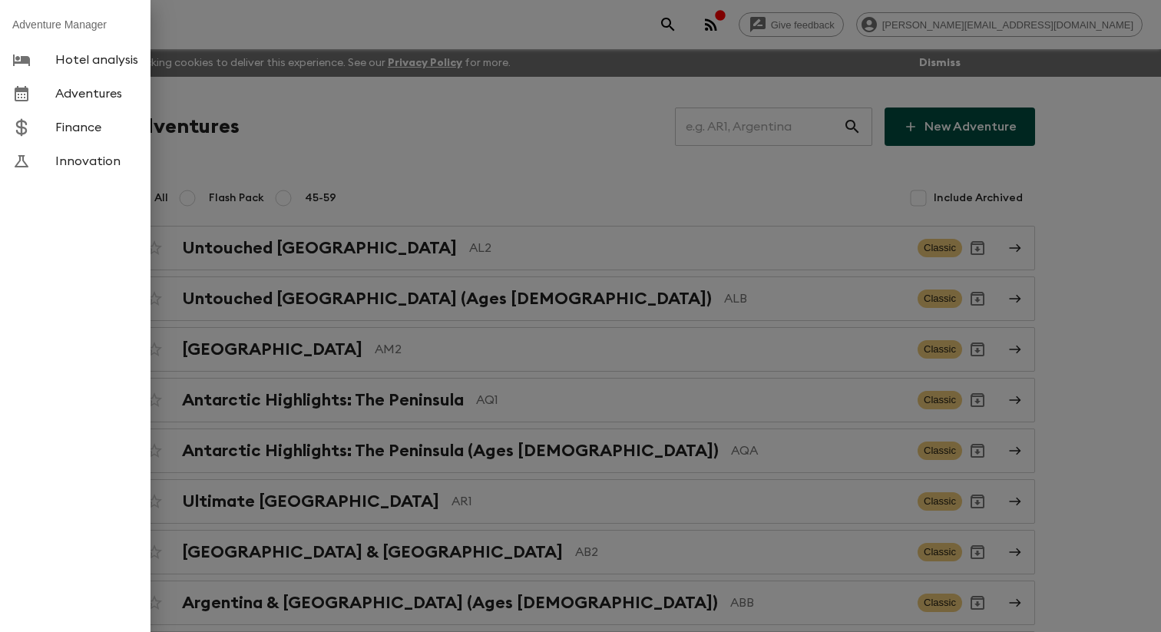
click at [508, 163] on div at bounding box center [580, 316] width 1161 height 632
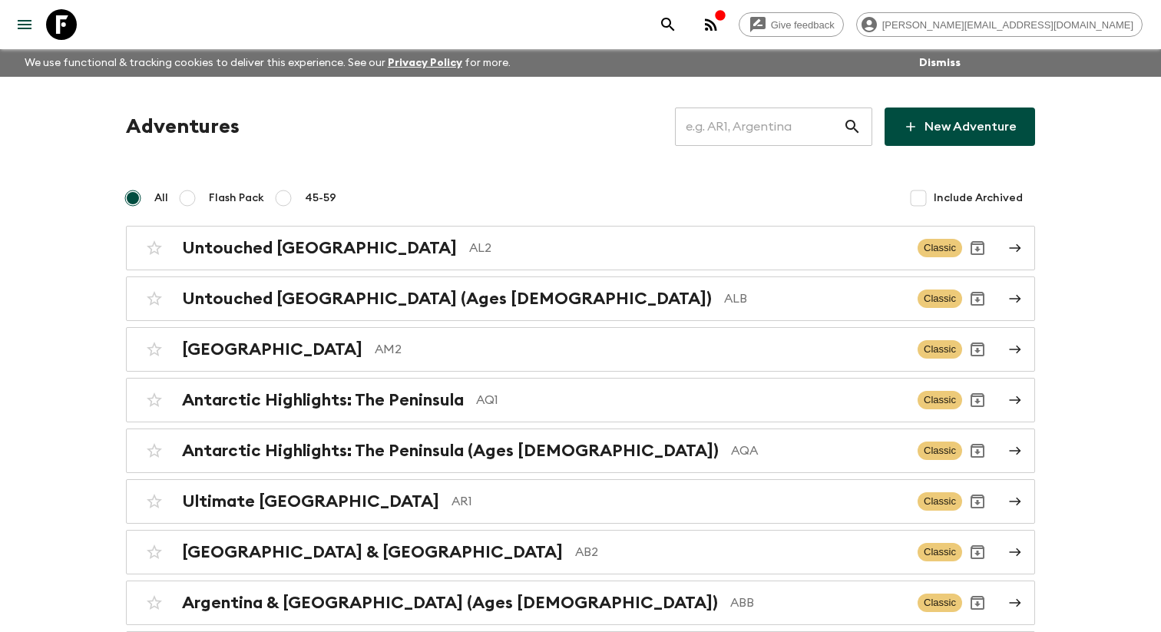
scroll to position [3754, 0]
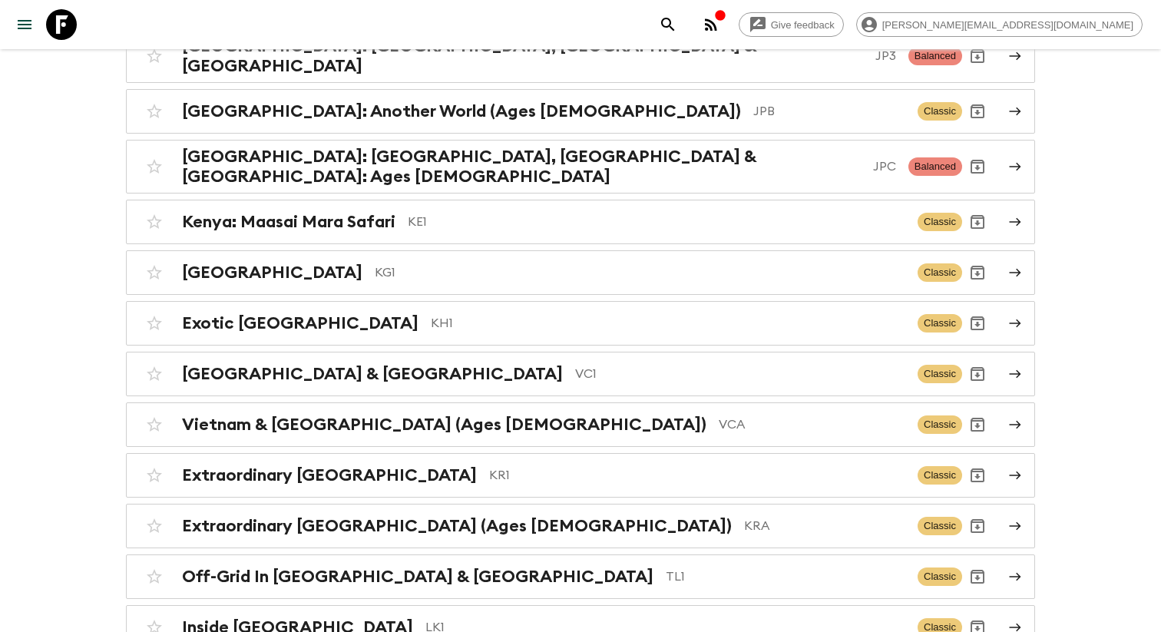
click at [498, 10] on p "JP2" at bounding box center [701, 1] width 407 height 18
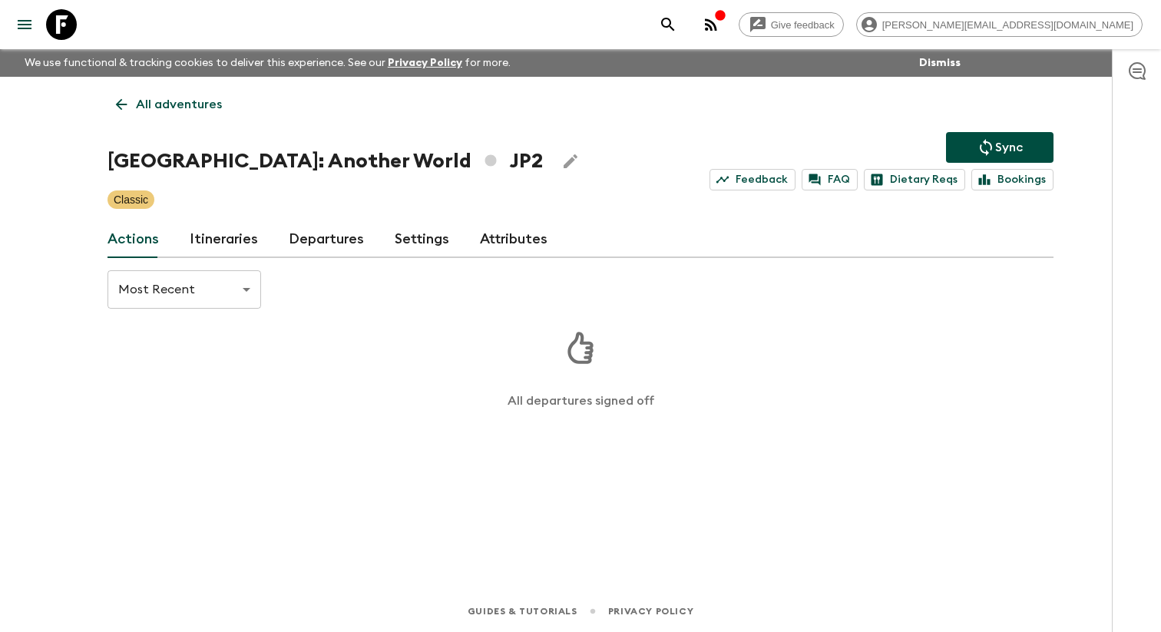
click at [222, 245] on link "Itineraries" at bounding box center [224, 239] width 68 height 37
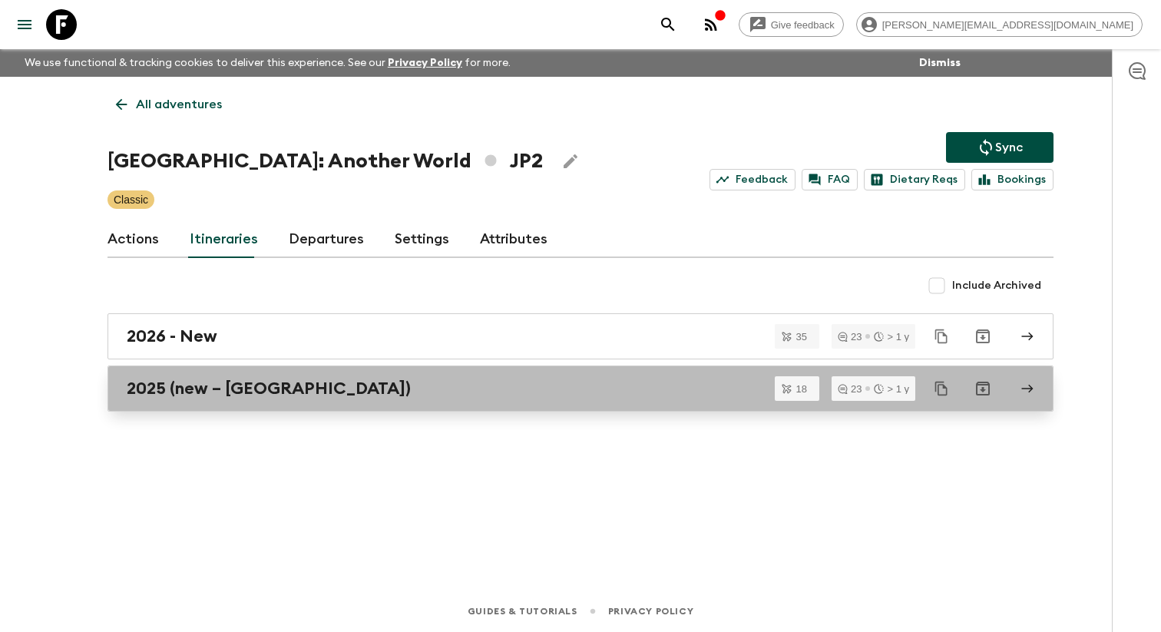
click at [279, 399] on div "2025 (new – Nara)" at bounding box center [566, 389] width 879 height 20
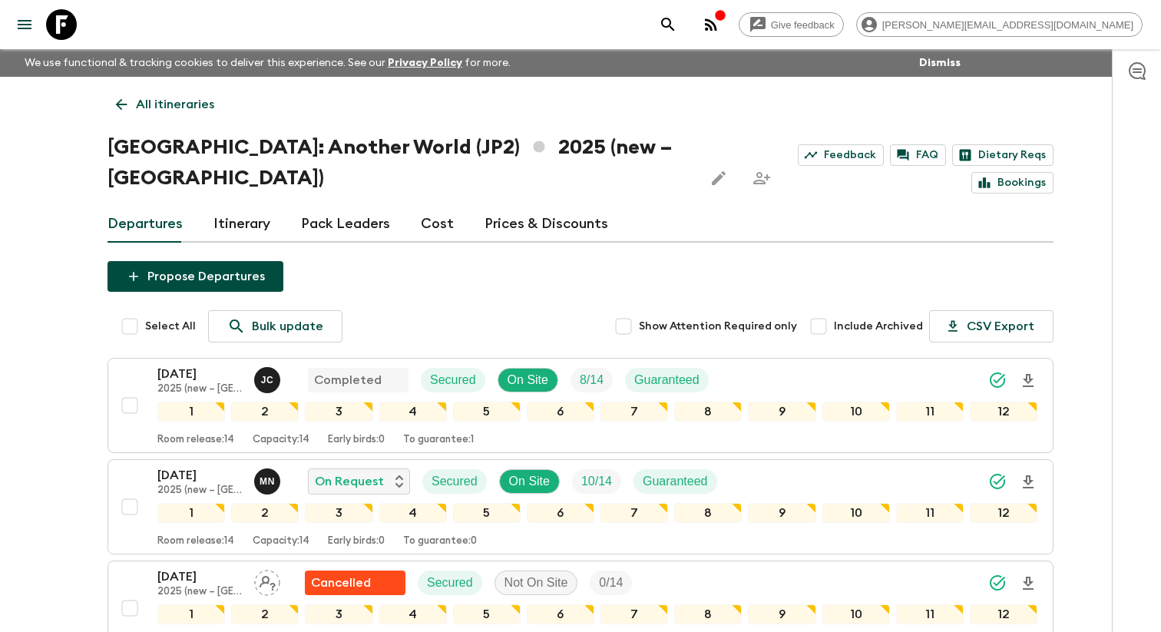
click at [247, 206] on link "Itinerary" at bounding box center [241, 224] width 57 height 37
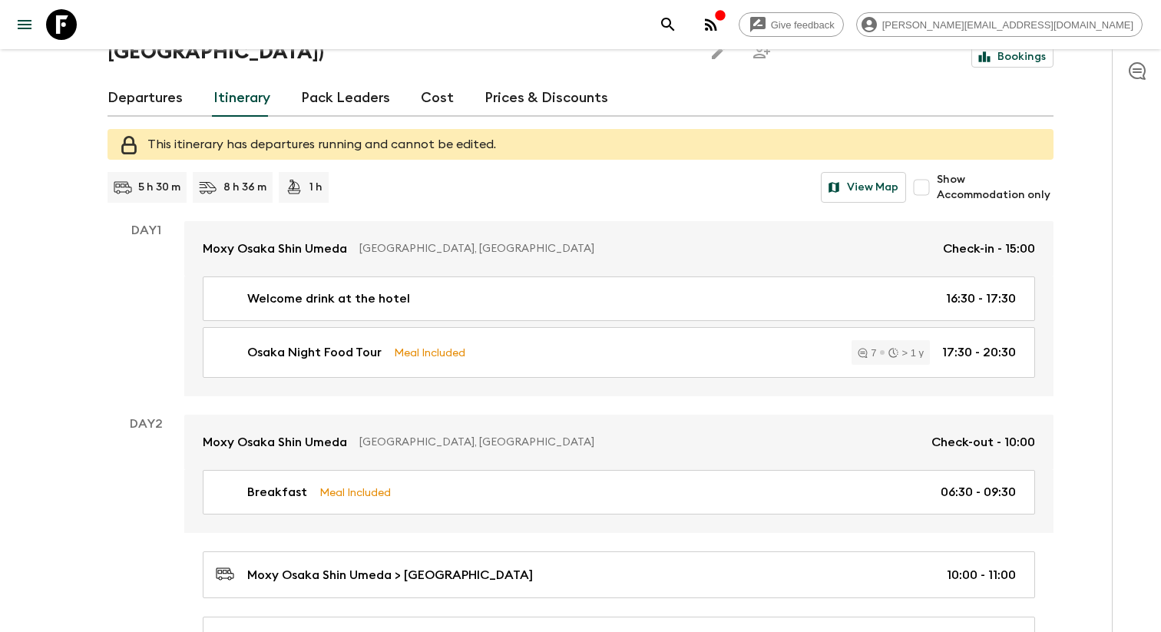
scroll to position [138, 0]
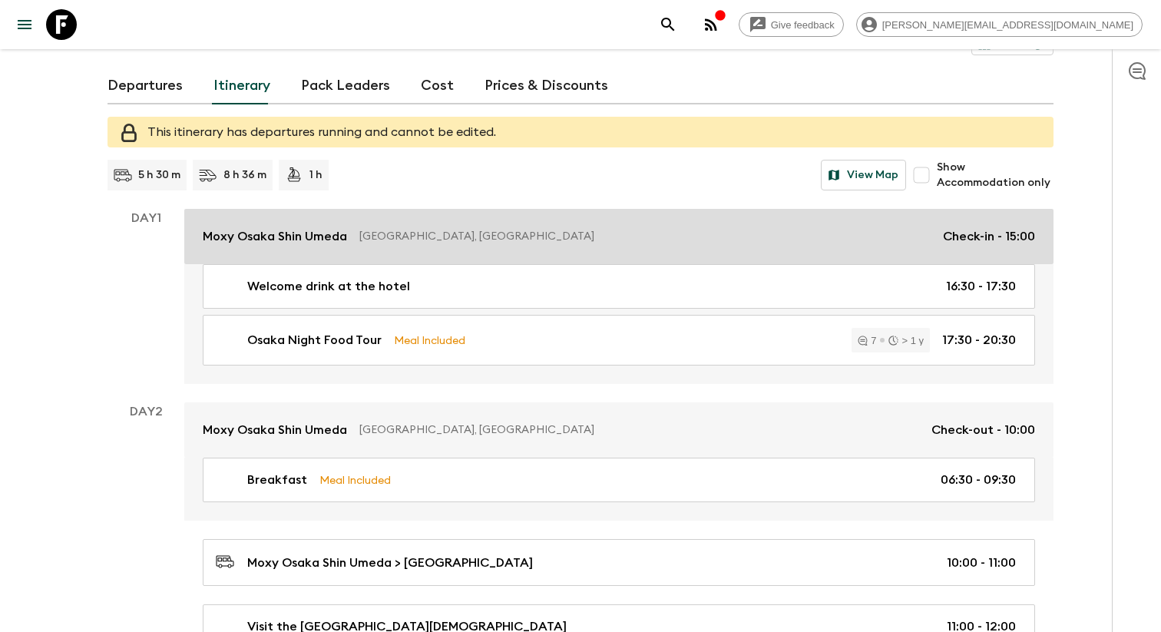
click at [455, 229] on p "Osaka, Japan" at bounding box center [644, 236] width 571 height 15
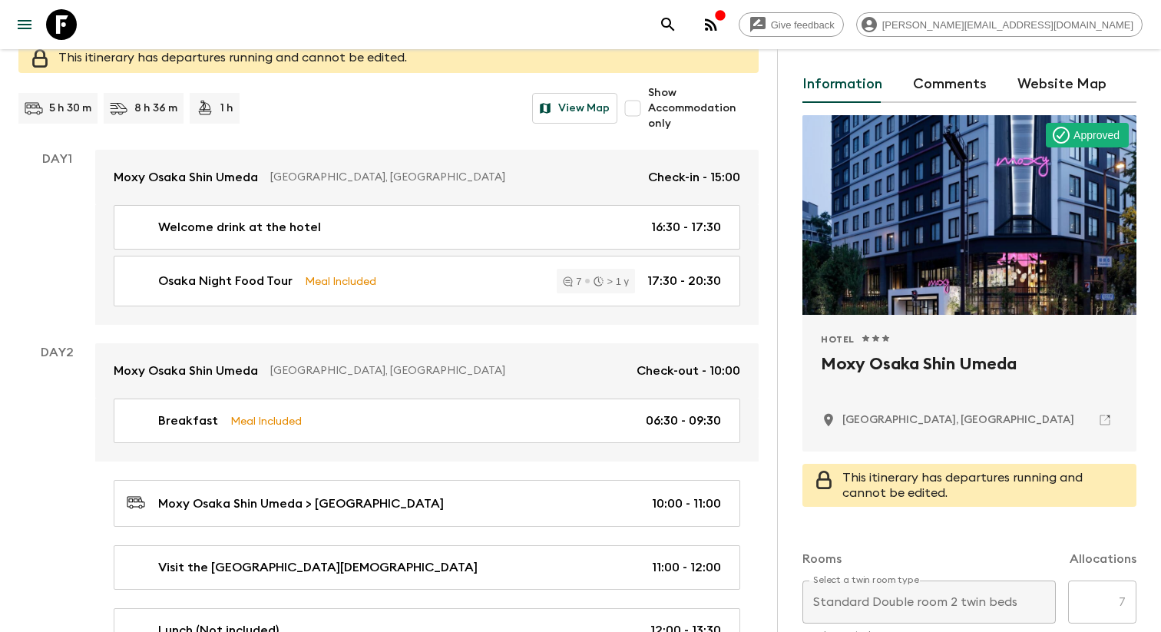
scroll to position [55, 0]
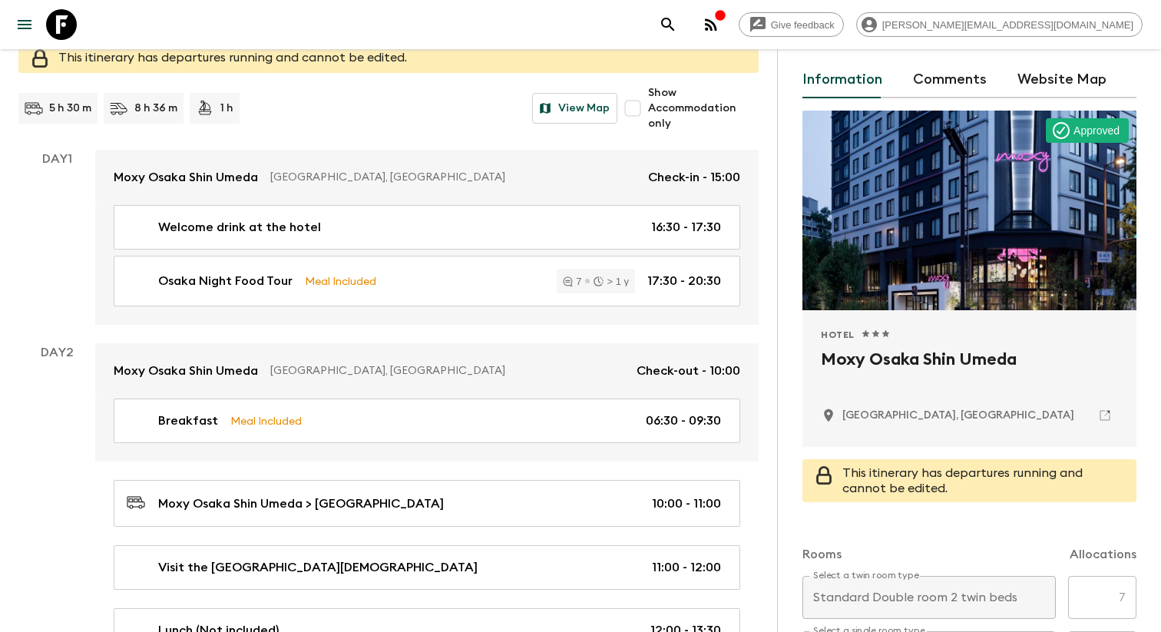
click at [883, 369] on h2 "Moxy Osaka Shin Umeda" at bounding box center [969, 371] width 297 height 49
copy div "Moxy Osaka Shin Umeda"
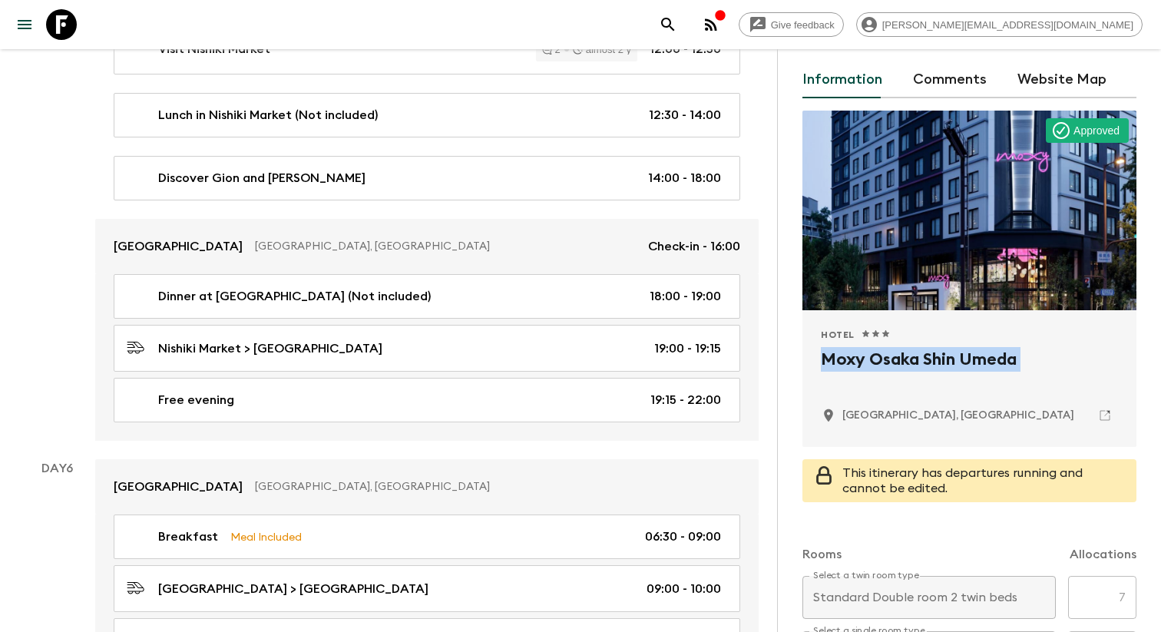
scroll to position [2556, 0]
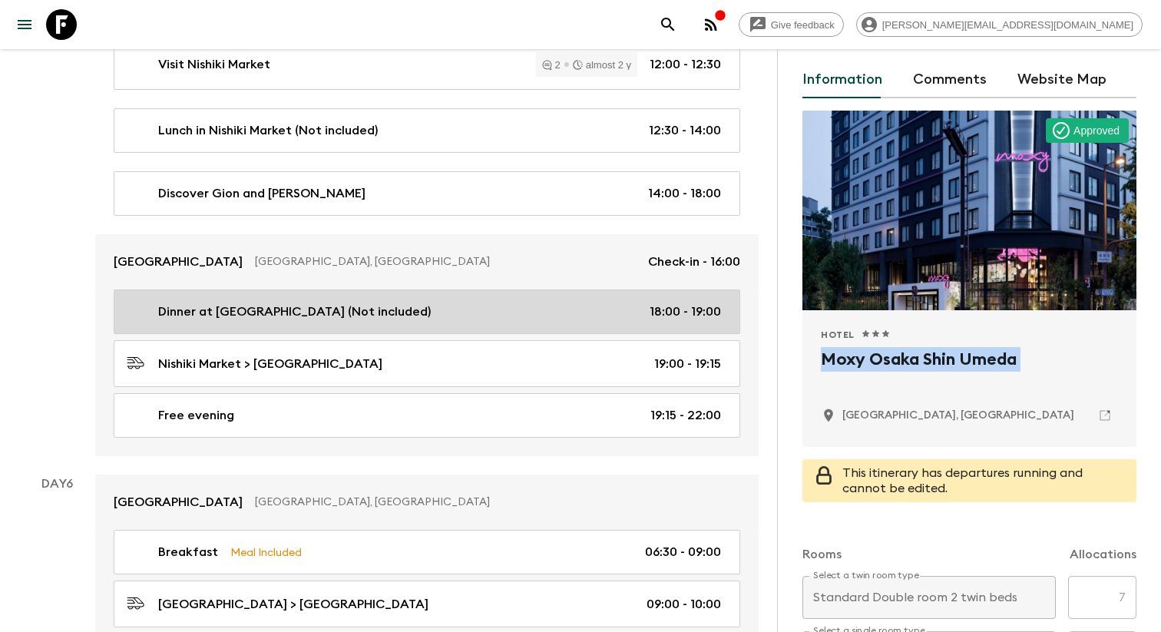
click at [457, 304] on div "Dinner at Nishiki Market (Not included) 18:00 - 19:00" at bounding box center [424, 312] width 594 height 18
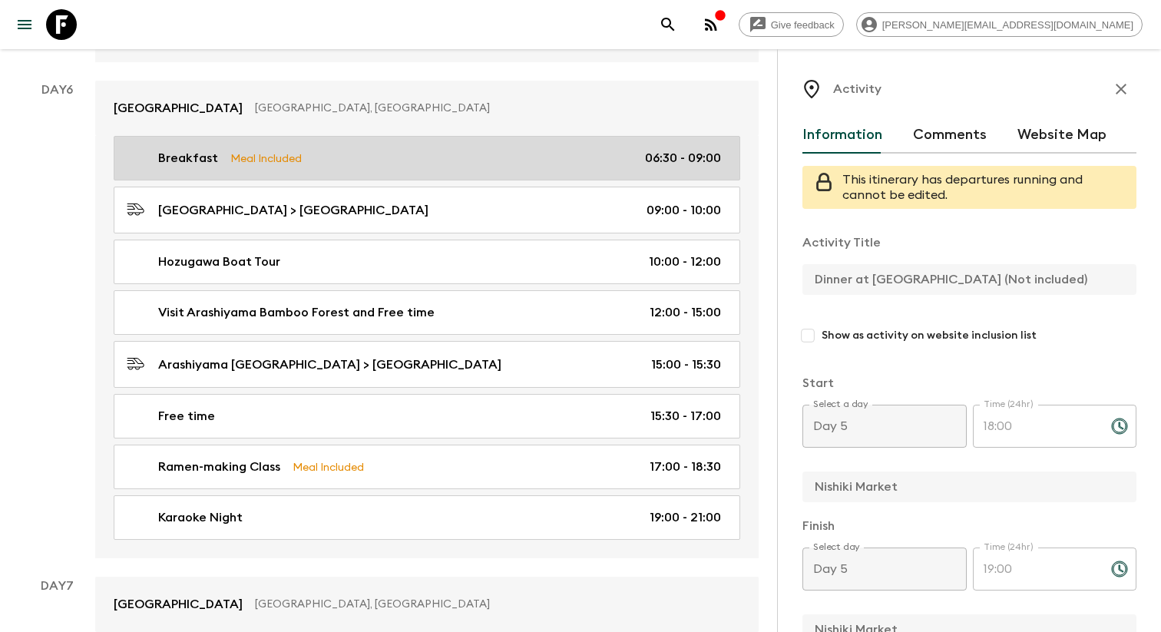
scroll to position [2933, 0]
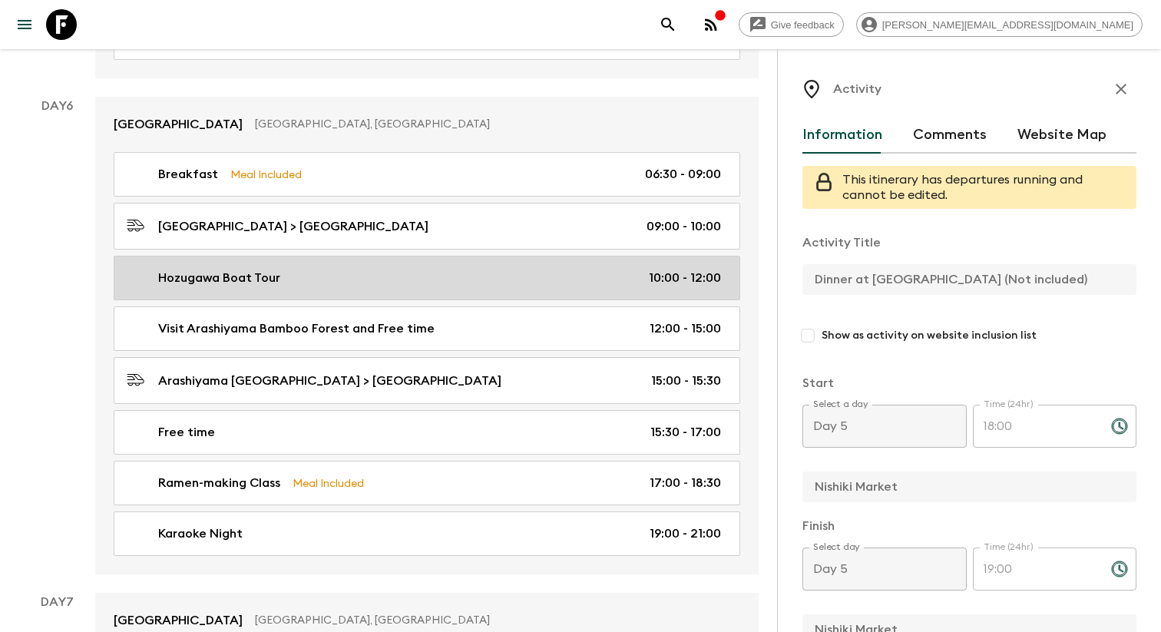
click at [405, 284] on link "Hozugawa Boat Tour 10:00 - 12:00" at bounding box center [427, 278] width 627 height 45
type input "Hozugawa Boat Tour"
checkbox input "true"
type input "Hozugawa"
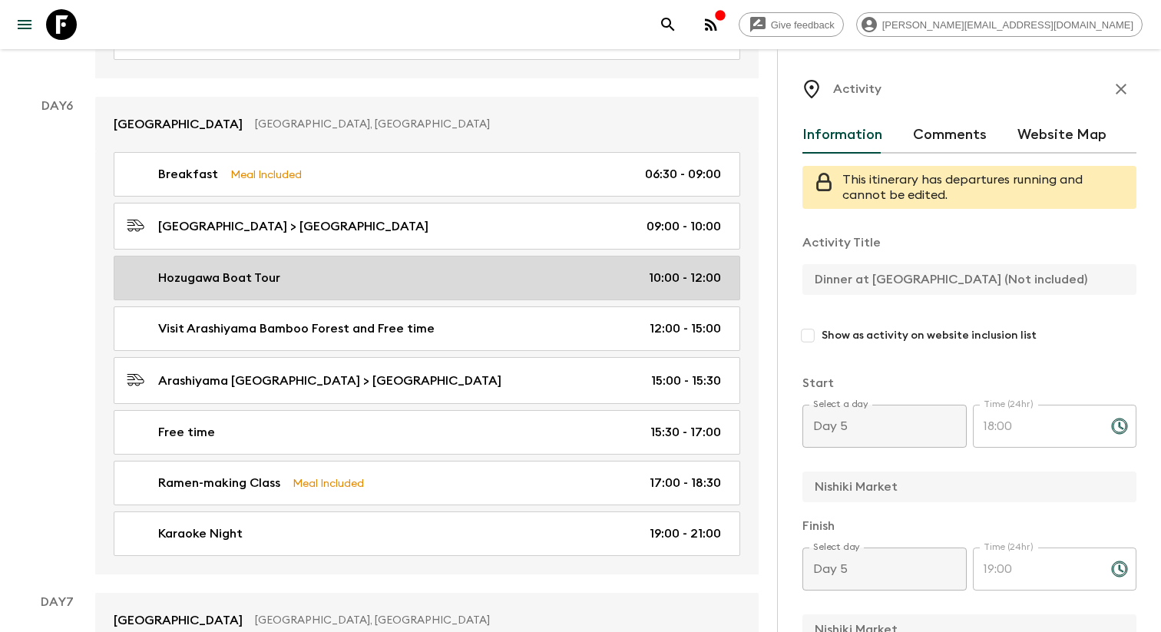
type textarea "Recommend going from the hotel directly to the boat. The cruise will bring the …"
type textarea "Food and drink at your own arrangement."
type input "Day 6"
type input "10:00"
type input "Day 6"
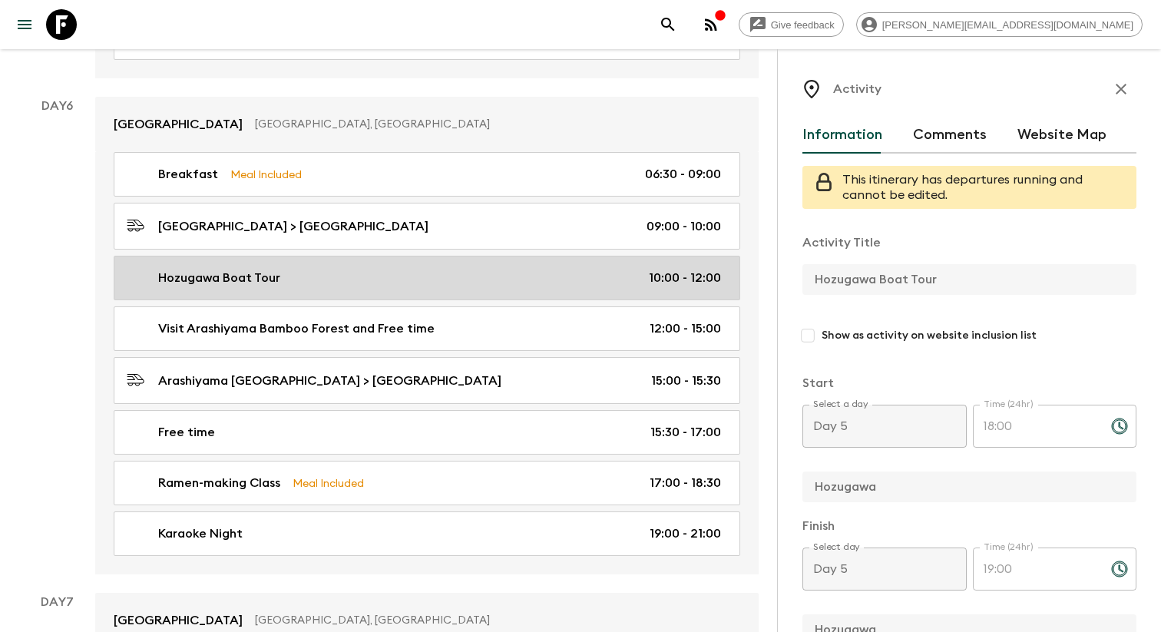
type input "12:00"
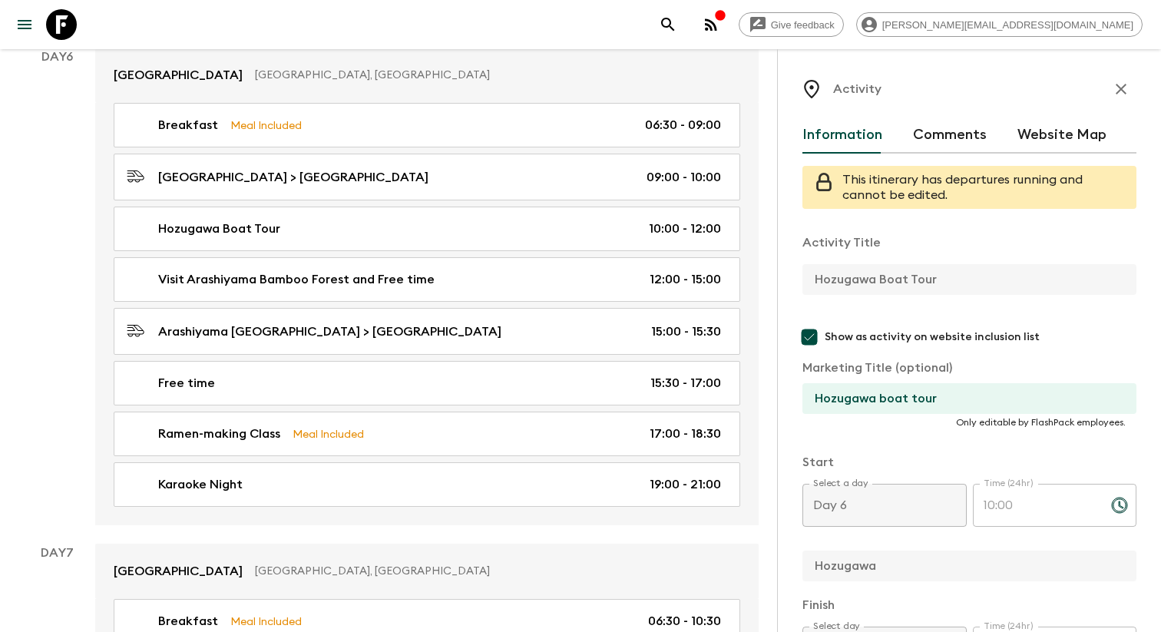
scroll to position [2988, 0]
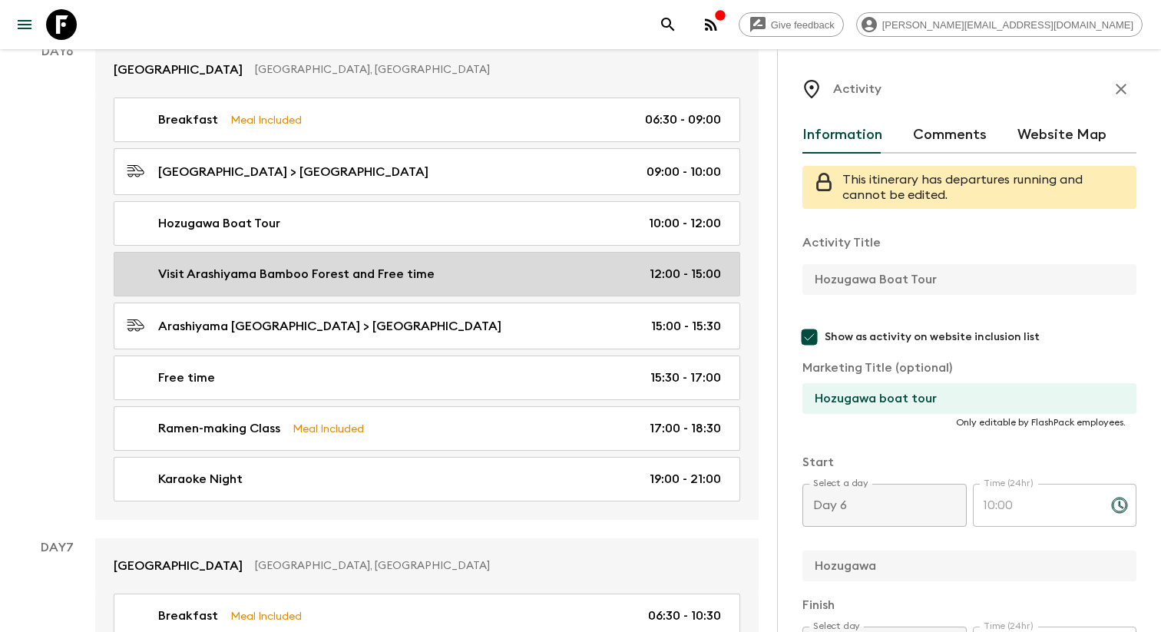
click at [383, 286] on link "Visit Arashiyama Bamboo Forest and Free time 12:00 - 15:00" at bounding box center [427, 274] width 627 height 45
type input "Visit Arashiyama Bamboo Forest and Free time"
type input "Arashiyama"
type textarea "From there the guests can enjoy some free time in Arashiyama area, trying some …"
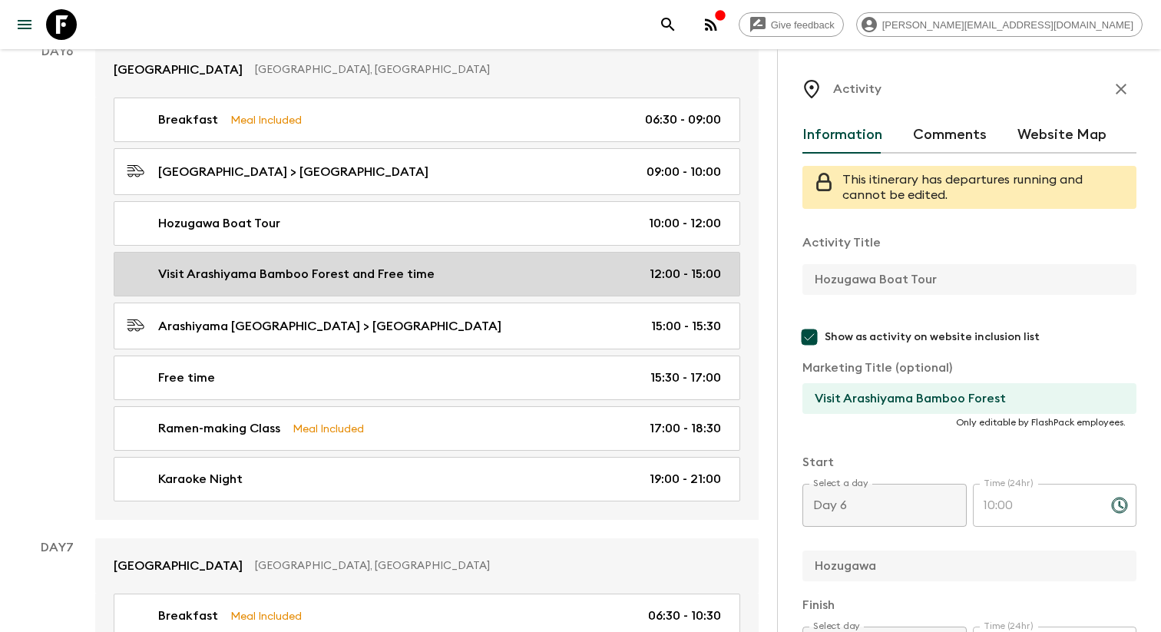
type input "Visit Arashiyama Bamboo Forest"
type input "12:00"
type input "15:00"
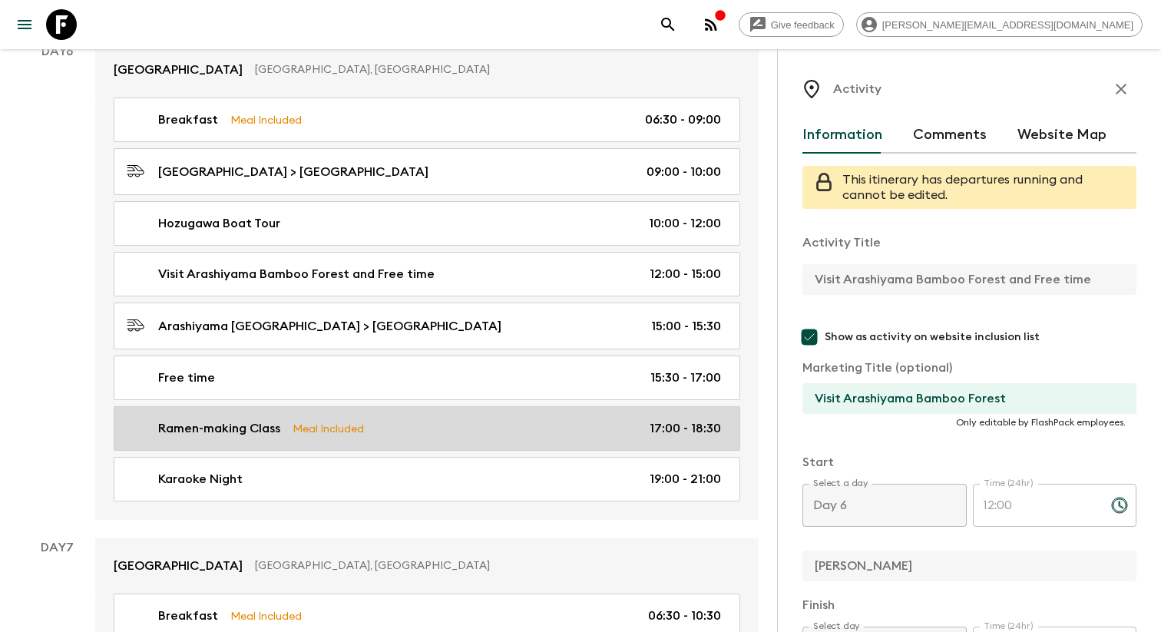
click at [409, 425] on div "Ramen-making Class Meal Included 17:00 - 18:30" at bounding box center [424, 428] width 594 height 18
type input "Ramen-making Class"
type input "Kyoto"
type textarea "Take a part in the amazing ramen-making session and discover how to make this p…"
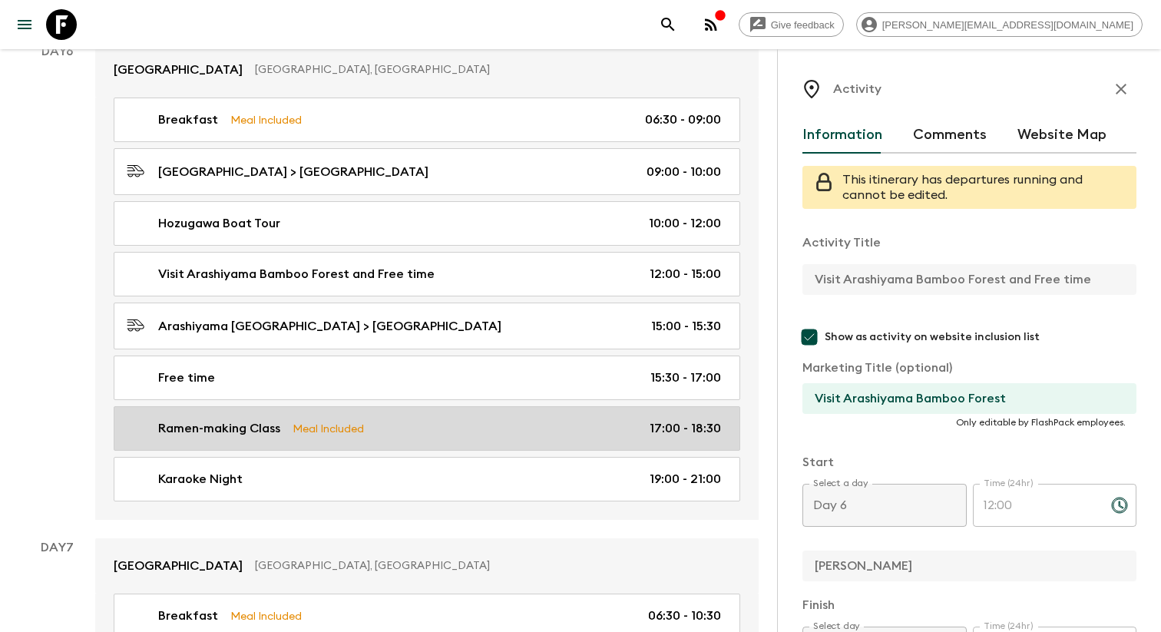
checkbox input "true"
type textarea "Dinner included"
type input "Ramen-making class"
type input "17:00"
type input "18:30"
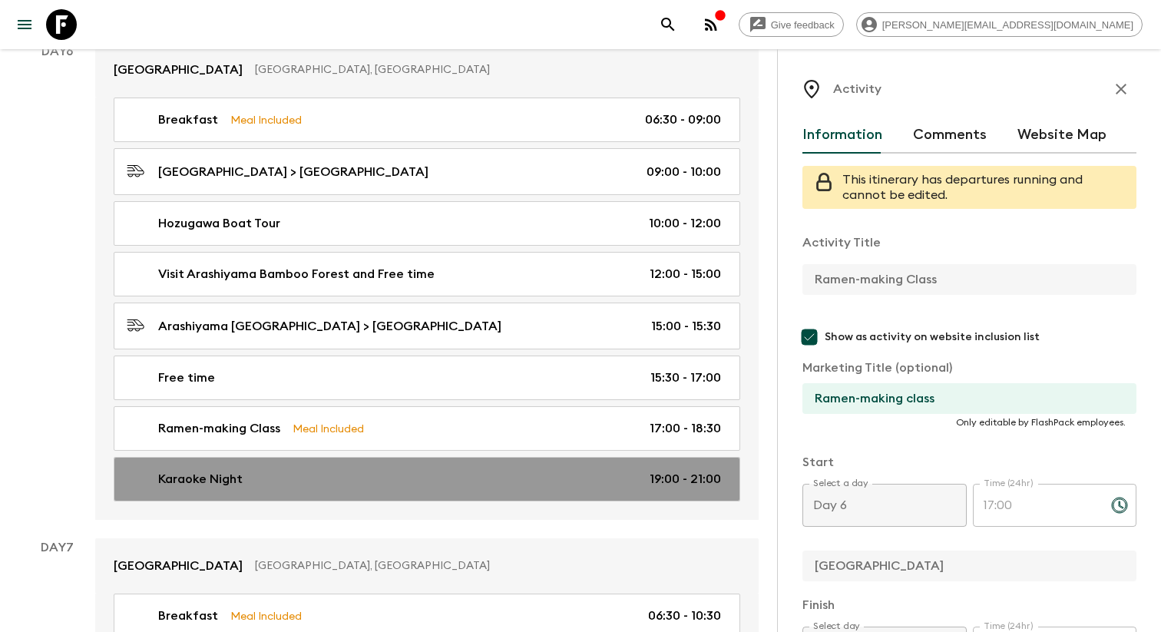
click at [307, 470] on div "Karaoke Night 19:00 - 21:00" at bounding box center [424, 479] width 594 height 18
type input "Karaoke Night"
type textarea "Free time with drink bar (non-alcohol) (alcohol) included. The guest will take …"
checkbox input "false"
type input "Karaoke night"
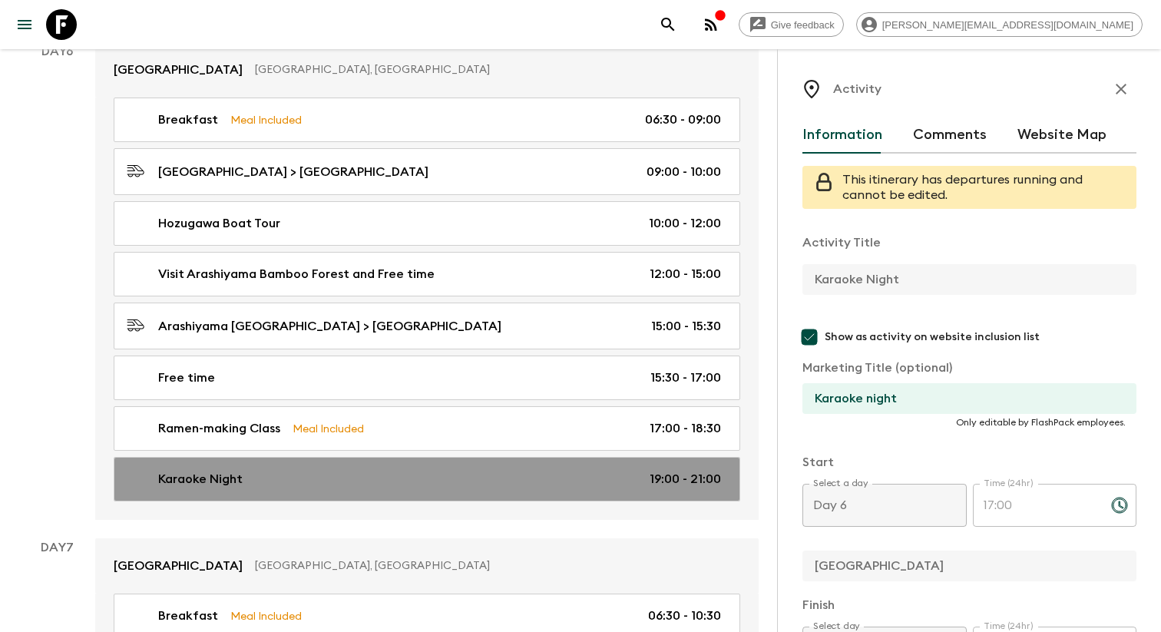
type input "19:00"
type input "21:00"
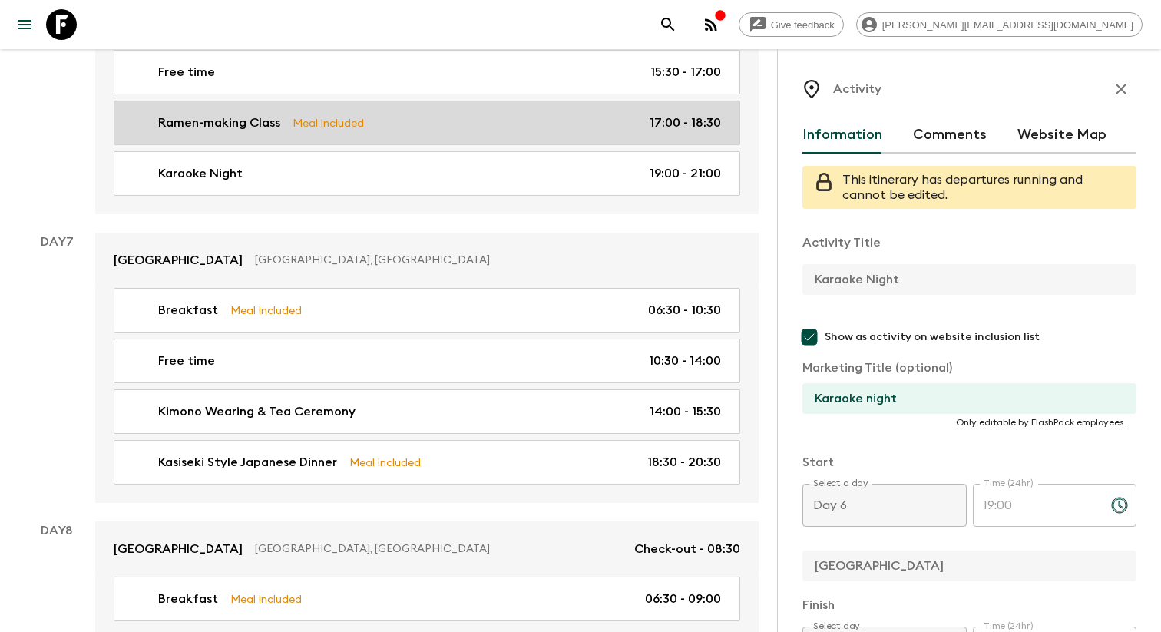
scroll to position [3308, 0]
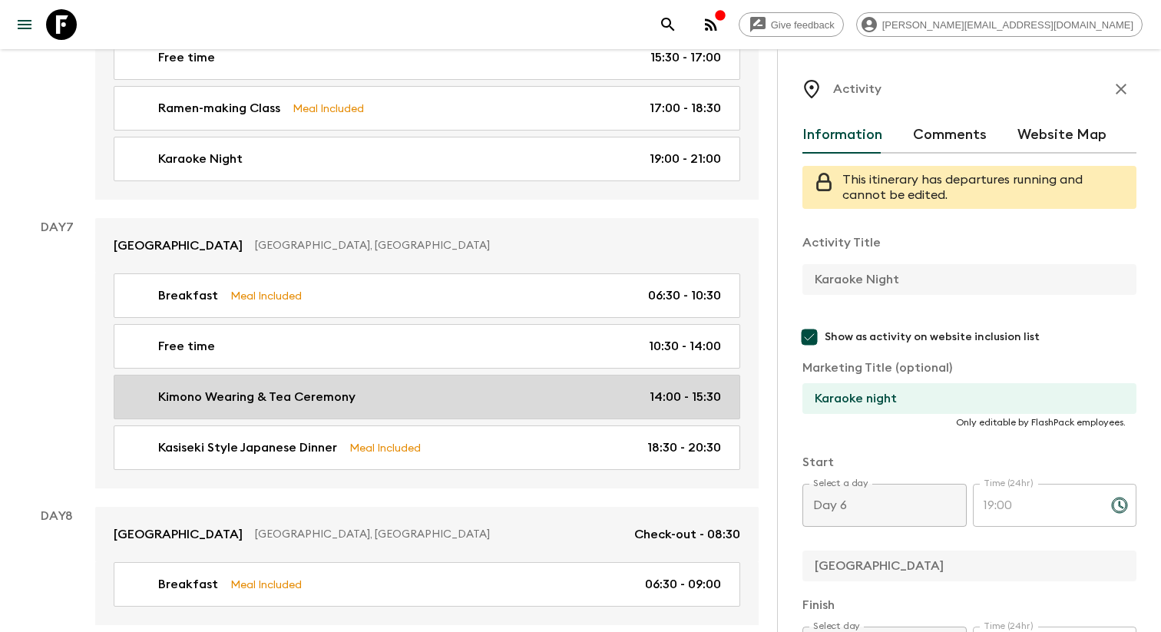
click at [436, 393] on div "Kimono Wearing & Tea Ceremony 14:00 - 15:30" at bounding box center [424, 397] width 594 height 18
type input "Kimono Wearing & Tea Ceremony"
type input "MAIKOYA"
type textarea "At Maikoya in Japan, visitors can experience traditional kimono wearing and a t…"
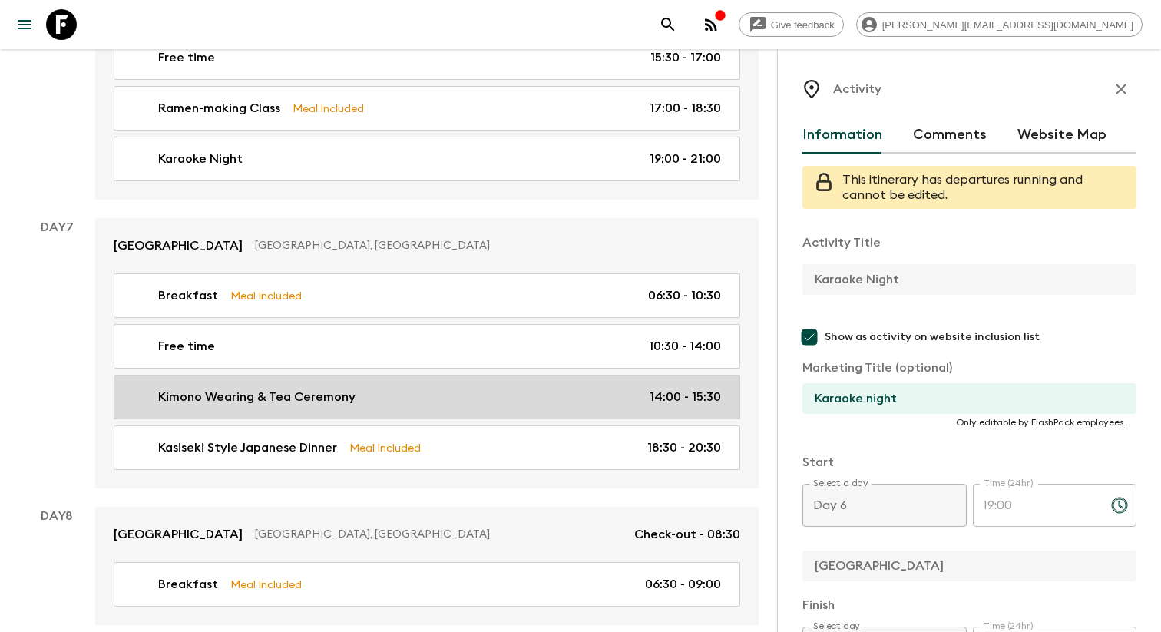
type textarea "Tea included"
type input "Kimono wearing & tea ceremony"
type input "Day 7"
type input "14:00"
type input "Day 7"
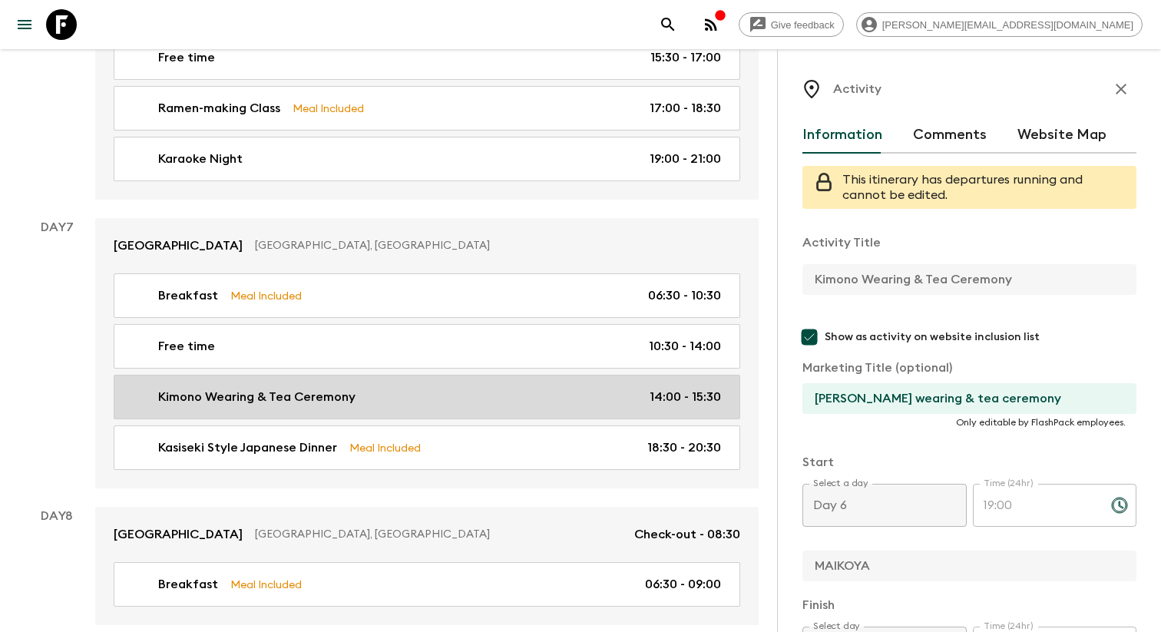
type input "15:30"
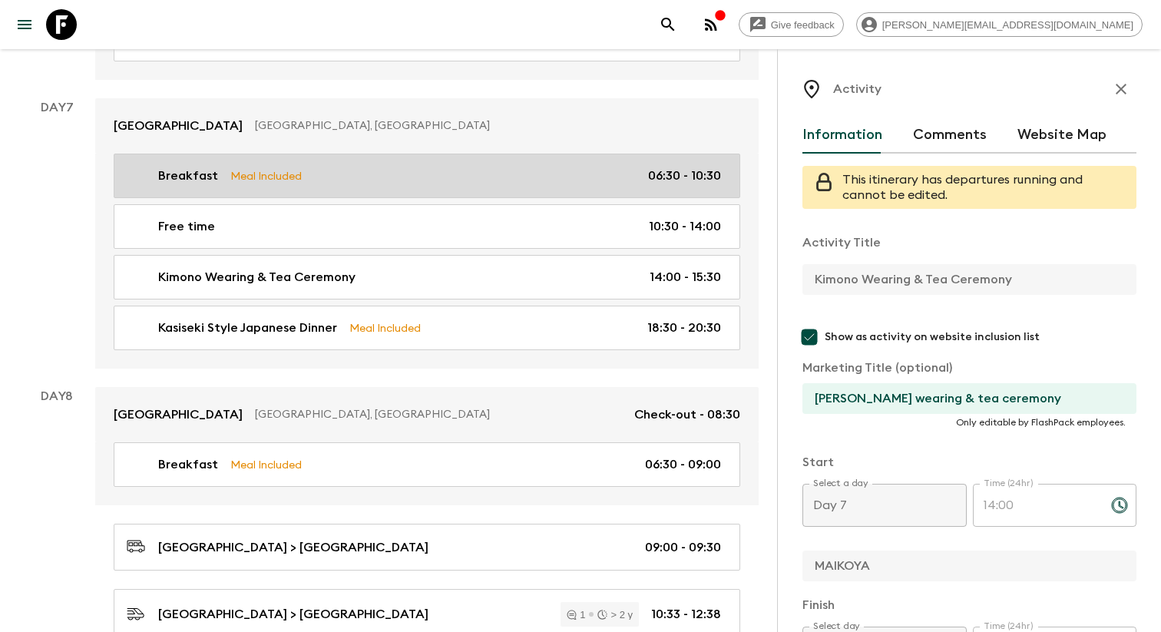
scroll to position [3450, 0]
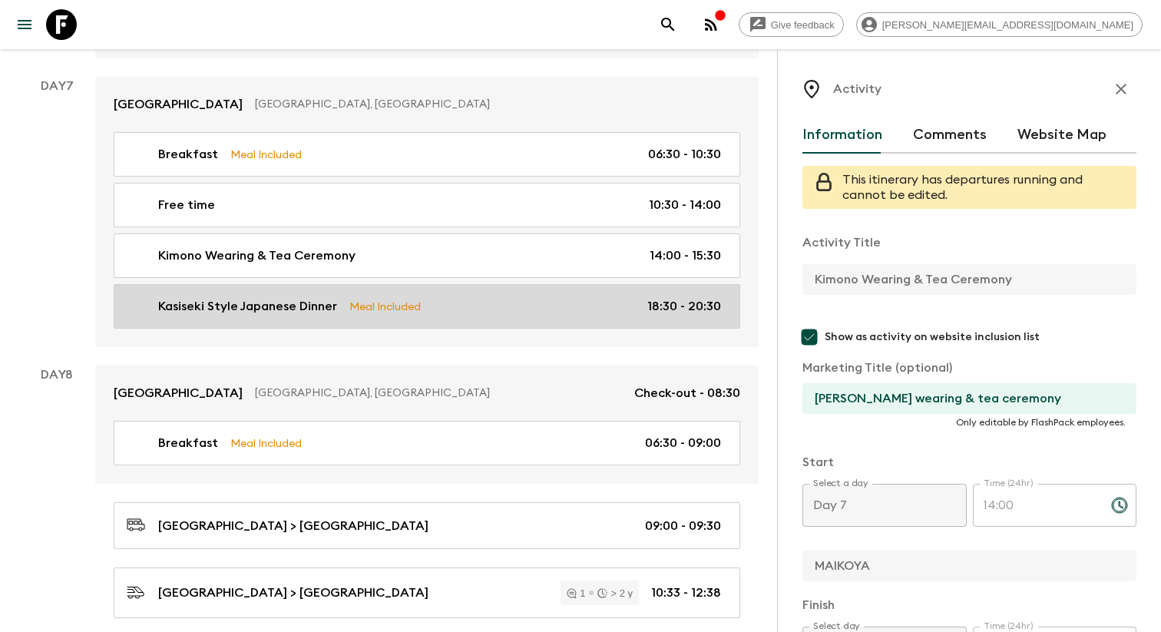
click at [416, 297] on div "Kasiseki Style Japanese Dinner Meal Included 18:30 - 20:30" at bounding box center [424, 306] width 594 height 18
type input "Kasiseki Style Japanese Dinner"
type input "Ganko Nijoen"
type textarea "Japanese cuisine (Kaiseki style ). Walking distance from hotel (30 min)."
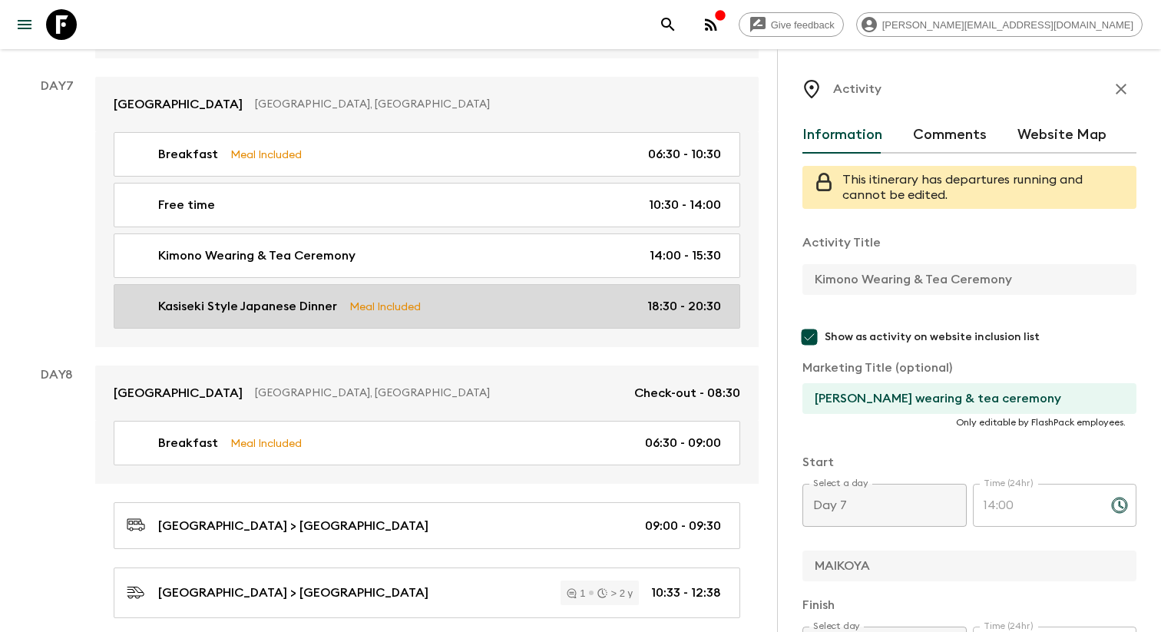
checkbox input "true"
type textarea "Dinner included. Free flow included for 2h (include Beer, Sake, Whisky and soft…"
type input "Kaiseki style Japanese dinner"
type input "18:30"
type input "20:30"
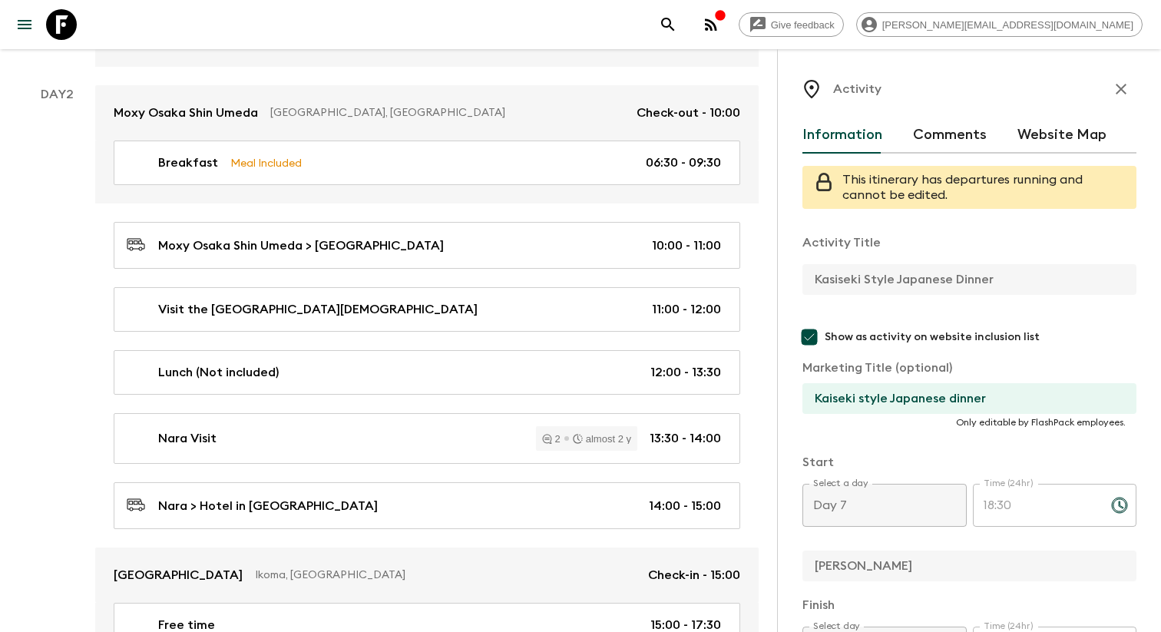
scroll to position [746, 0]
